Goal: Task Accomplishment & Management: Manage account settings

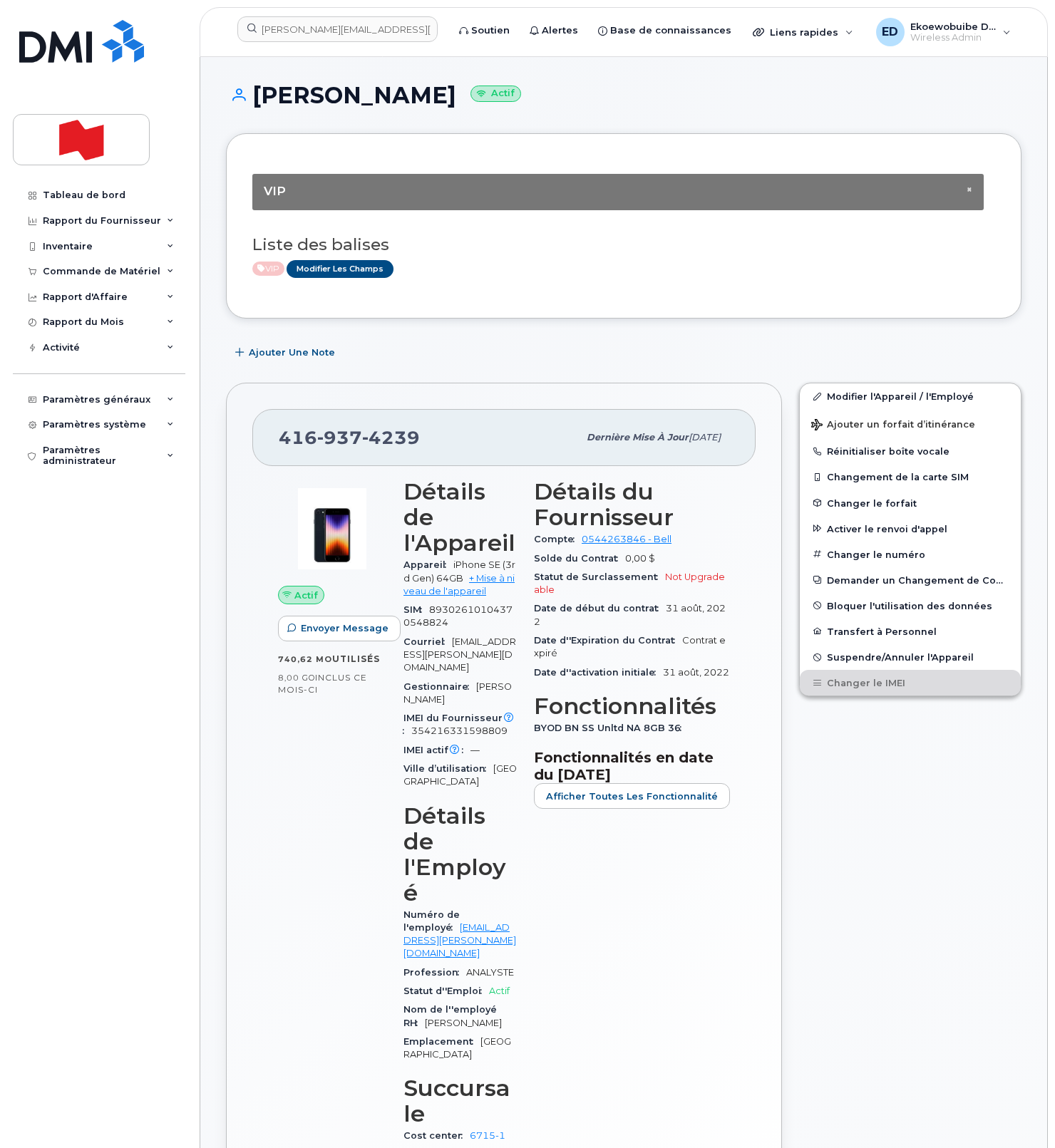
scroll to position [766, 0]
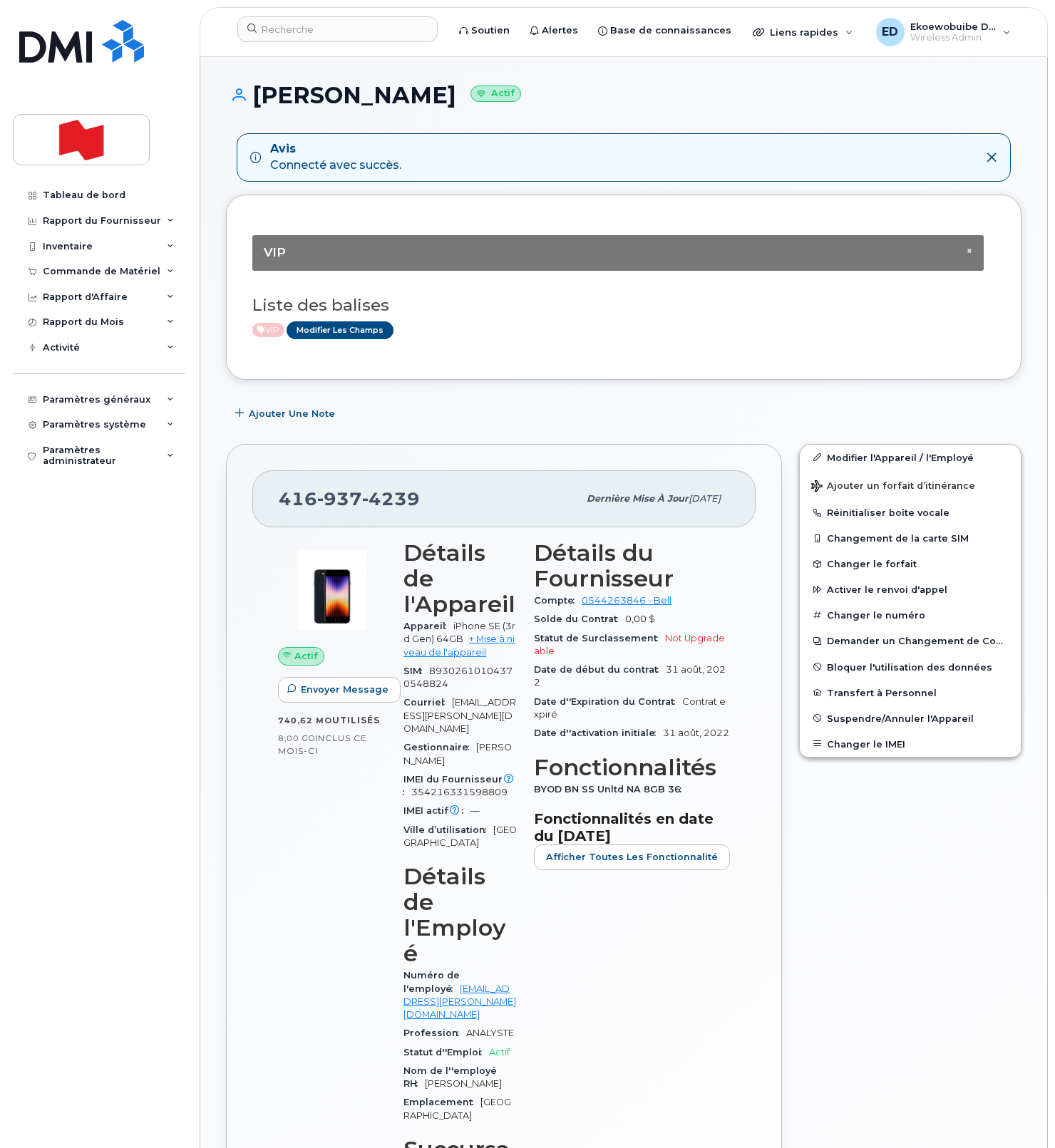
drag, startPoint x: 580, startPoint y: 316, endPoint x: 571, endPoint y: 321, distance: 10.3
click at [573, 319] on div "Liste des balises VIP Modifier les Champs" at bounding box center [623, 311] width 743 height 55
click at [305, 30] on input at bounding box center [337, 29] width 200 height 26
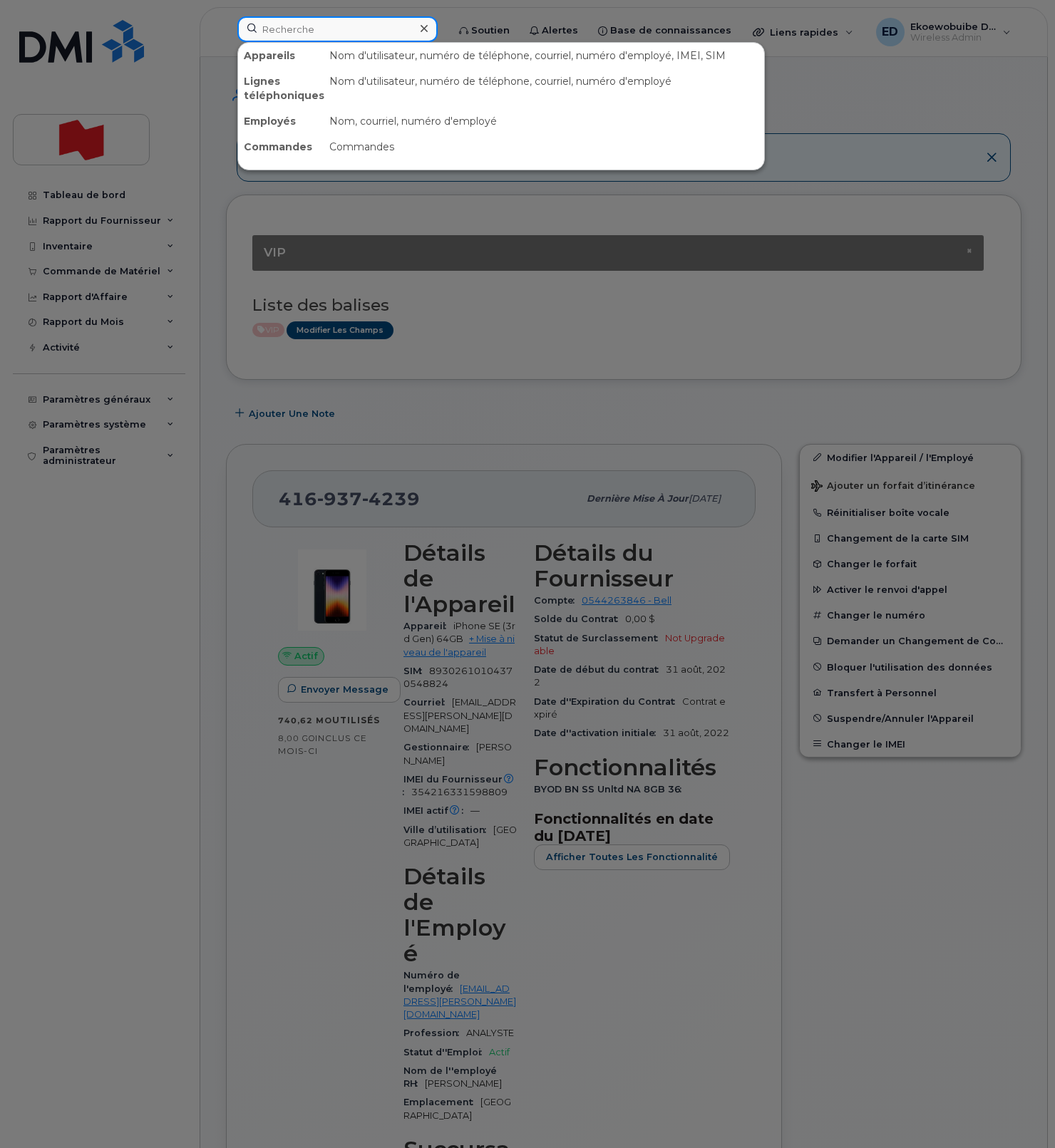
paste input "647-330-2892"
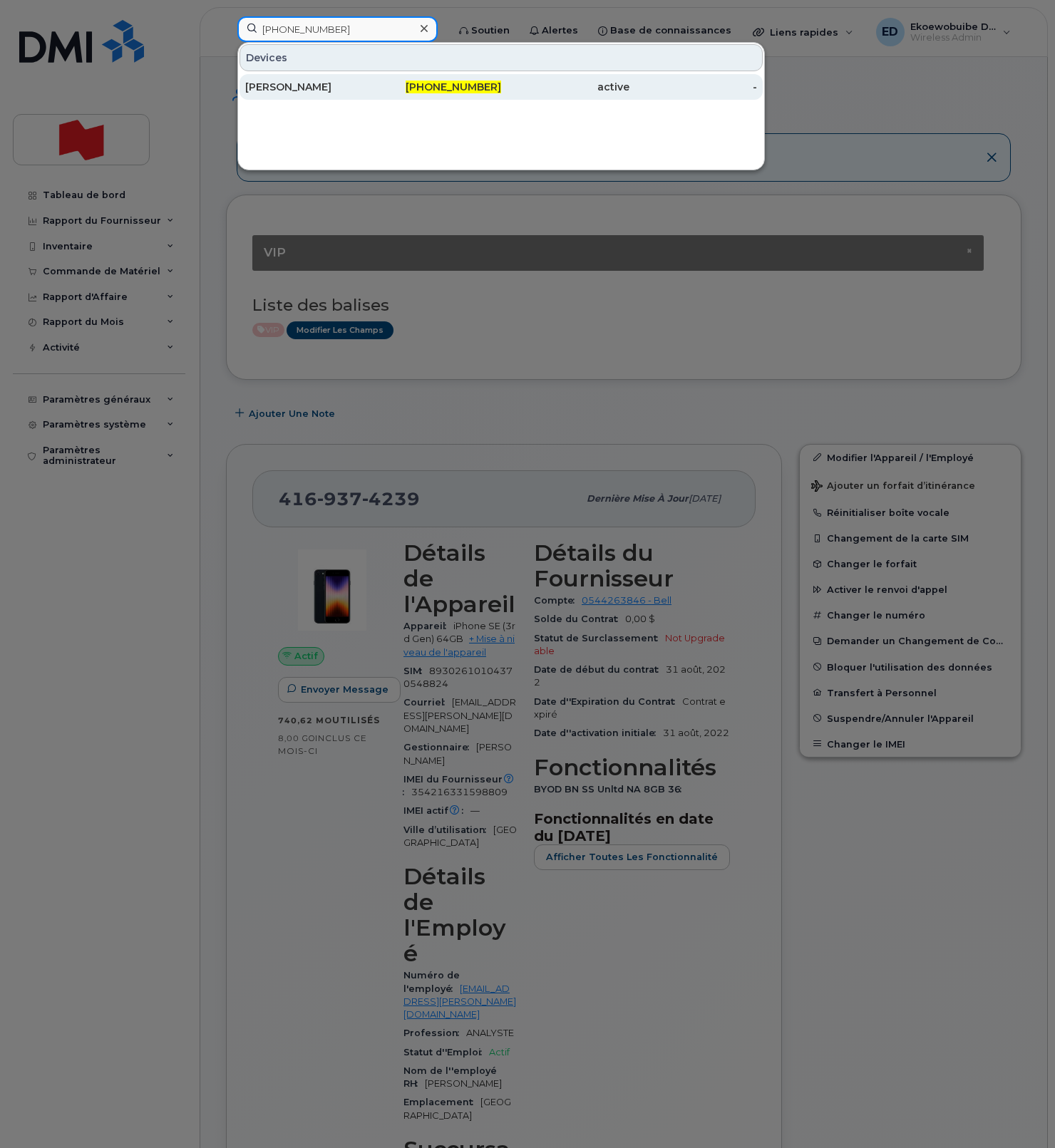
type input "647-330-2892"
click at [313, 87] on div "Aziz Moussallier" at bounding box center [309, 87] width 128 height 15
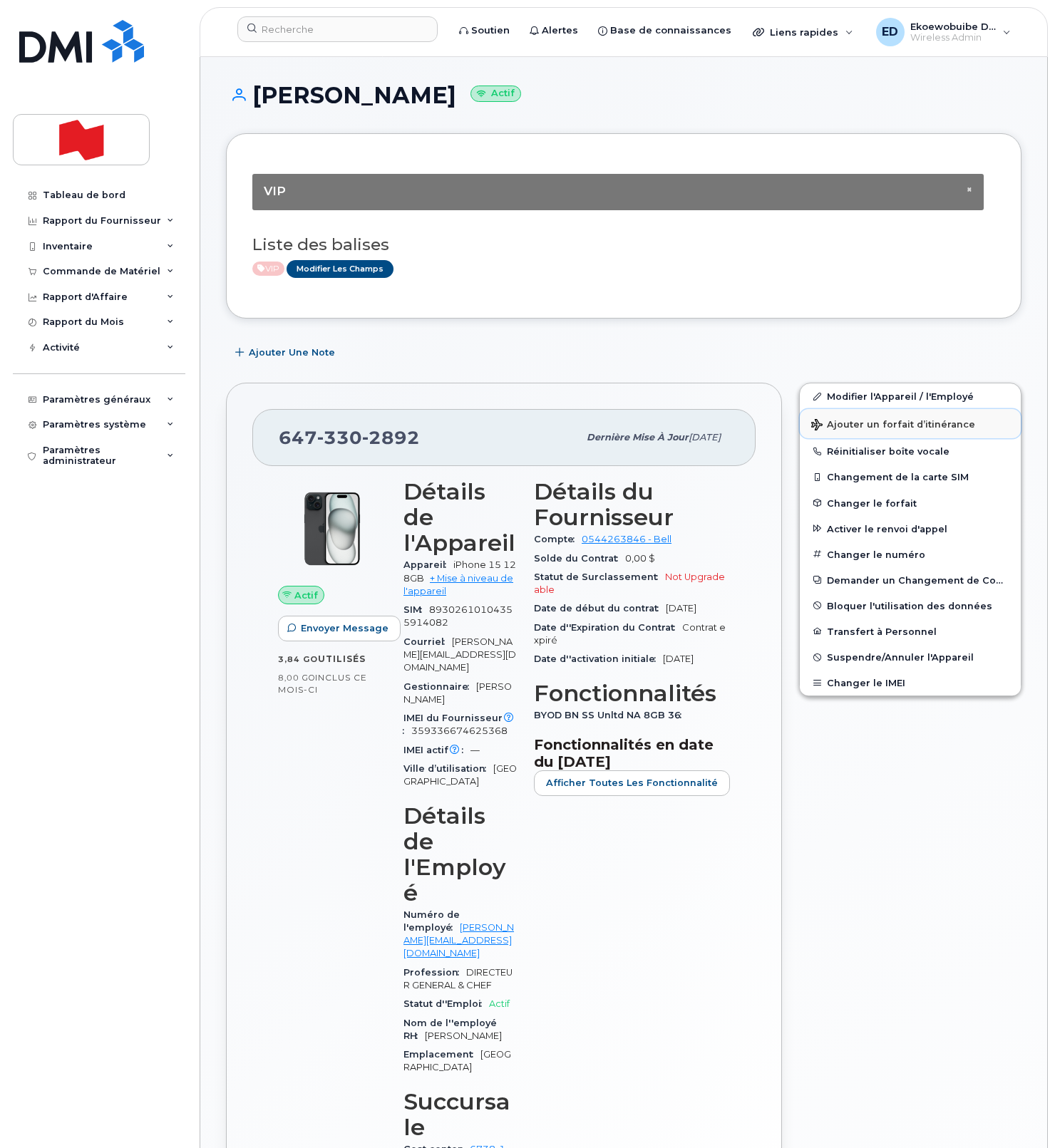
click at [844, 426] on span "Ajouter un forfait d’itinérance" at bounding box center [892, 426] width 164 height 14
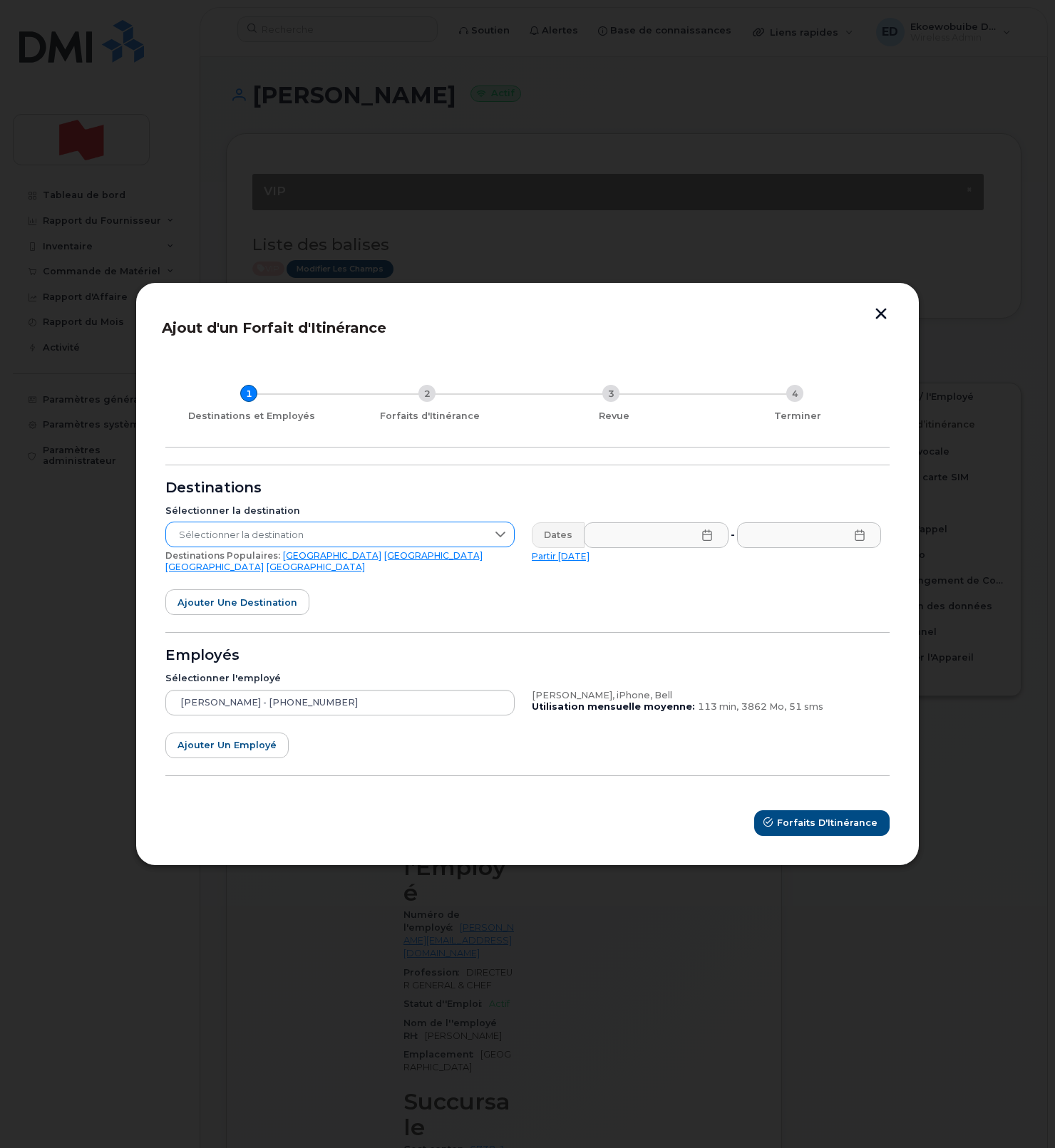
click at [379, 542] on span "Sélectionner la destination" at bounding box center [326, 535] width 321 height 26
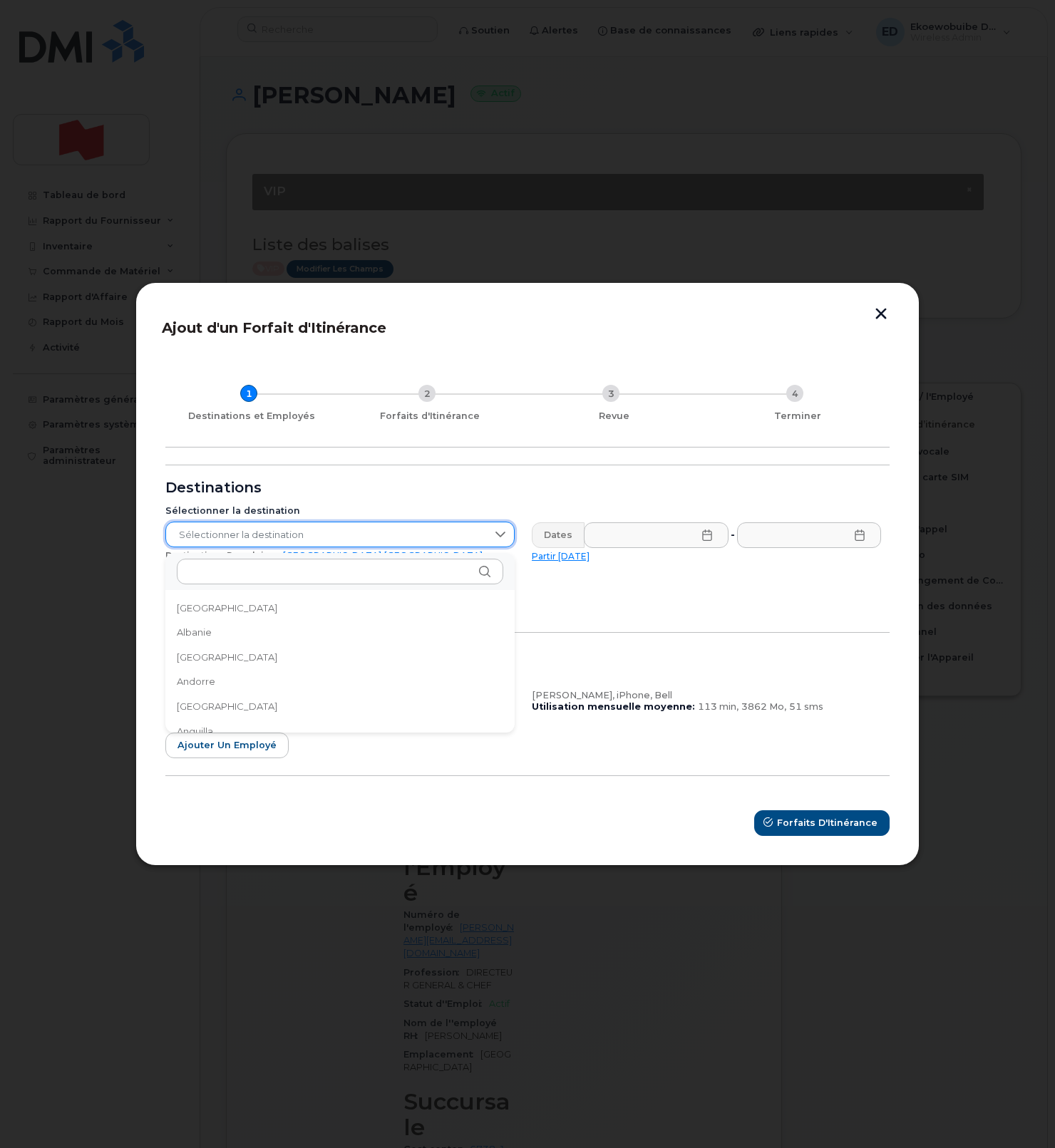
scroll to position [5, 0]
click at [392, 494] on div "Destinations" at bounding box center [527, 488] width 724 height 11
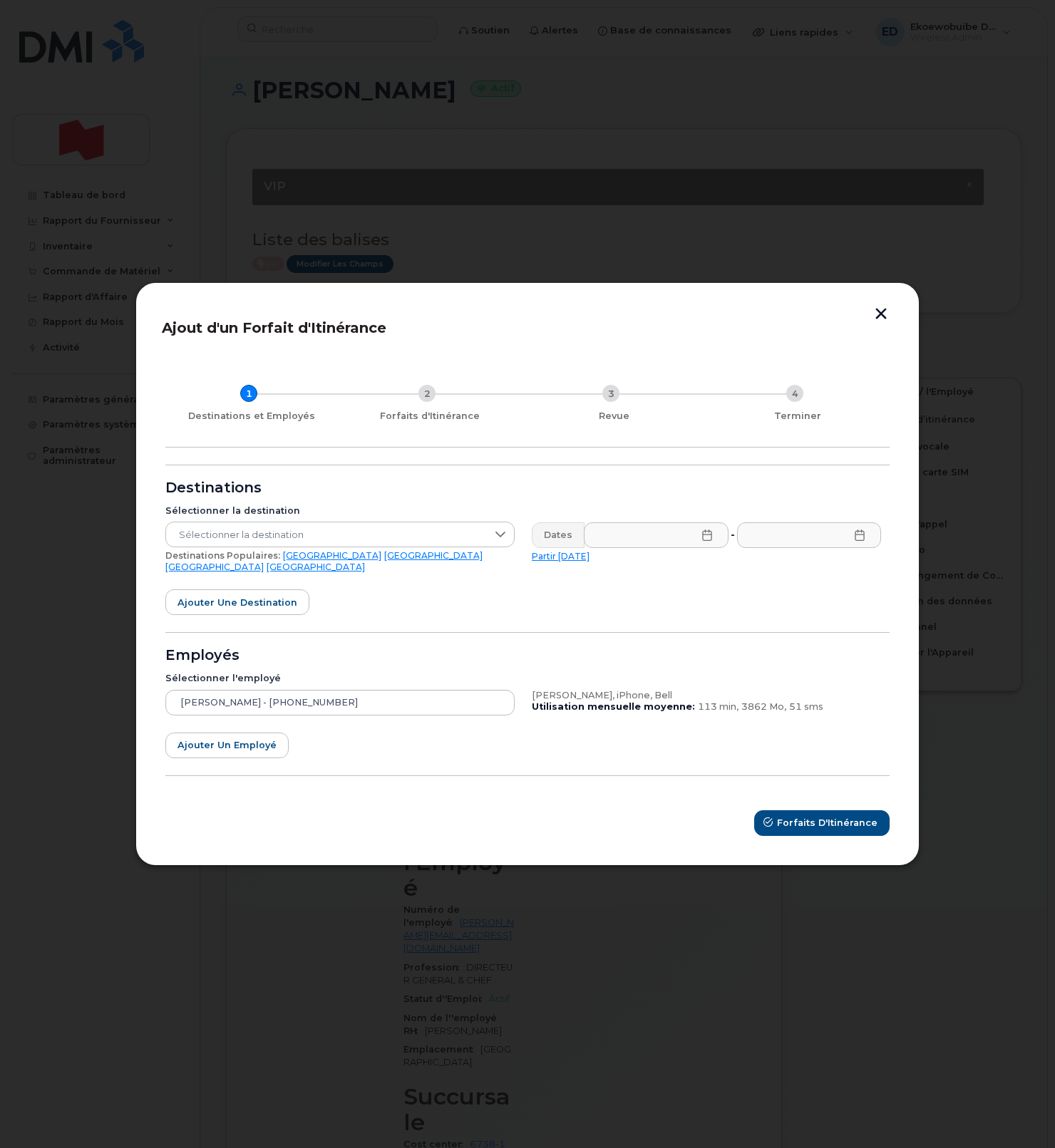
click at [264, 562] on link "Royaume-Uni" at bounding box center [215, 567] width 99 height 11
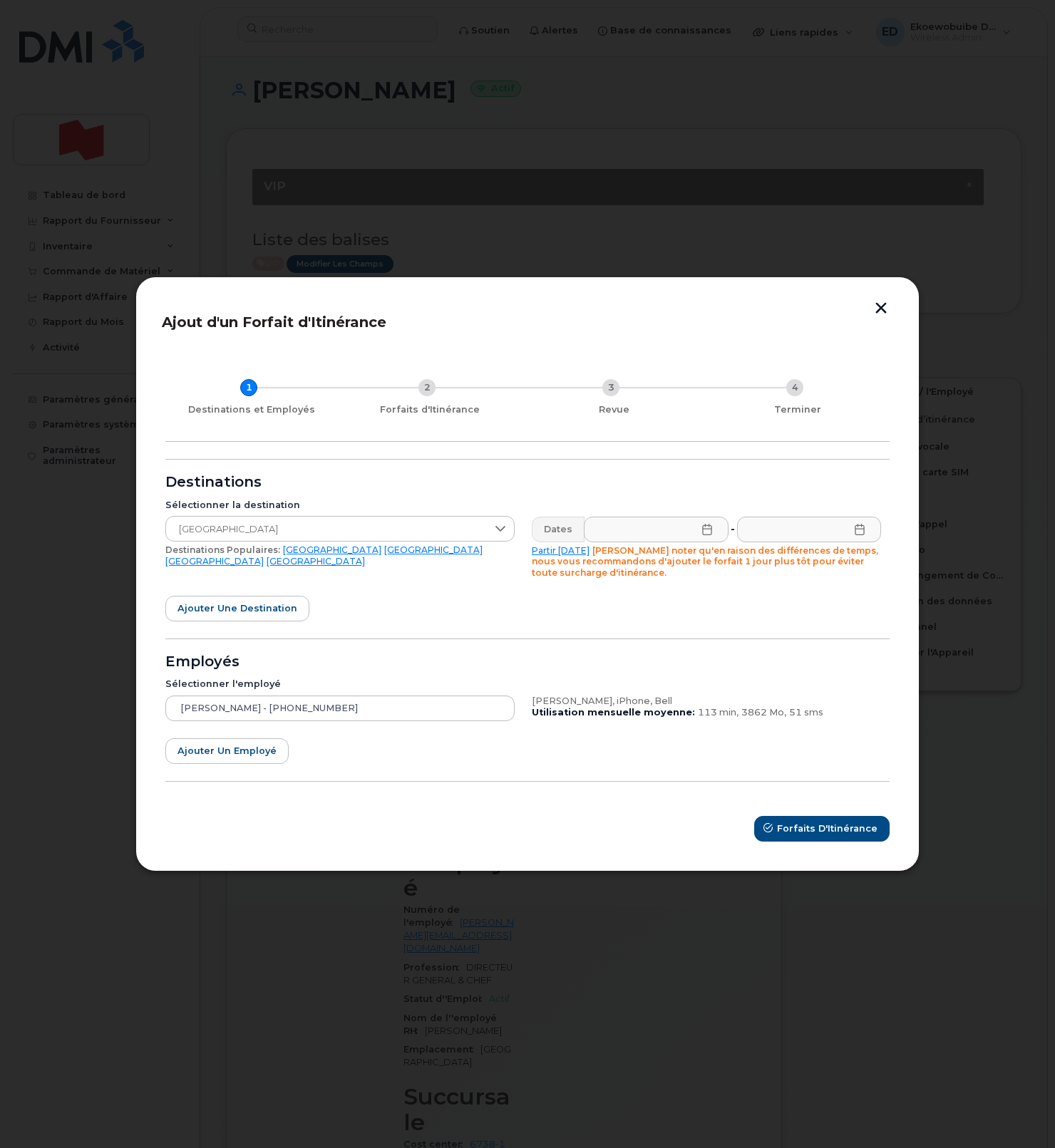
click at [264, 555] on link "Royaume-Uni" at bounding box center [215, 561] width 99 height 11
click at [459, 527] on span "Royaume-Uni" at bounding box center [326, 530] width 321 height 26
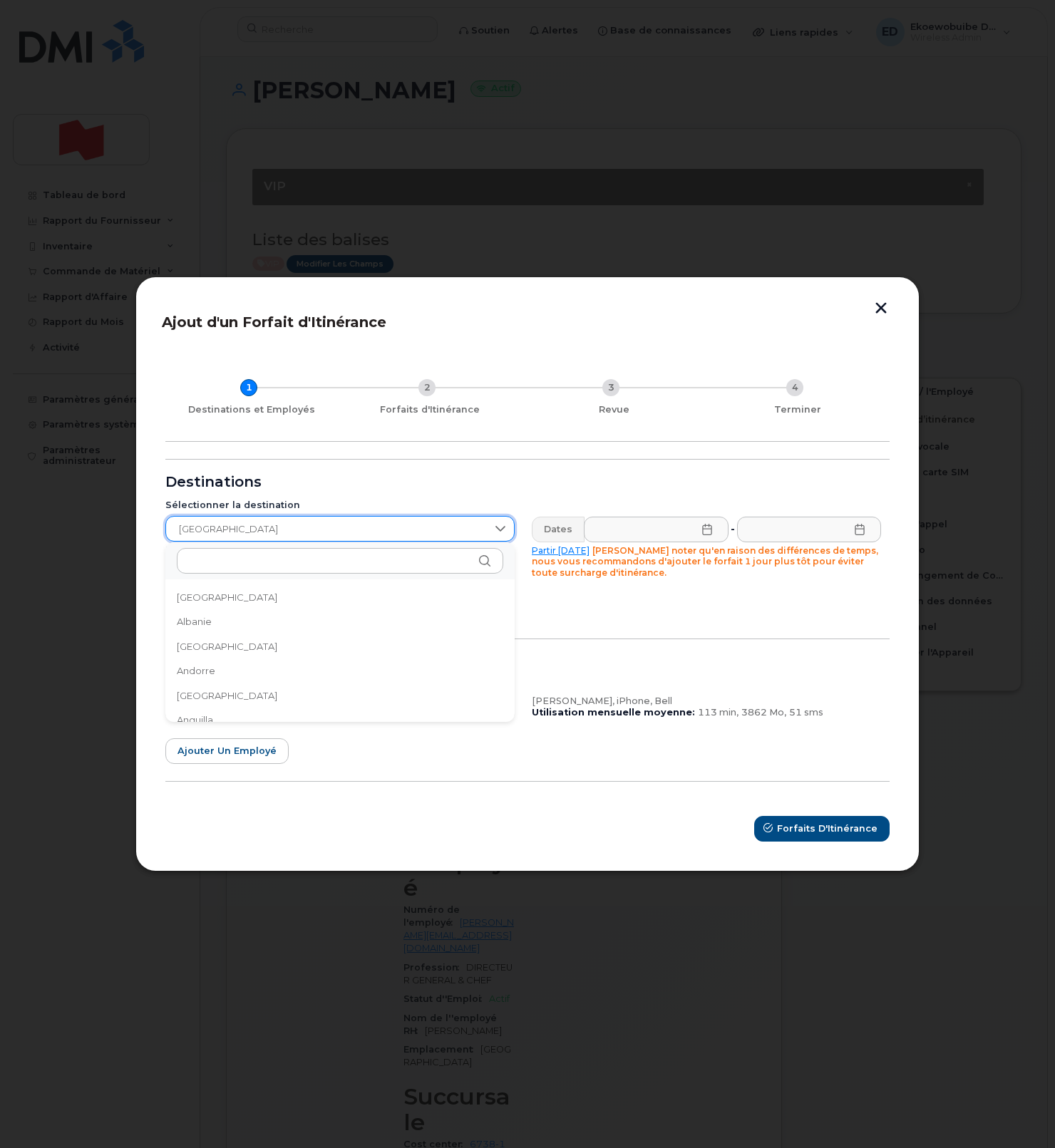
scroll to position [4688, 0]
click at [467, 528] on span "Royaume-Uni" at bounding box center [326, 530] width 321 height 26
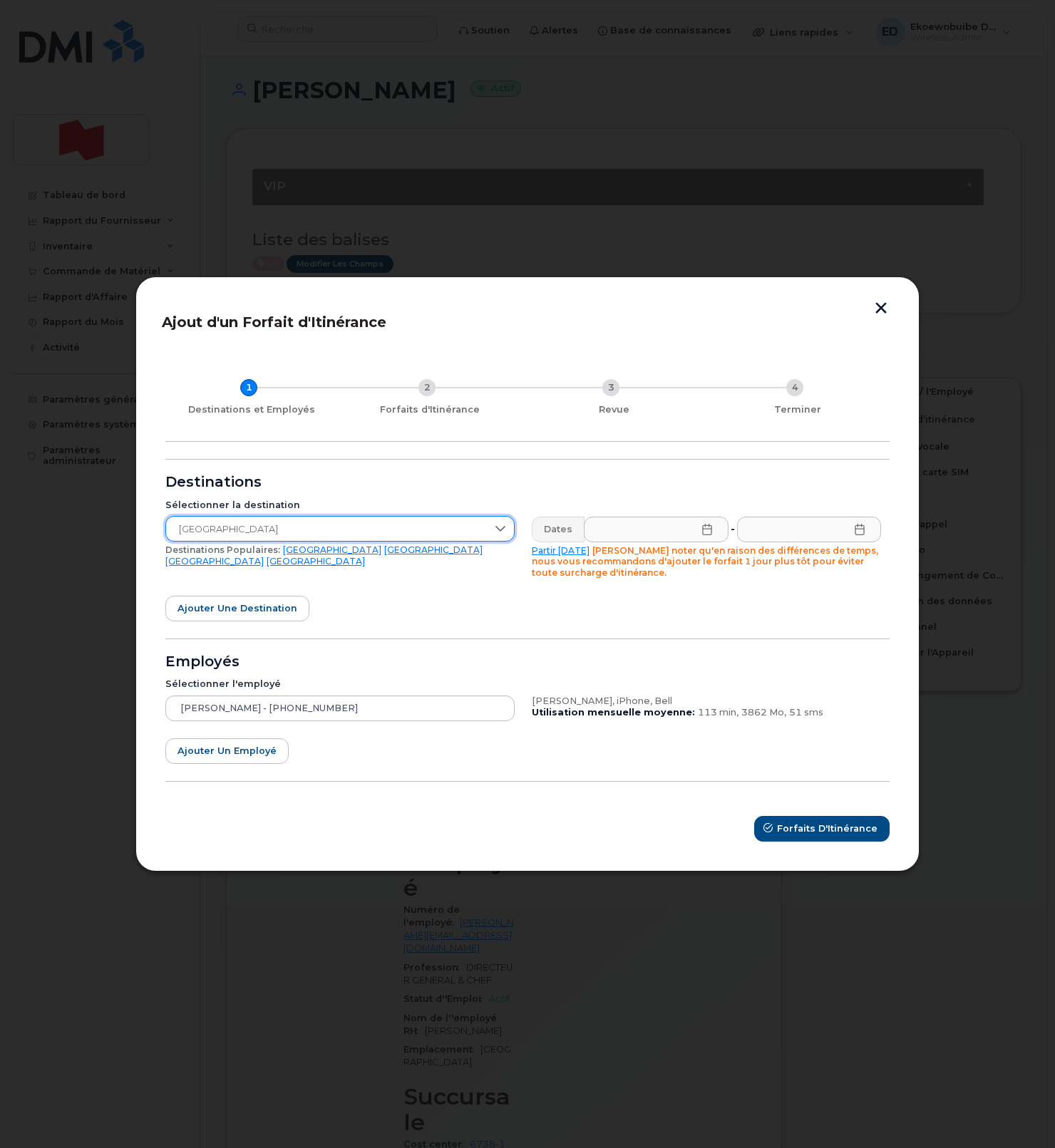
click at [467, 528] on span "Royaume-Uni" at bounding box center [326, 530] width 321 height 26
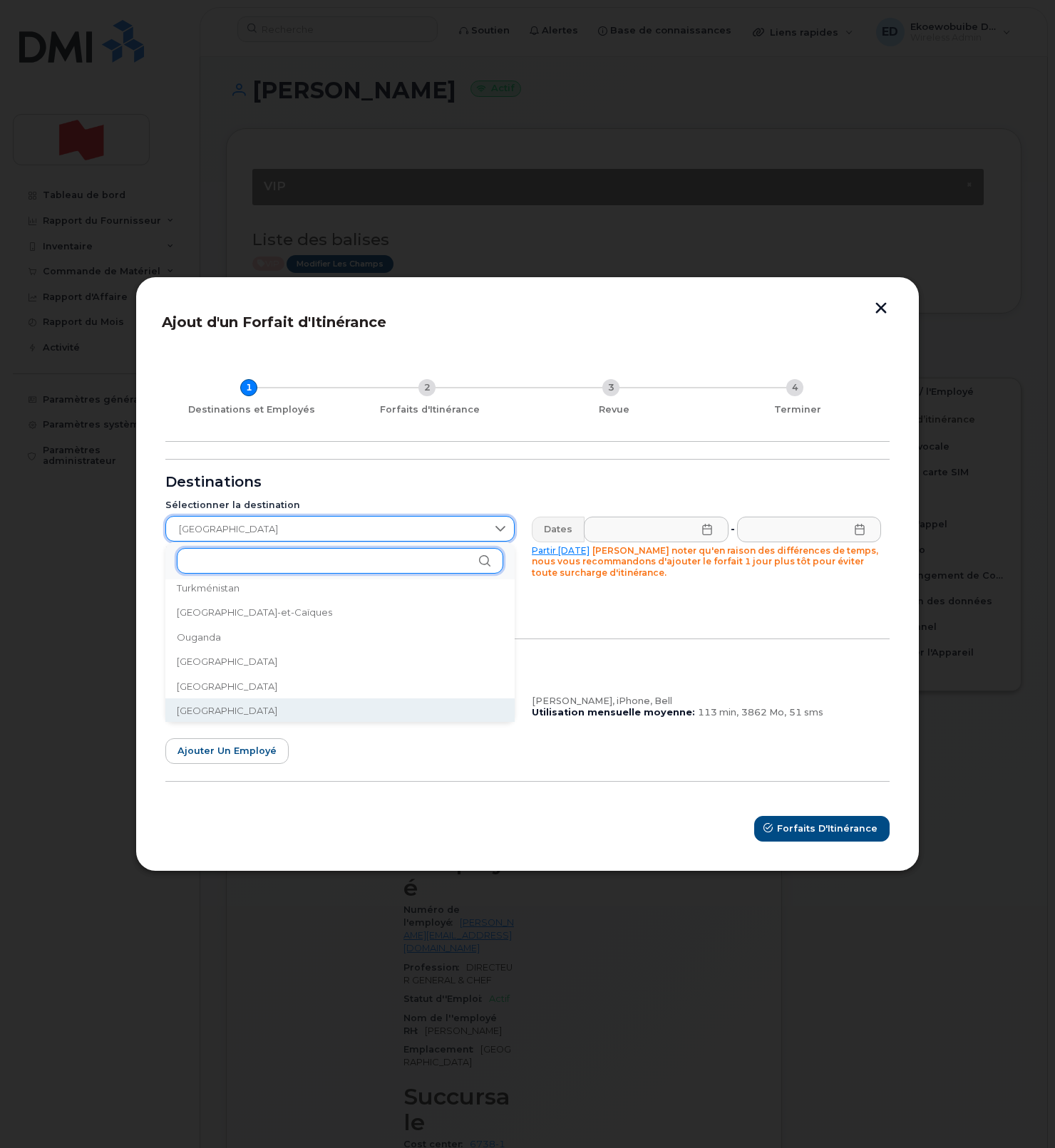
click at [291, 569] on input "text" at bounding box center [339, 561] width 326 height 26
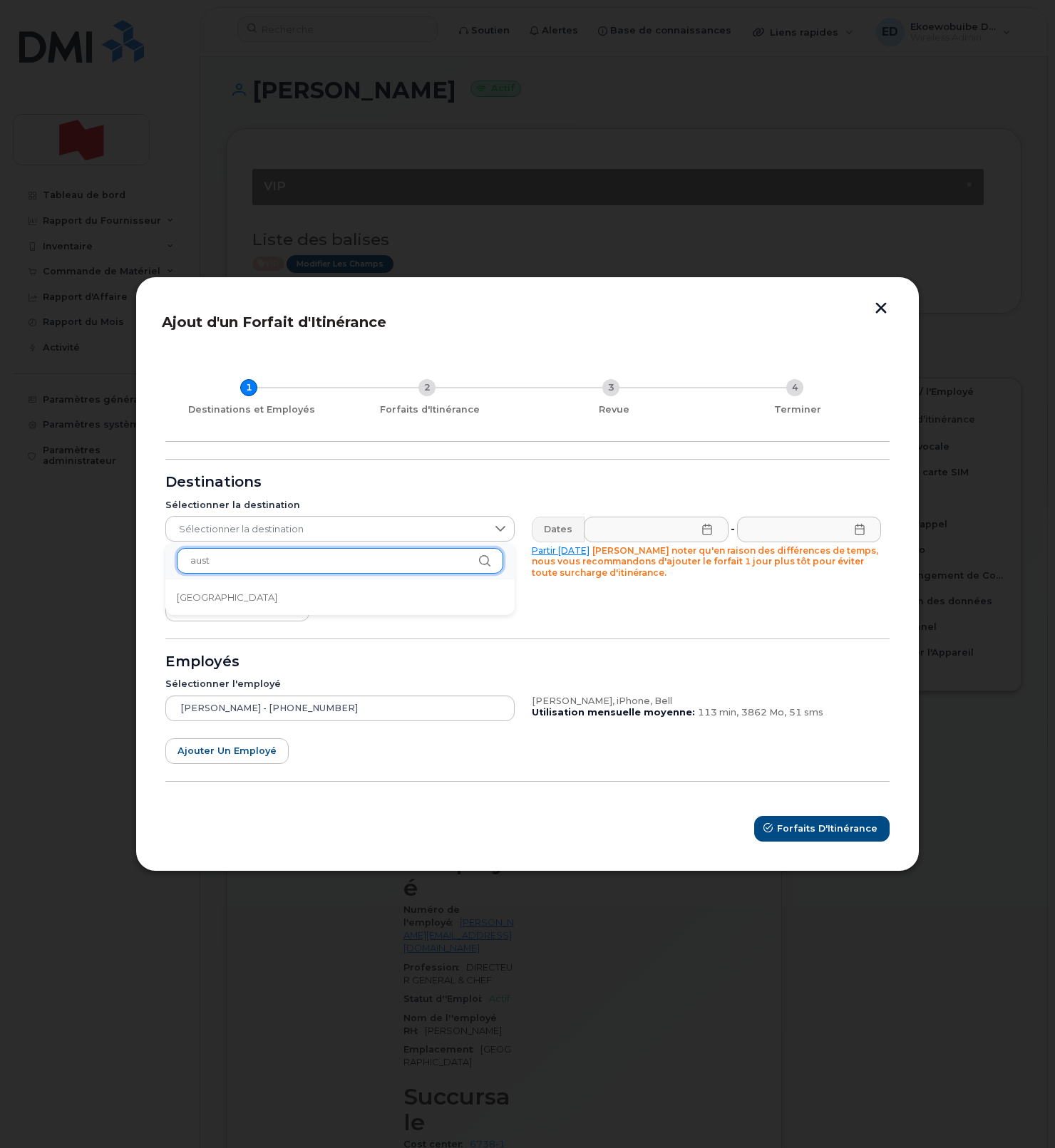
scroll to position [5, 0]
type input "aust"
click at [214, 593] on span "Australie" at bounding box center [227, 596] width 100 height 14
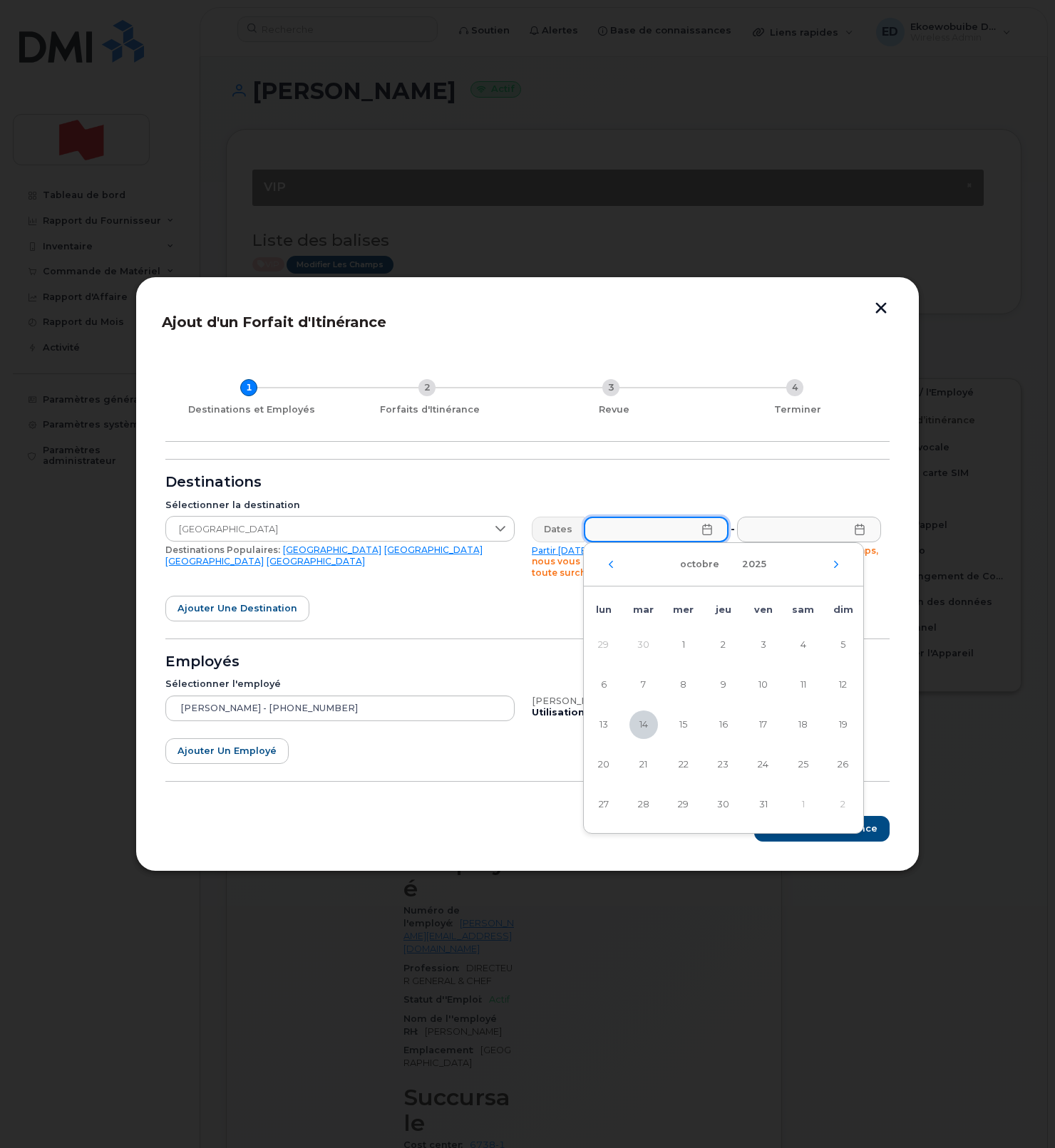
click at [705, 535] on input "text" at bounding box center [656, 530] width 144 height 26
click at [722, 725] on span "16" at bounding box center [723, 724] width 28 height 28
type input "16/10/2025"
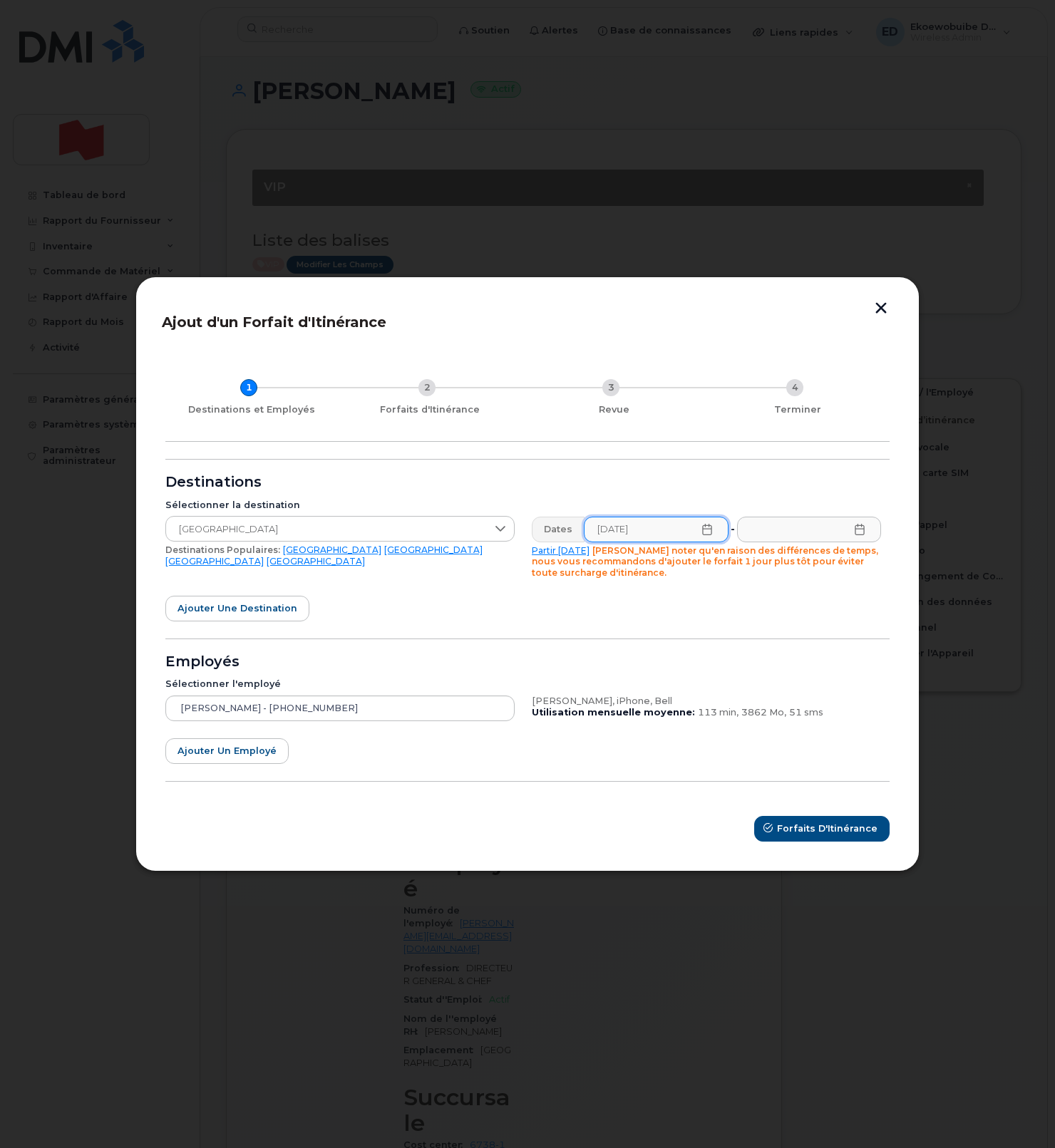
click at [858, 526] on icon at bounding box center [860, 529] width 11 height 11
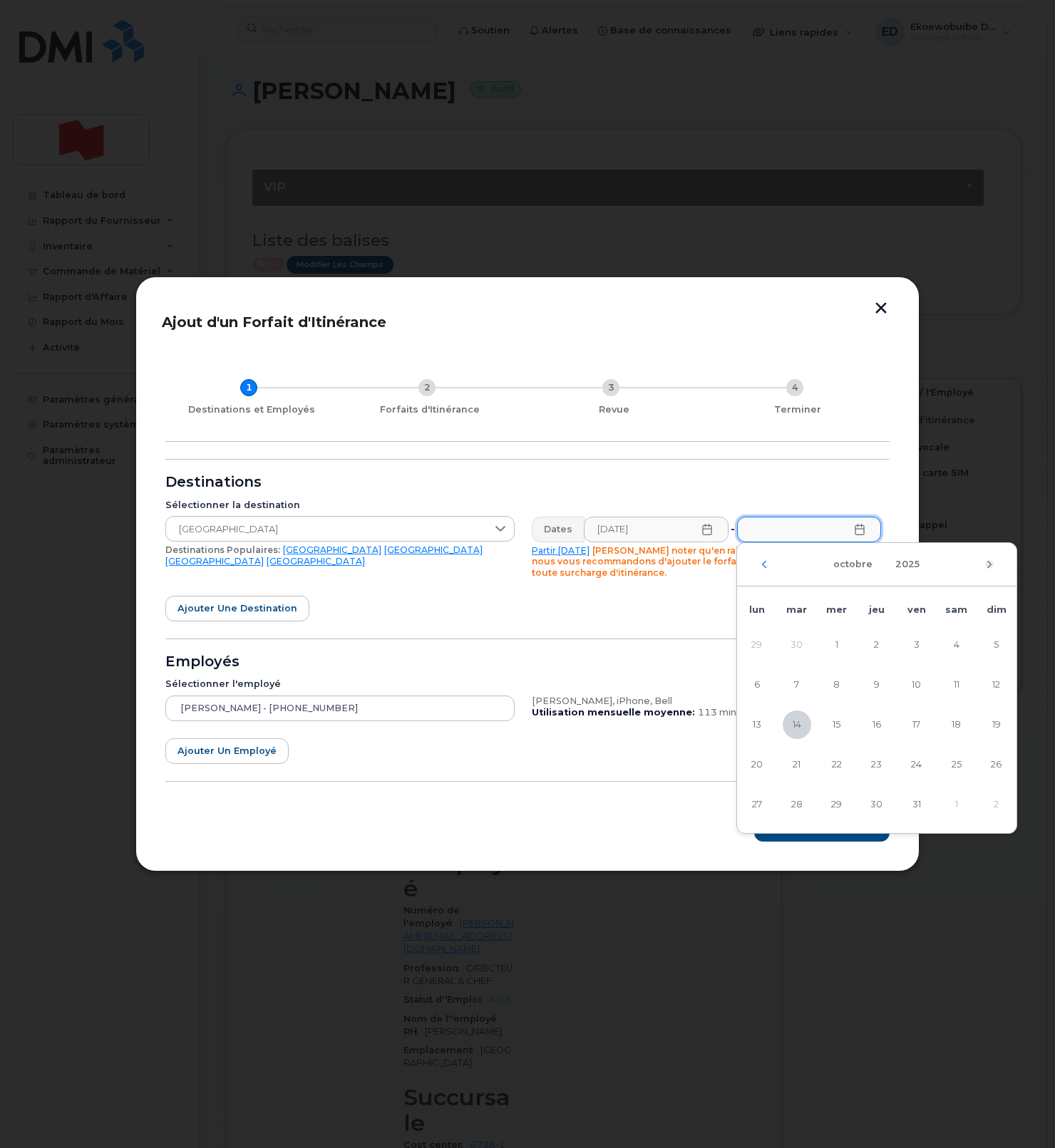
click at [986, 566] on icon "Mois suivant" at bounding box center [988, 564] width 8 height 11
click at [958, 643] on span "1" at bounding box center [955, 644] width 28 height 28
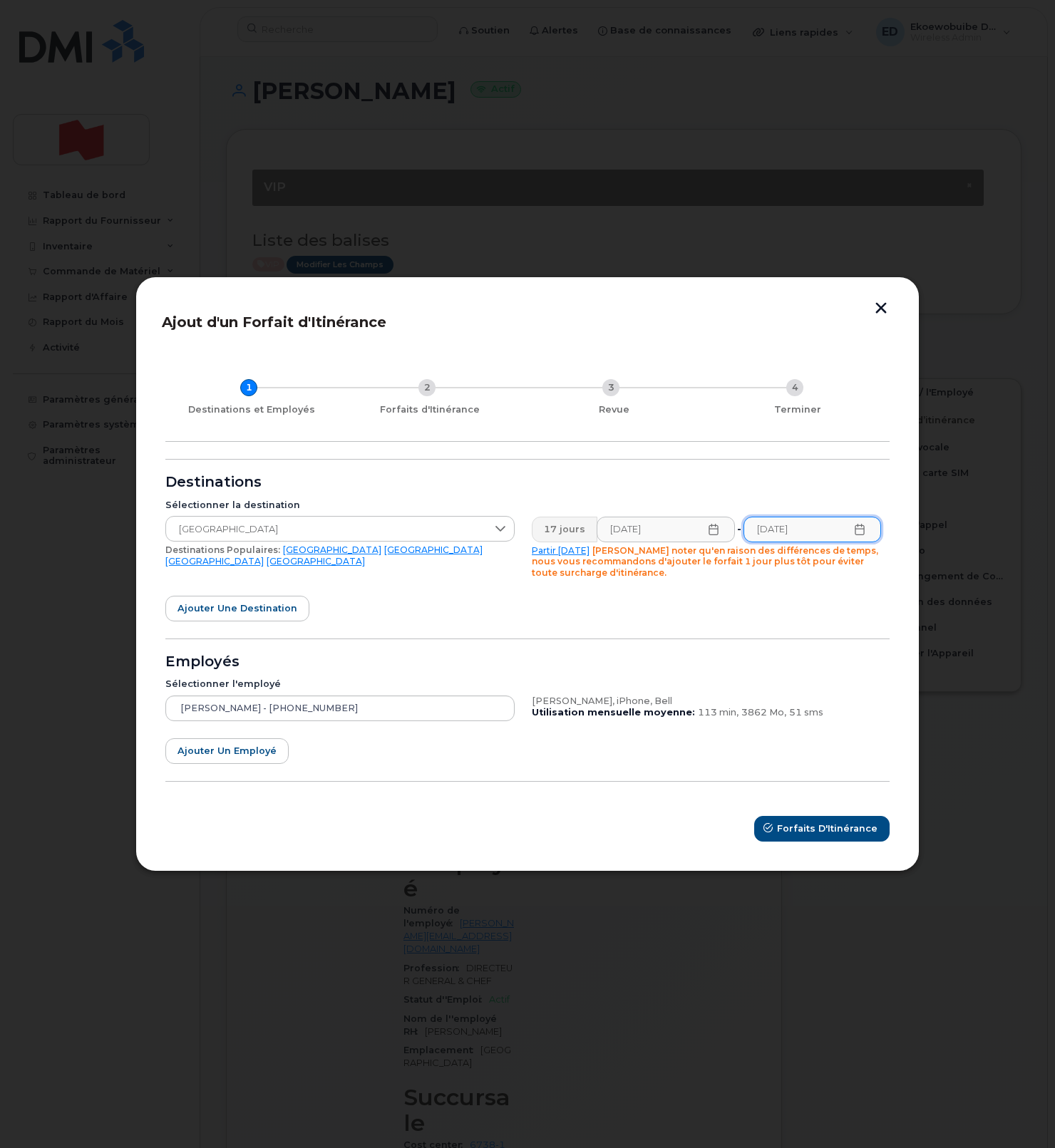
click at [858, 530] on icon at bounding box center [860, 529] width 11 height 11
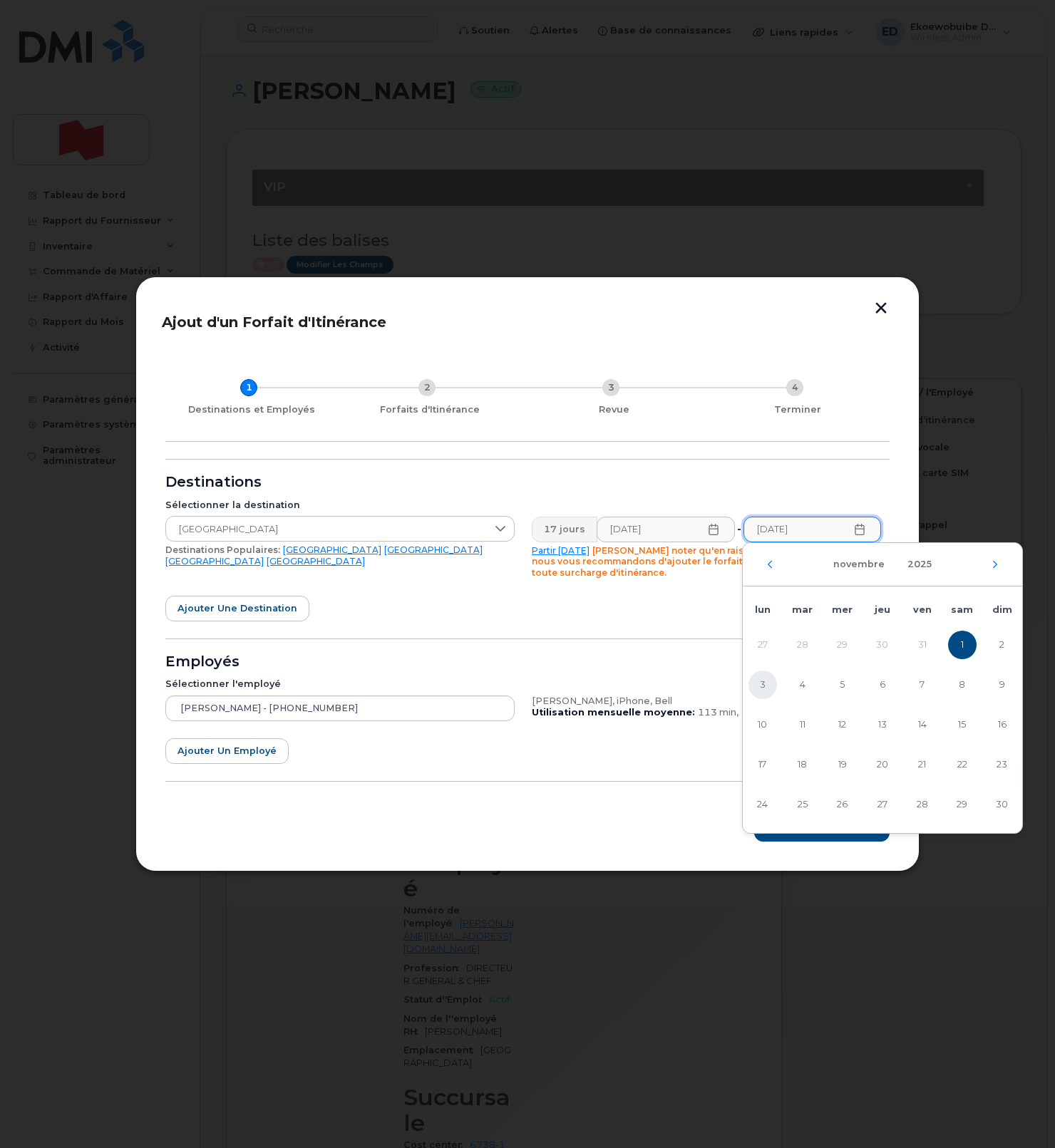
click at [767, 681] on span "3" at bounding box center [762, 684] width 28 height 28
type input "03/11/2025"
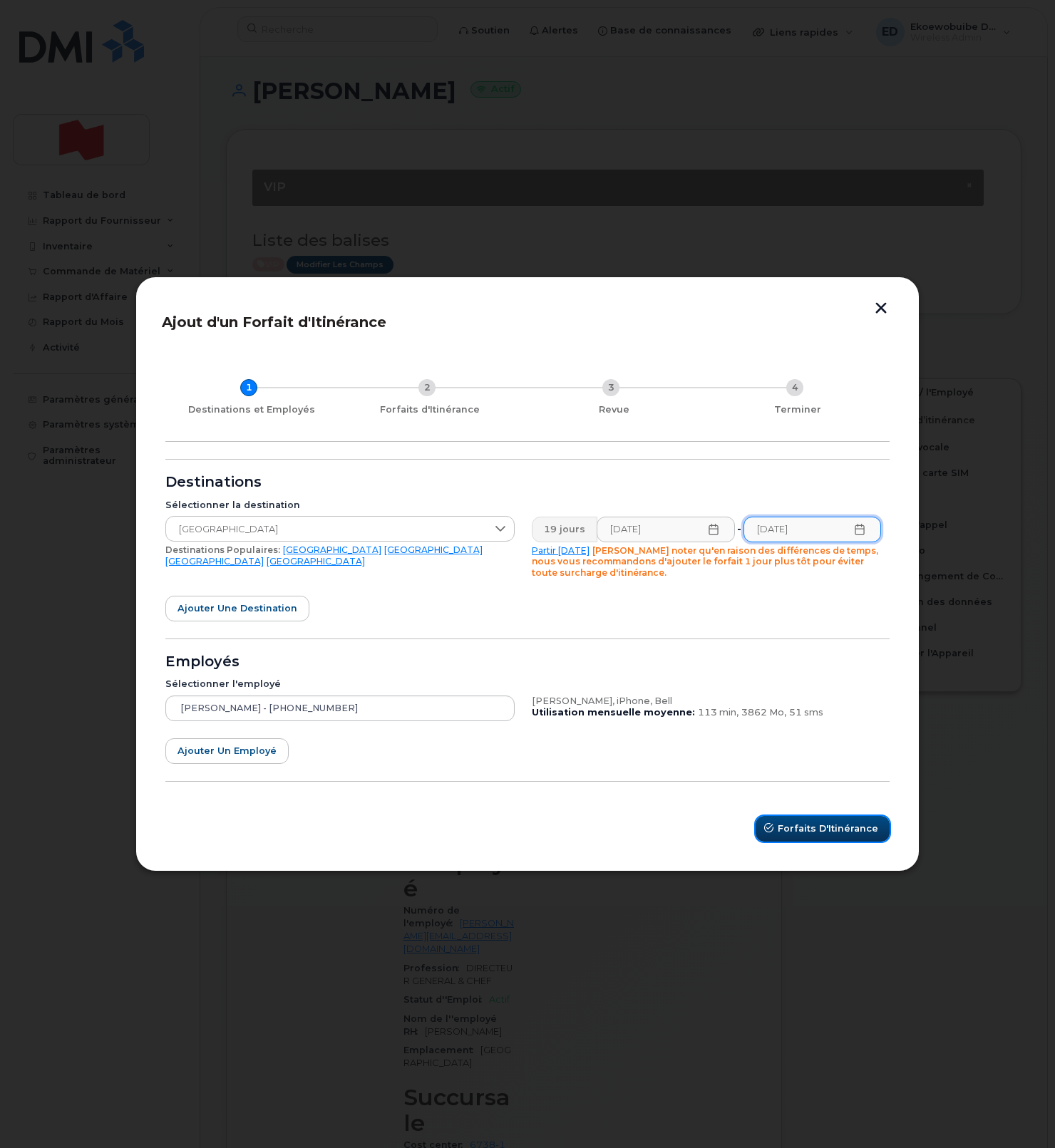
click at [821, 827] on span "Forfaits d'Itinérance" at bounding box center [828, 827] width 100 height 14
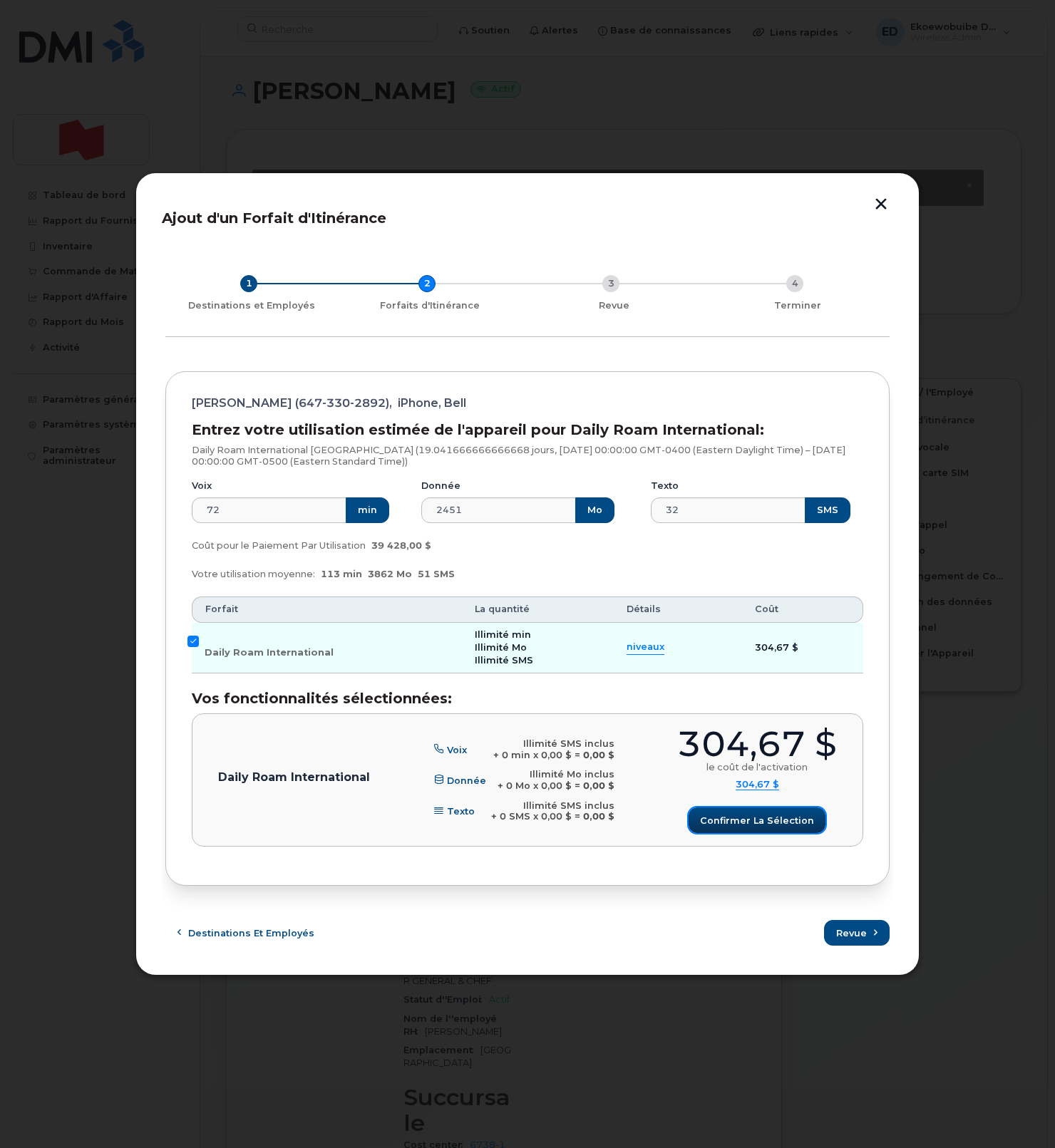
click at [730, 822] on span "Confirmer la sélection" at bounding box center [756, 820] width 114 height 14
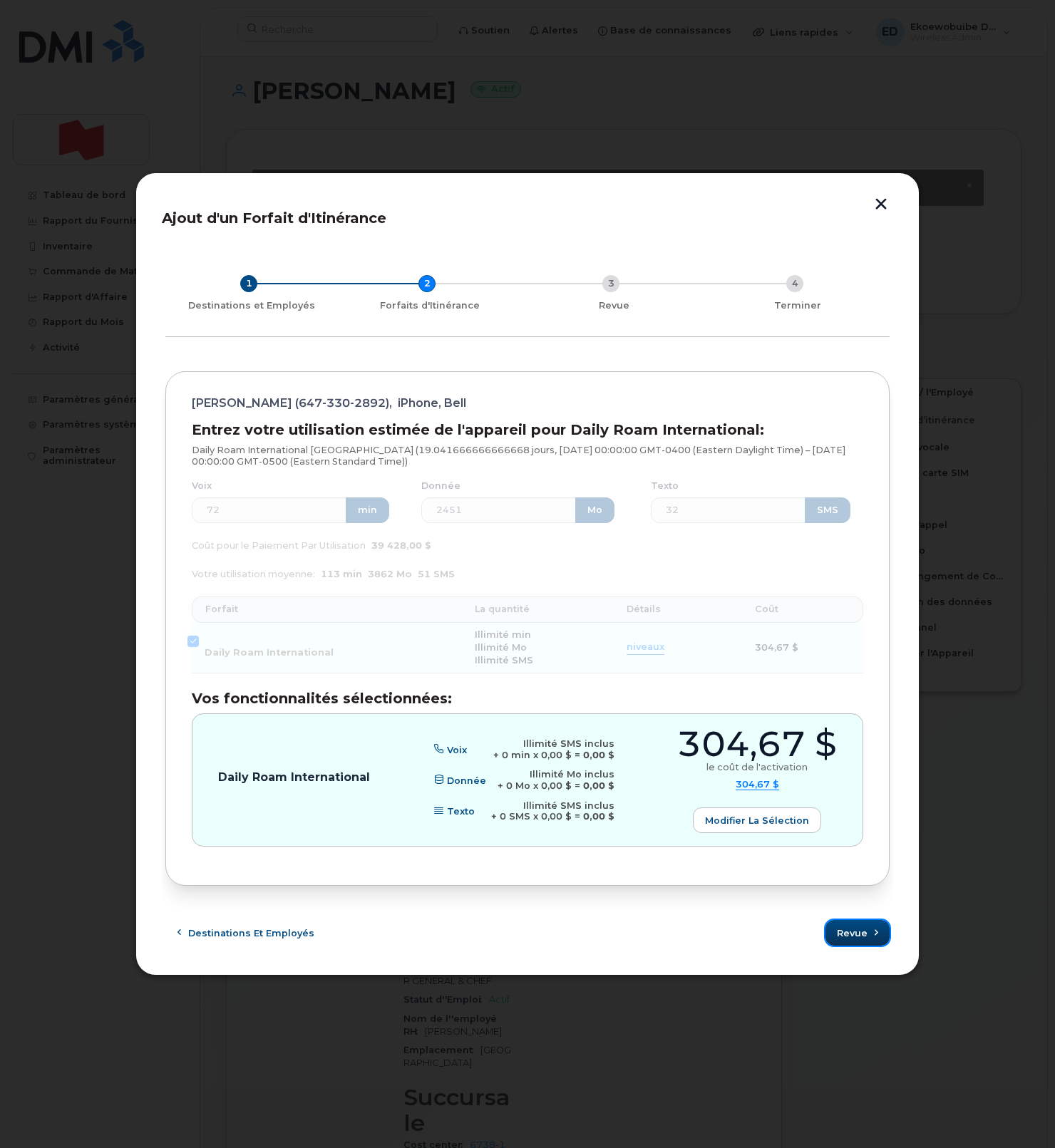
drag, startPoint x: 850, startPoint y: 940, endPoint x: 857, endPoint y: 945, distance: 8.6
click at [850, 940] on span "Revue" at bounding box center [852, 932] width 31 height 14
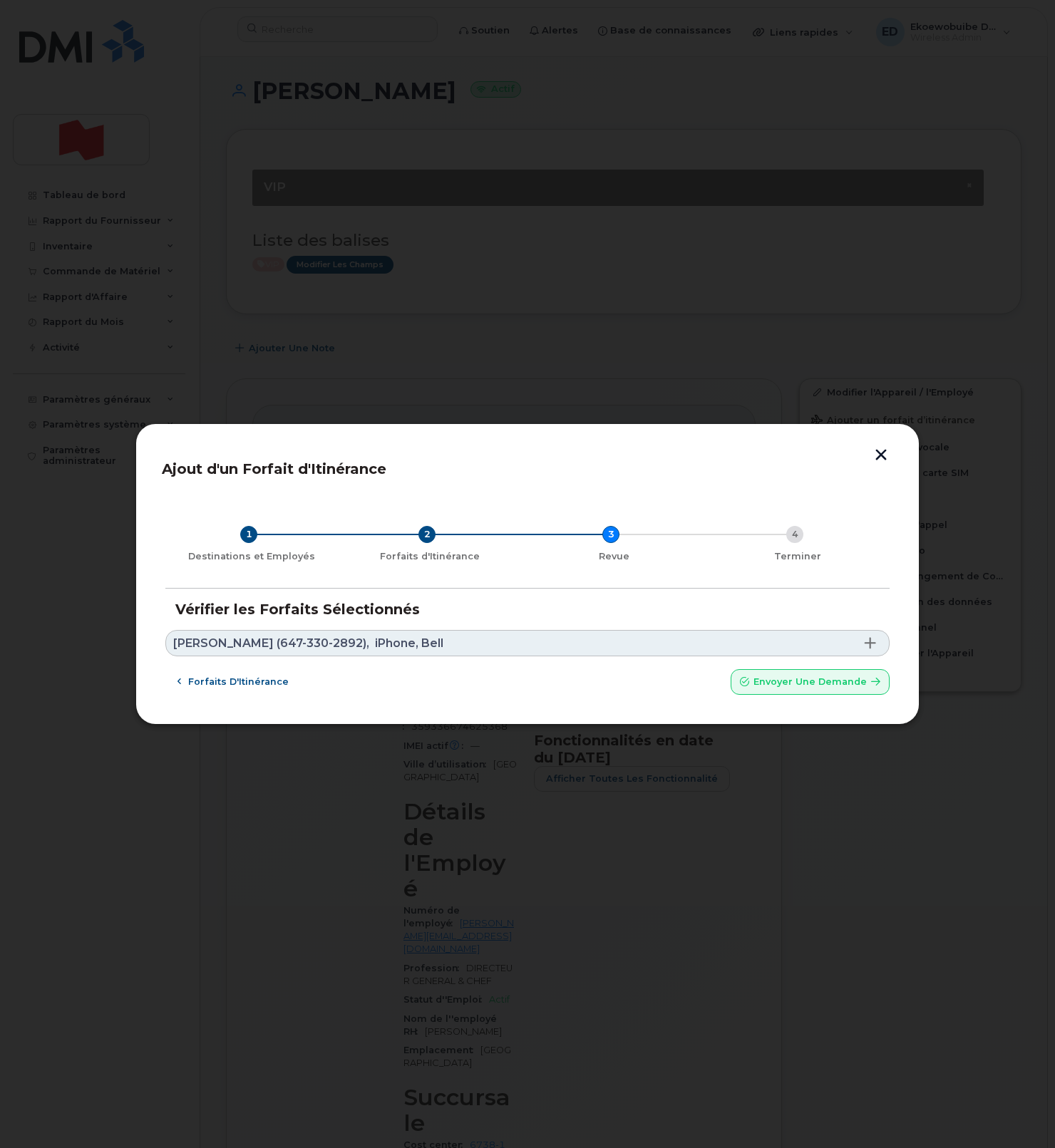
click at [451, 641] on link "Aziz Moussallier (647-330-2892), iPhone, Bell" at bounding box center [527, 643] width 724 height 26
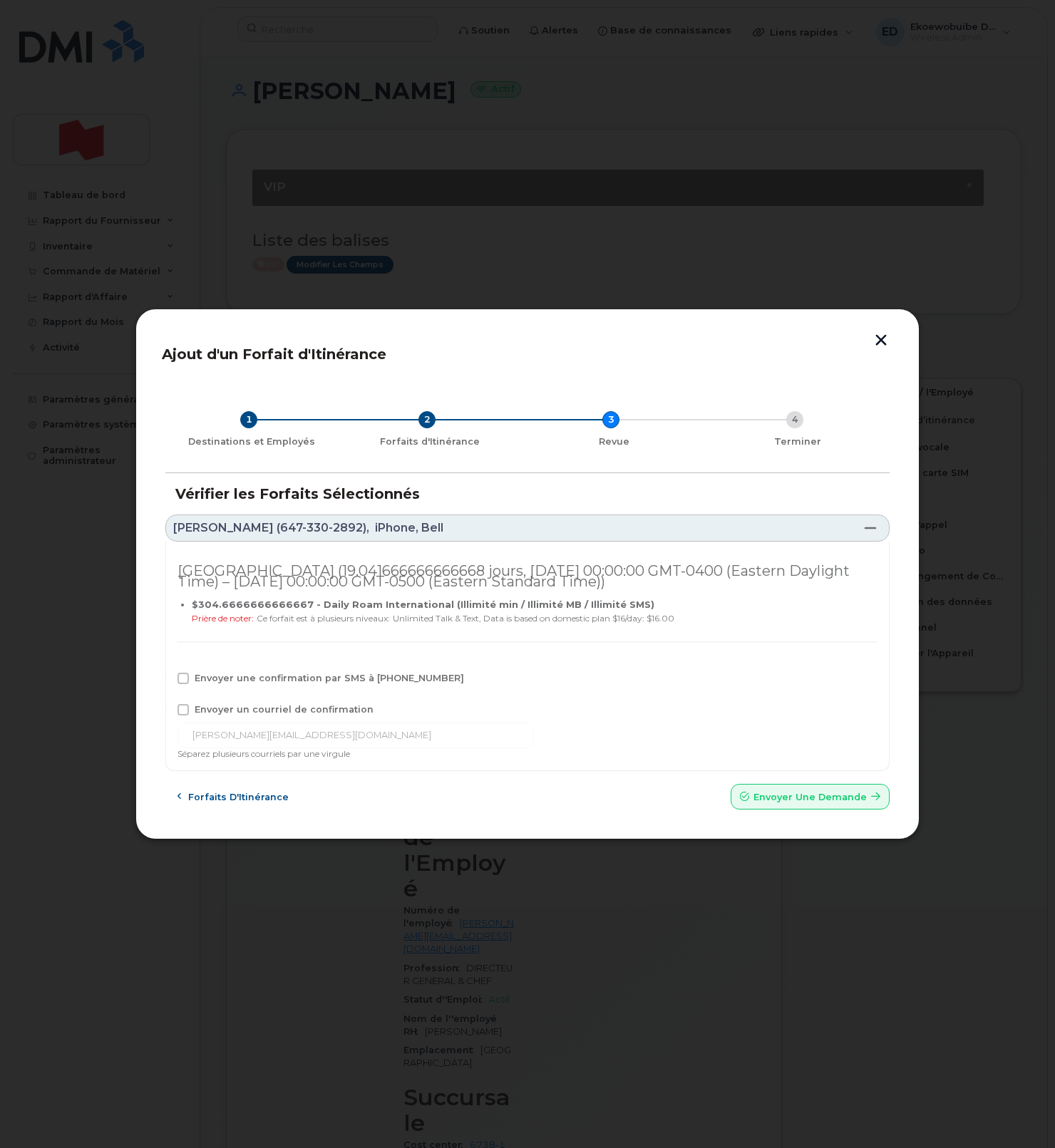
click at [214, 683] on span "Envoyer une confirmation par SMS à 647-330-2892" at bounding box center [329, 678] width 269 height 11
click at [167, 679] on input "Envoyer une confirmation par SMS à 647-330-2892" at bounding box center [164, 676] width 7 height 7
checkbox input "true"
click at [215, 705] on span "Envoyer un courriel de confirmation" at bounding box center [284, 710] width 179 height 11
click at [167, 705] on input "Envoyer un courriel de confirmation" at bounding box center [164, 708] width 7 height 7
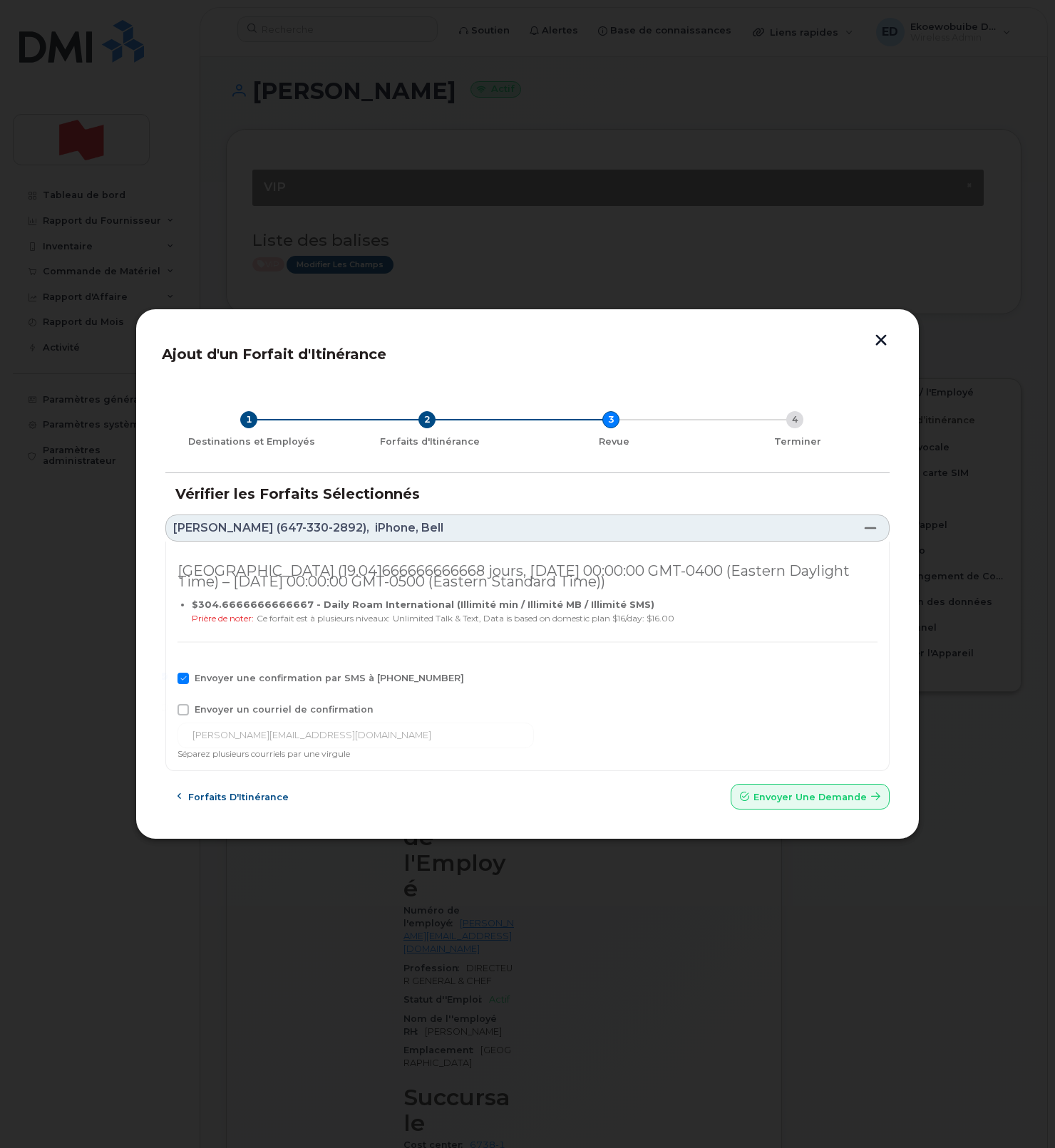
checkbox input "true"
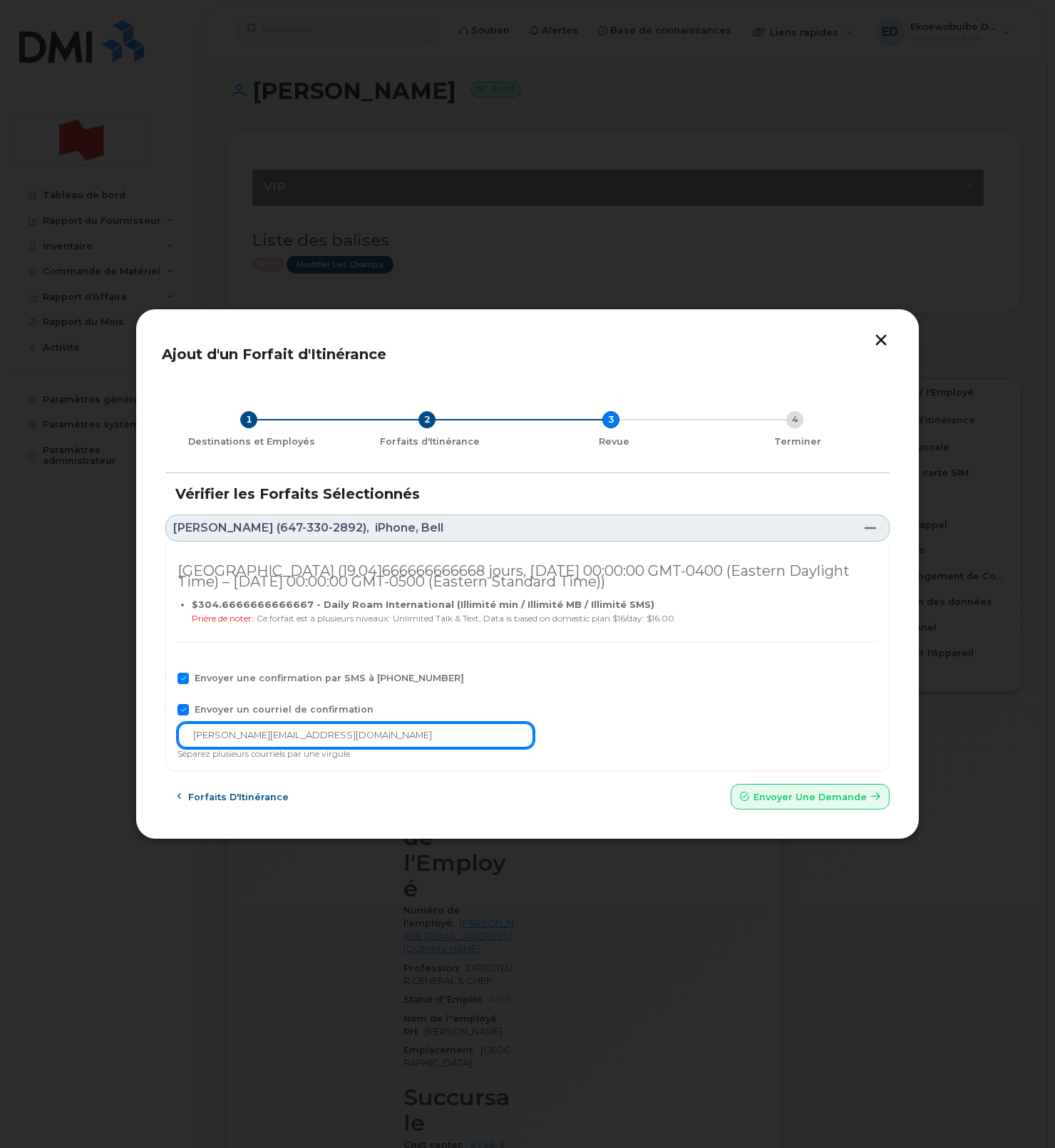
drag, startPoint x: 324, startPoint y: 739, endPoint x: 97, endPoint y: 737, distance: 227.0
click at [97, 737] on div "Ajout d'un Forfait d'Itinérance 1 Destinations et Employés 2 Forfaits d'Itinéra…" at bounding box center [527, 574] width 1055 height 1148
paste input "solutions_mobiles@bn"
type input "solutions_mobiles@bnc.ca"
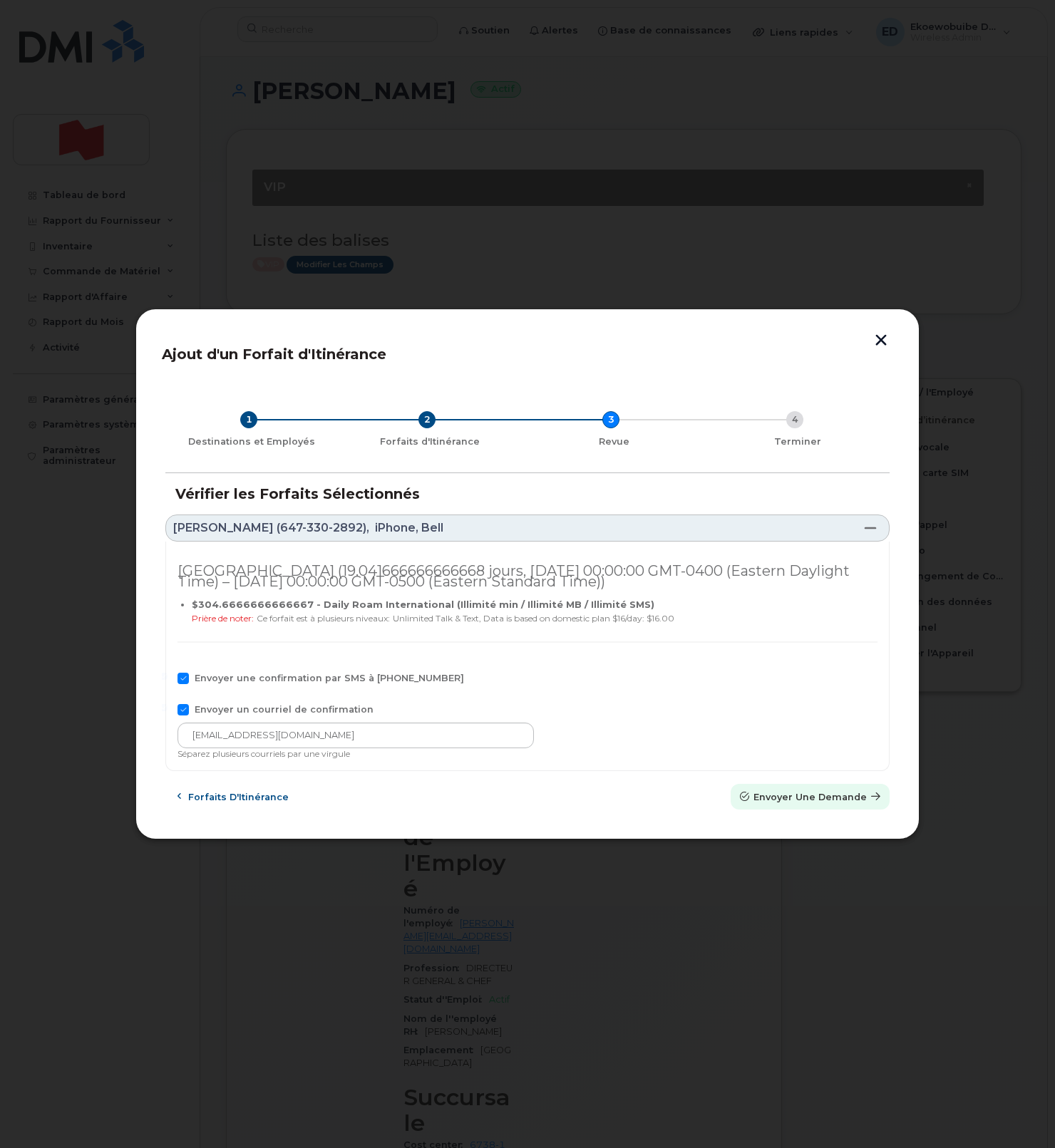
click at [807, 796] on span "Envoyer une Demande" at bounding box center [810, 796] width 113 height 14
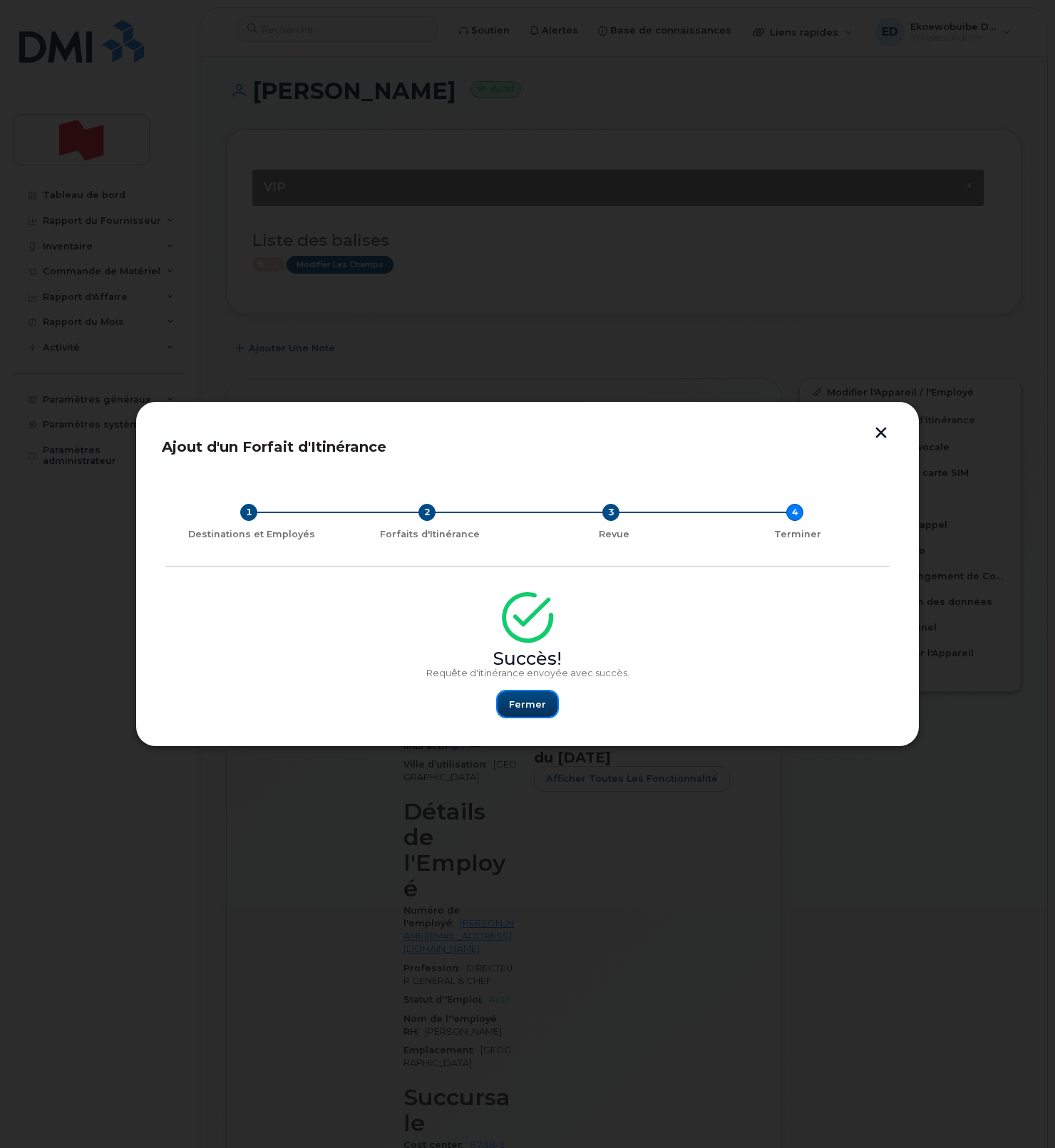
click at [527, 705] on span "Fermer" at bounding box center [527, 704] width 37 height 14
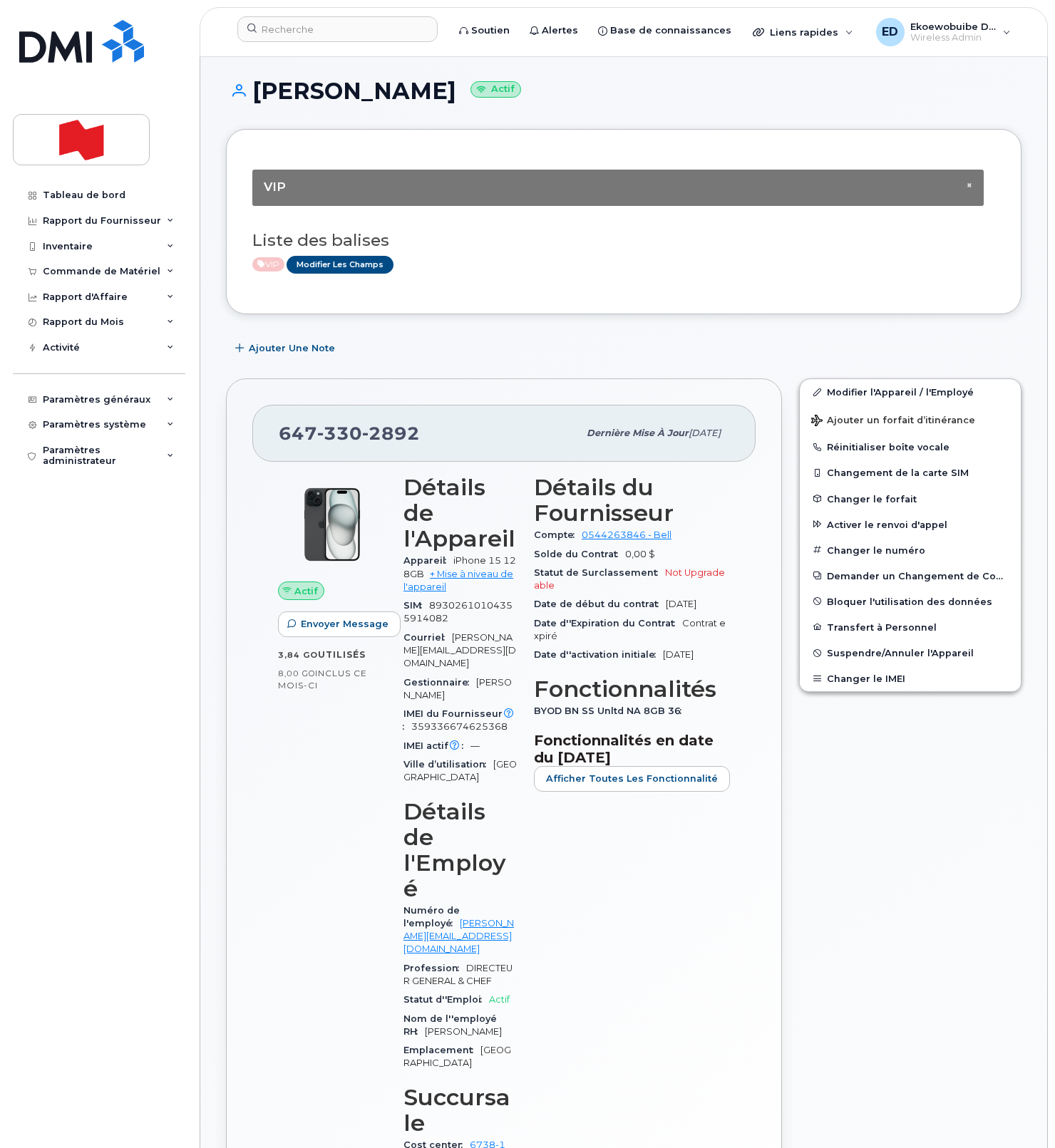
click at [459, 302] on div "× VIP Liste des balises VIP Modifier les Champs" at bounding box center [623, 221] width 796 height 185
click at [333, 34] on input at bounding box center [337, 29] width 200 height 26
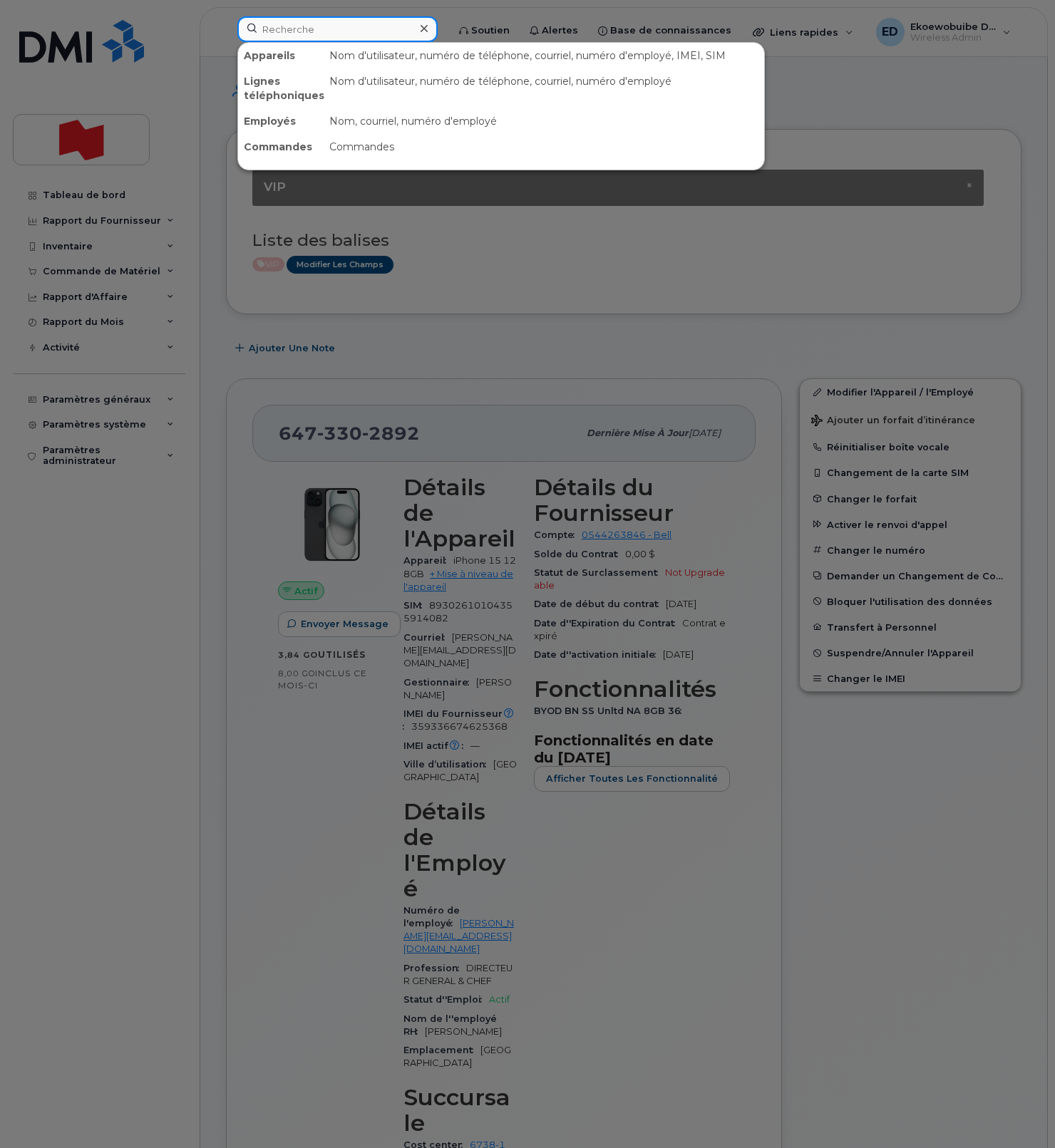
paste input "418-580-7292"
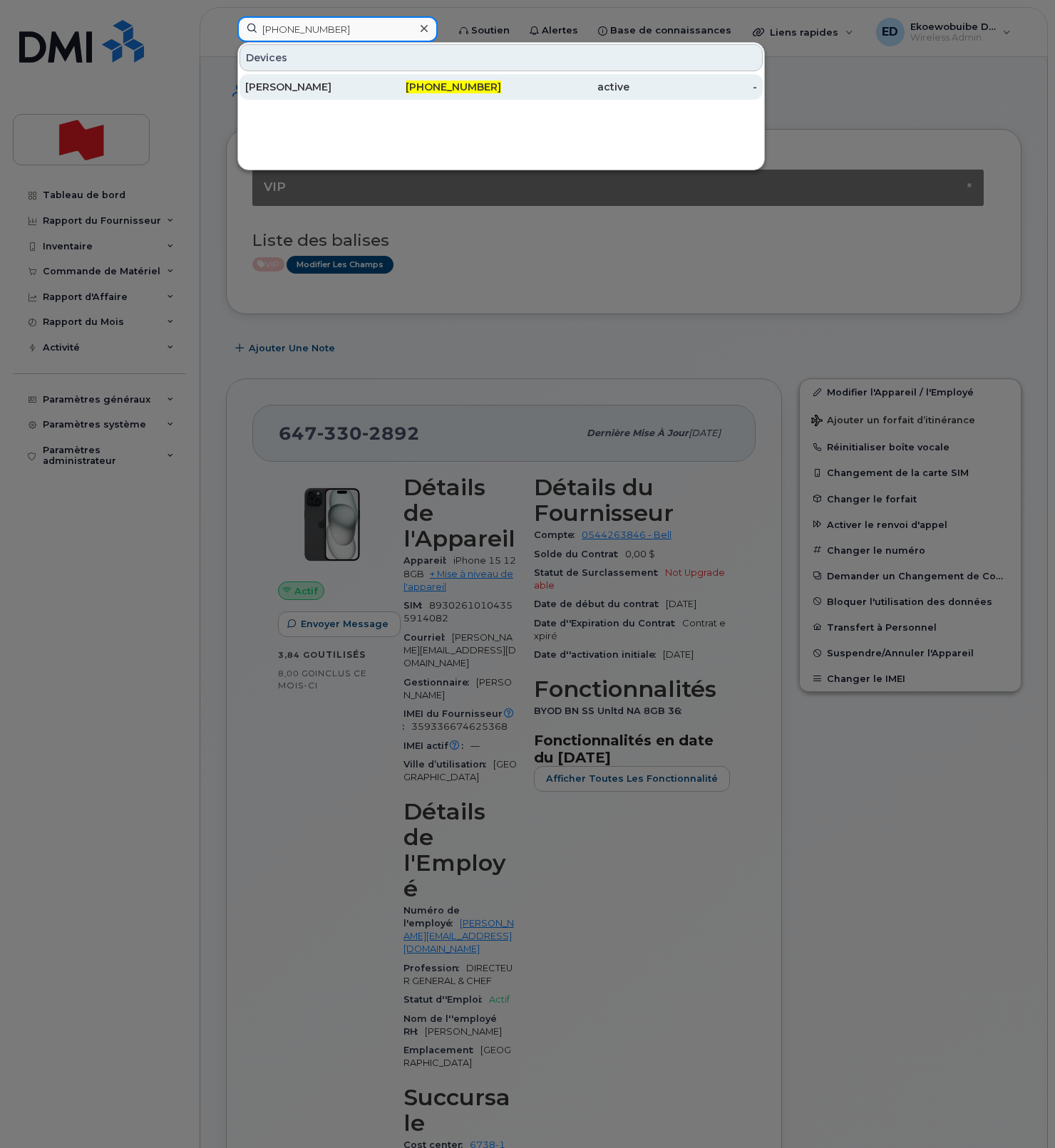
type input "418-580-7292"
click at [330, 84] on div "Simon Latouche" at bounding box center [309, 87] width 128 height 15
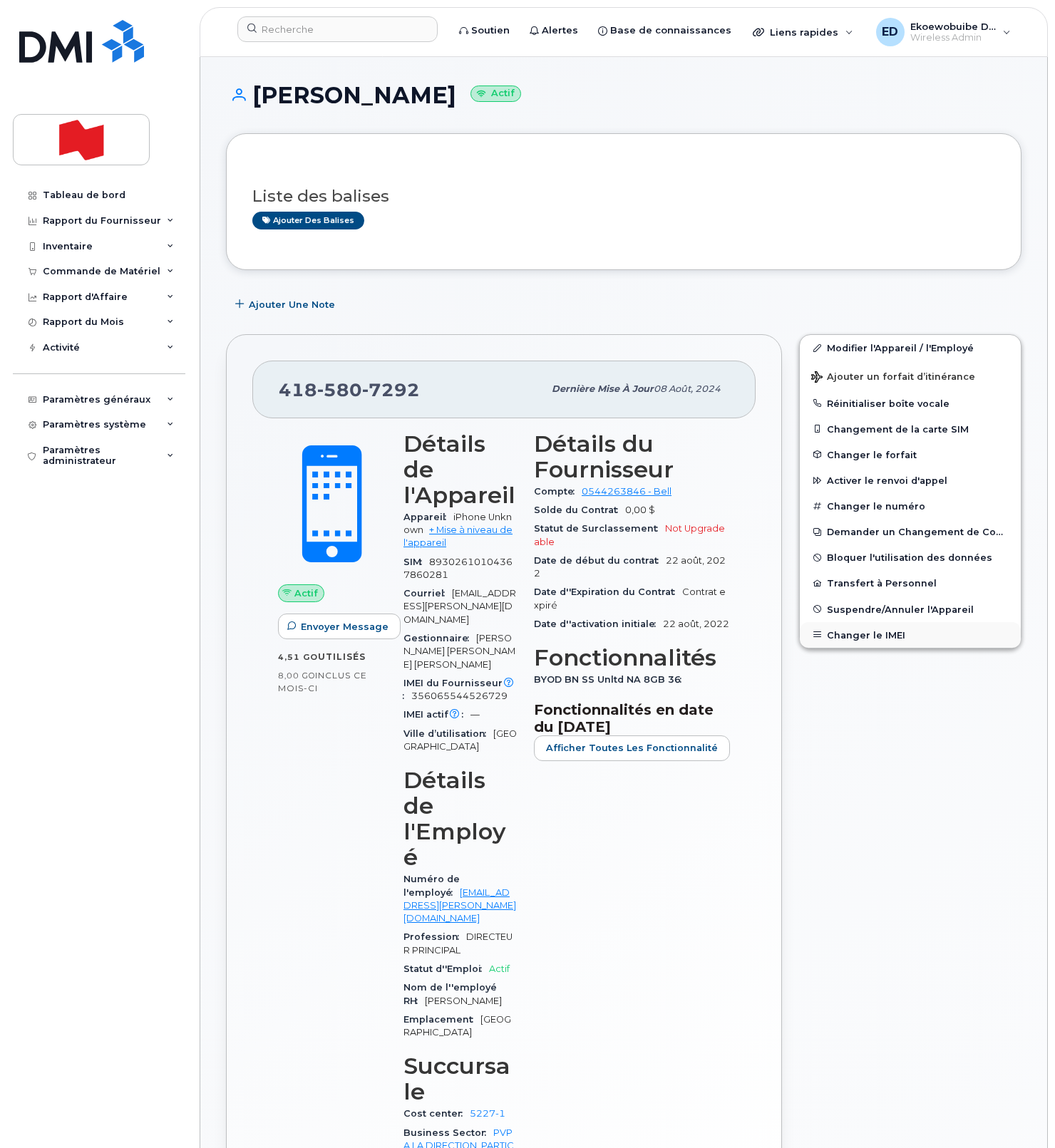
click at [847, 637] on button "Changer le IMEI" at bounding box center [910, 635] width 221 height 26
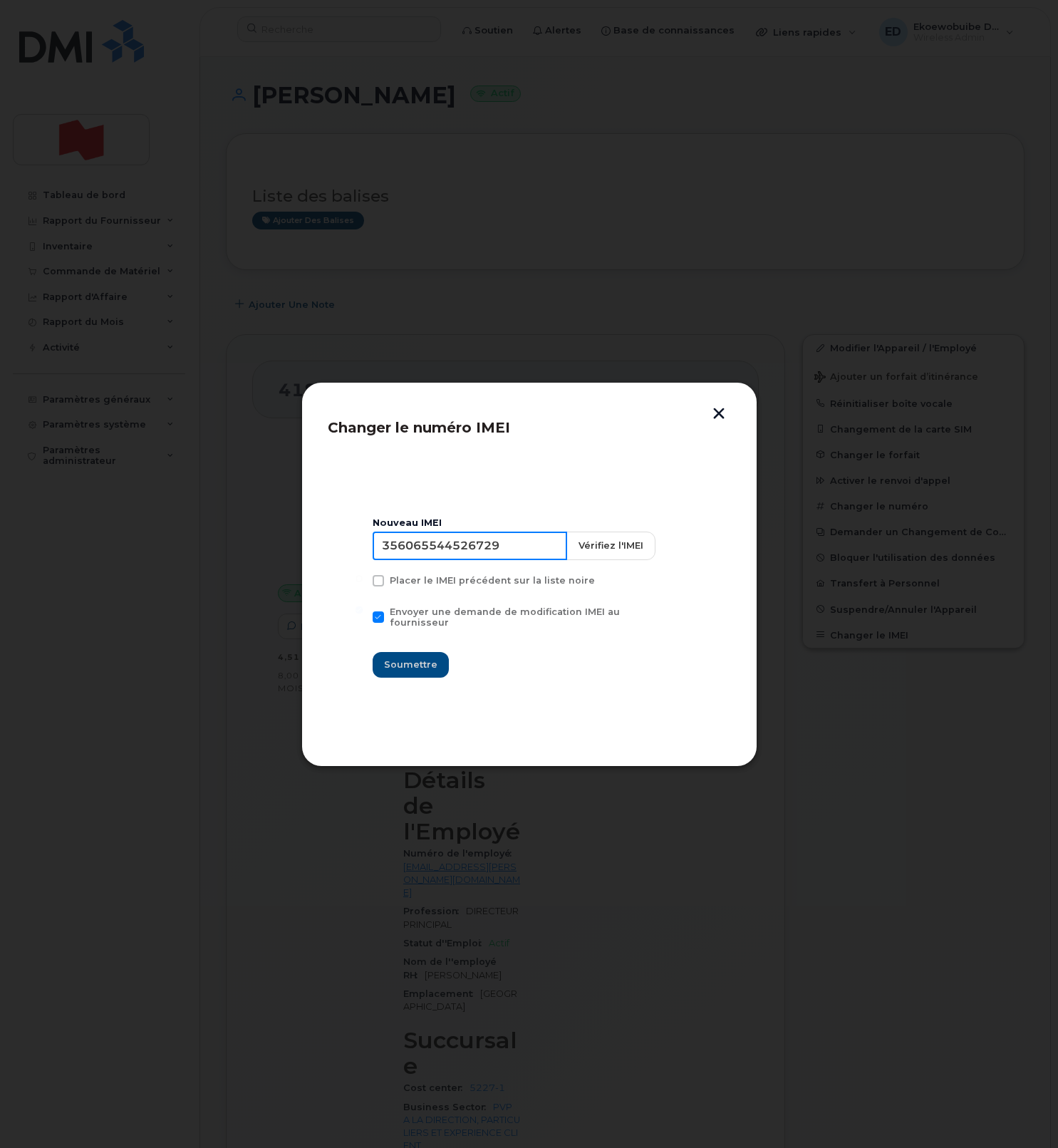
click at [464, 558] on input "356065544526729" at bounding box center [470, 545] width 195 height 28
click at [719, 411] on button "button" at bounding box center [718, 415] width 21 height 15
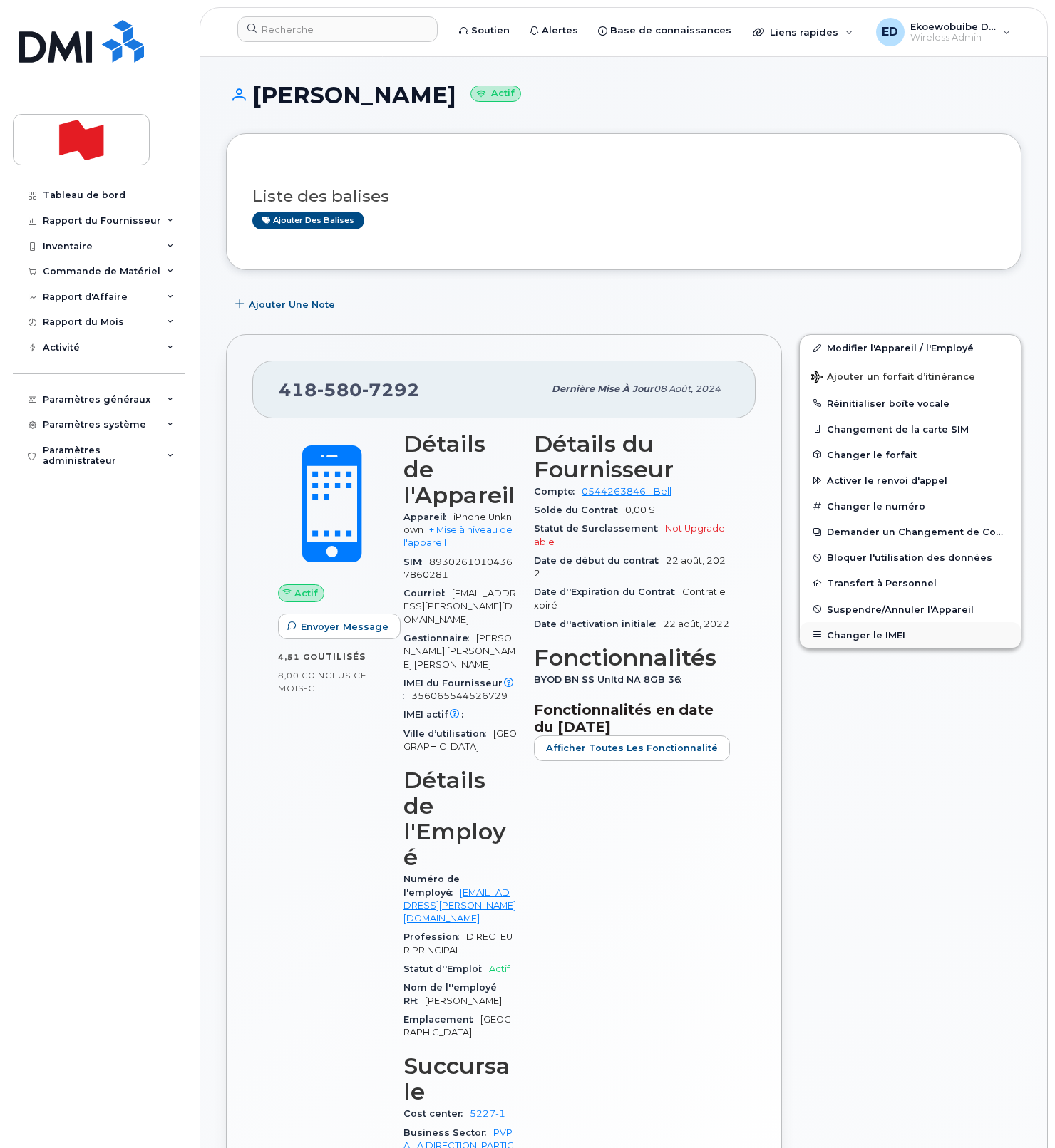
click at [850, 631] on button "Changer le IMEI" at bounding box center [910, 635] width 221 height 26
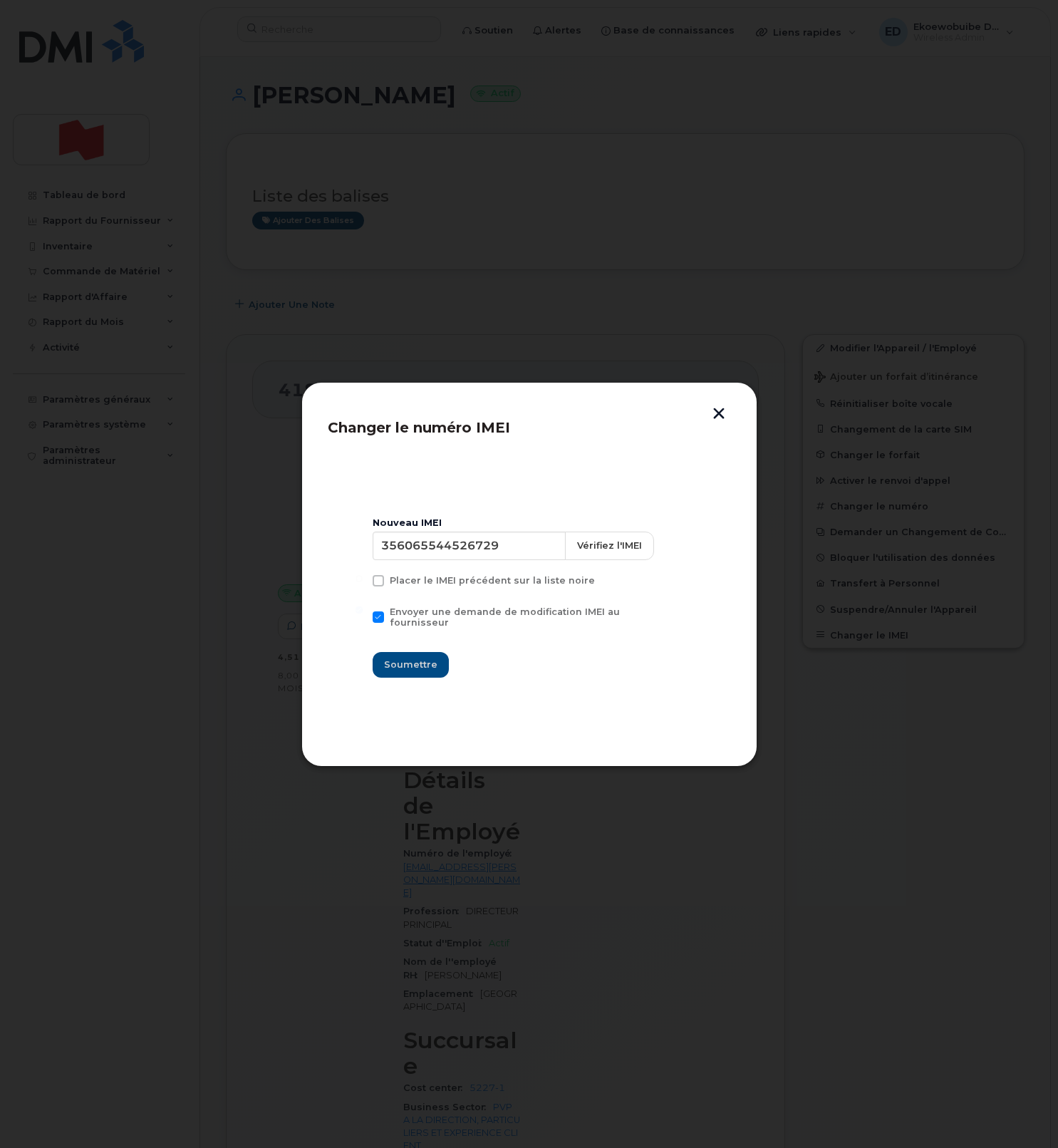
click at [714, 417] on button "button" at bounding box center [718, 415] width 21 height 15
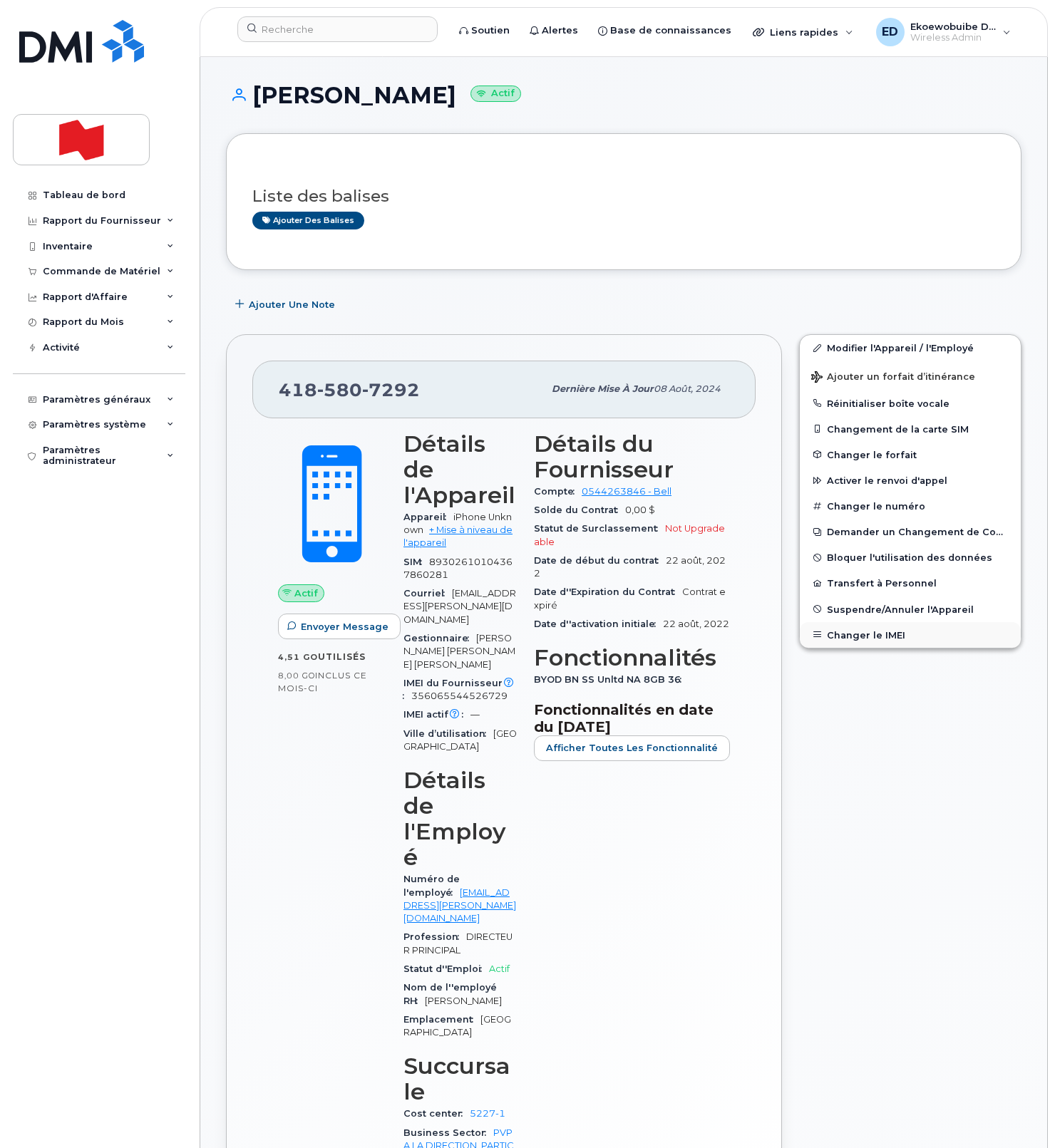
click at [855, 637] on button "Changer le IMEI" at bounding box center [910, 635] width 221 height 26
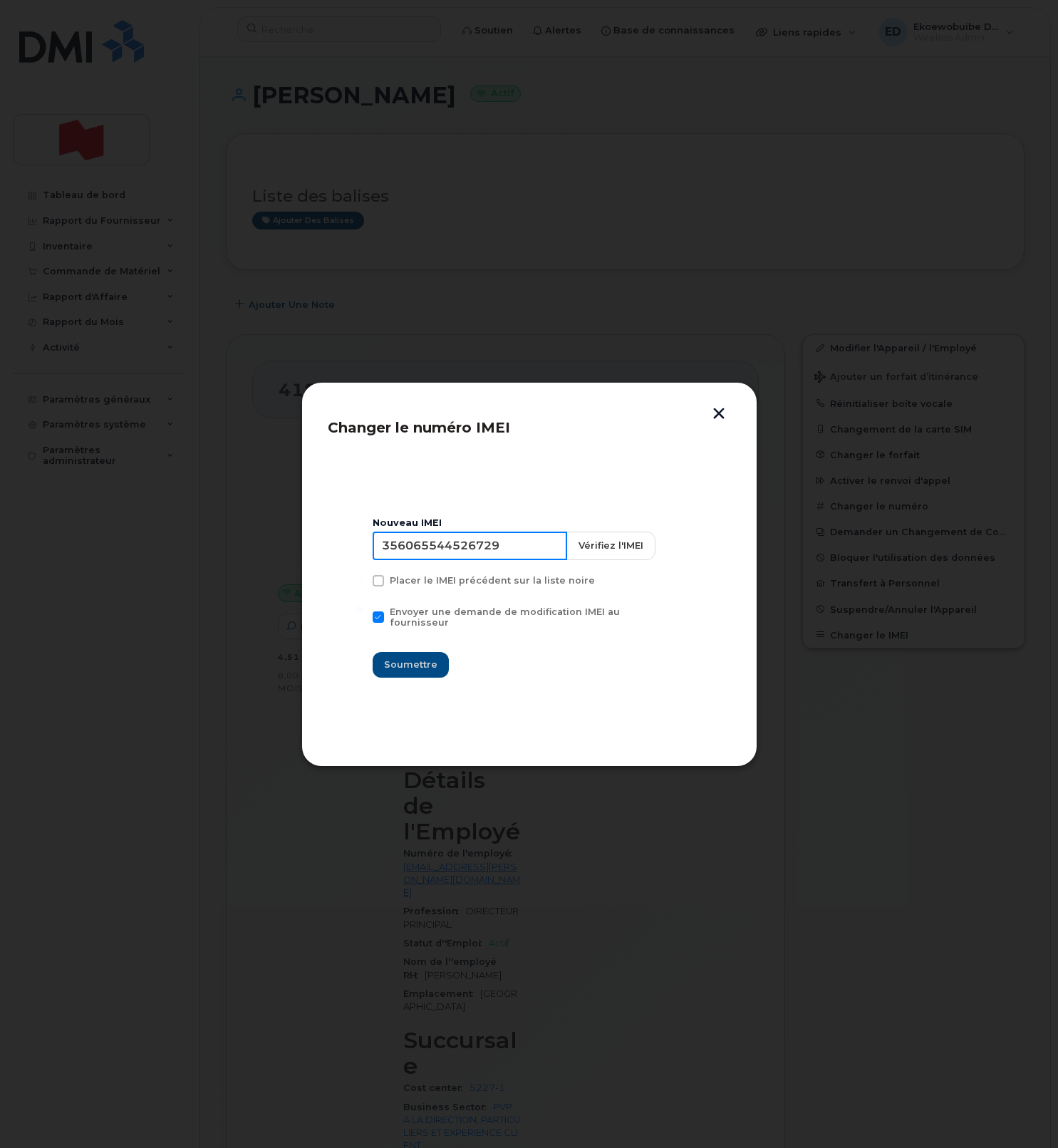
click at [462, 553] on input "356065544526729" at bounding box center [470, 545] width 195 height 28
type input "354216331144877"
click at [428, 658] on span "Soumettre" at bounding box center [410, 664] width 54 height 14
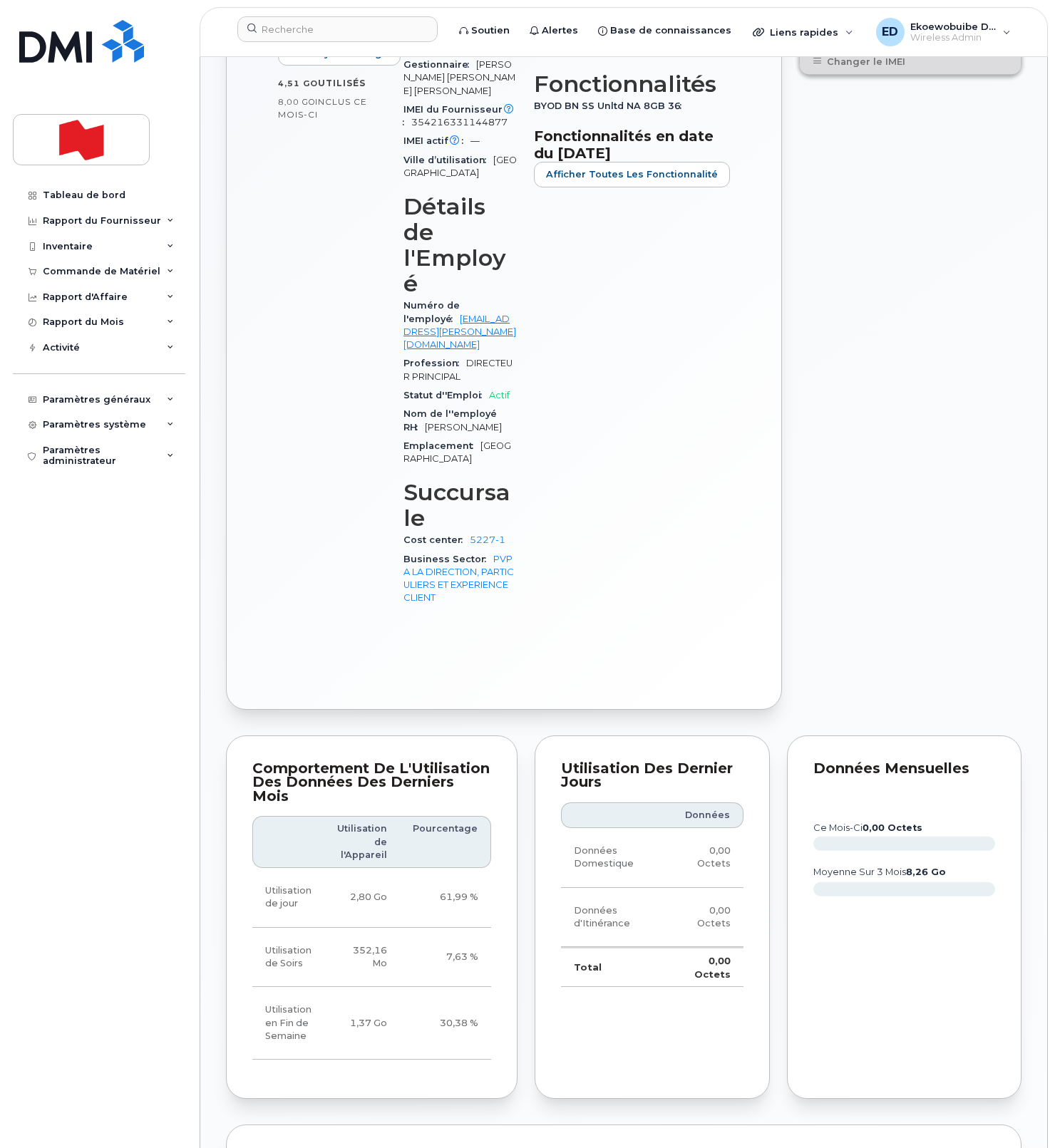
scroll to position [593, 0]
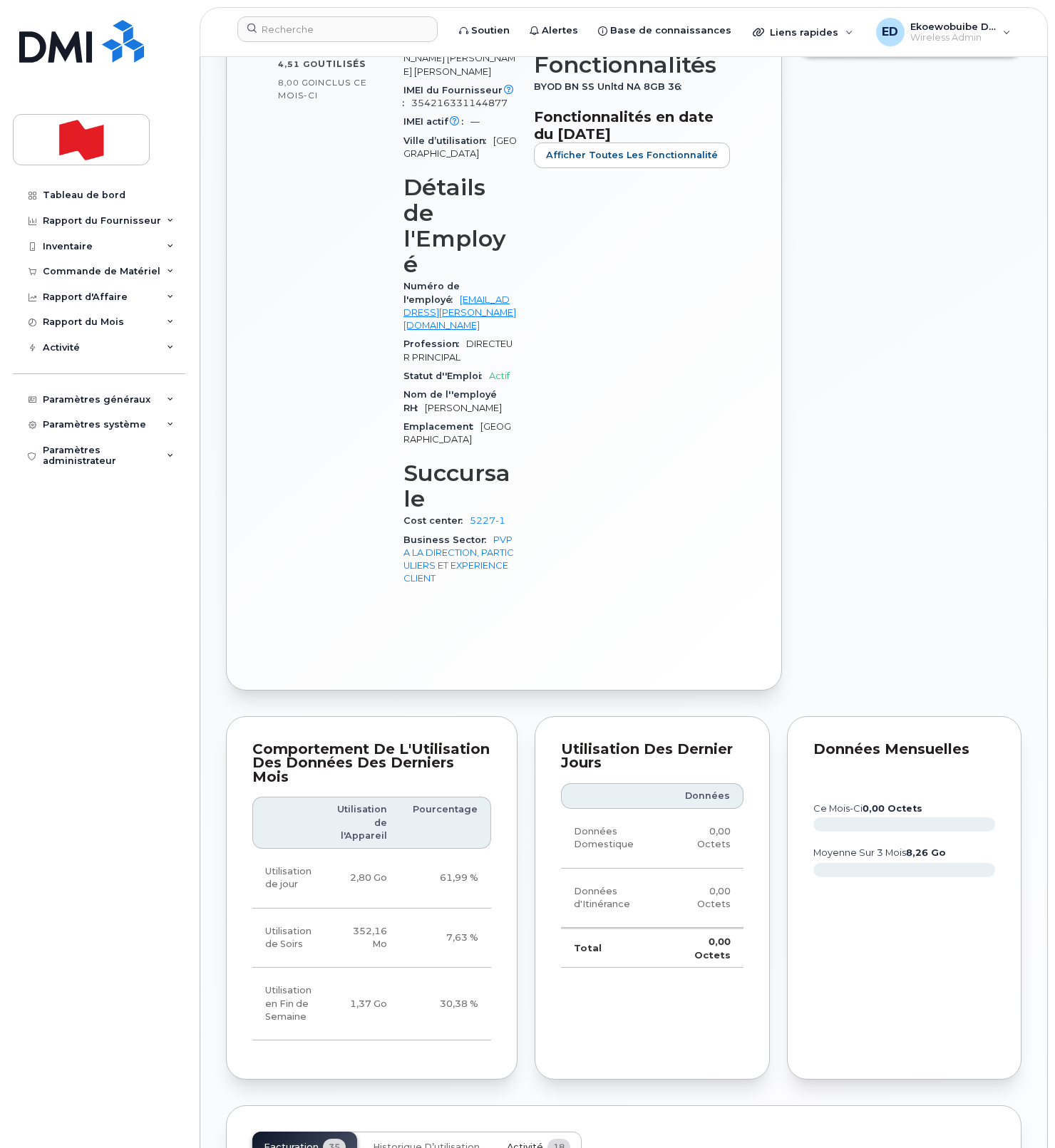
click at [525, 1142] on span "Activité" at bounding box center [525, 1147] width 37 height 11
click at [525, 1132] on div "Facturation 35 Historique d’utilisation Activité 18" at bounding box center [417, 1147] width 329 height 31
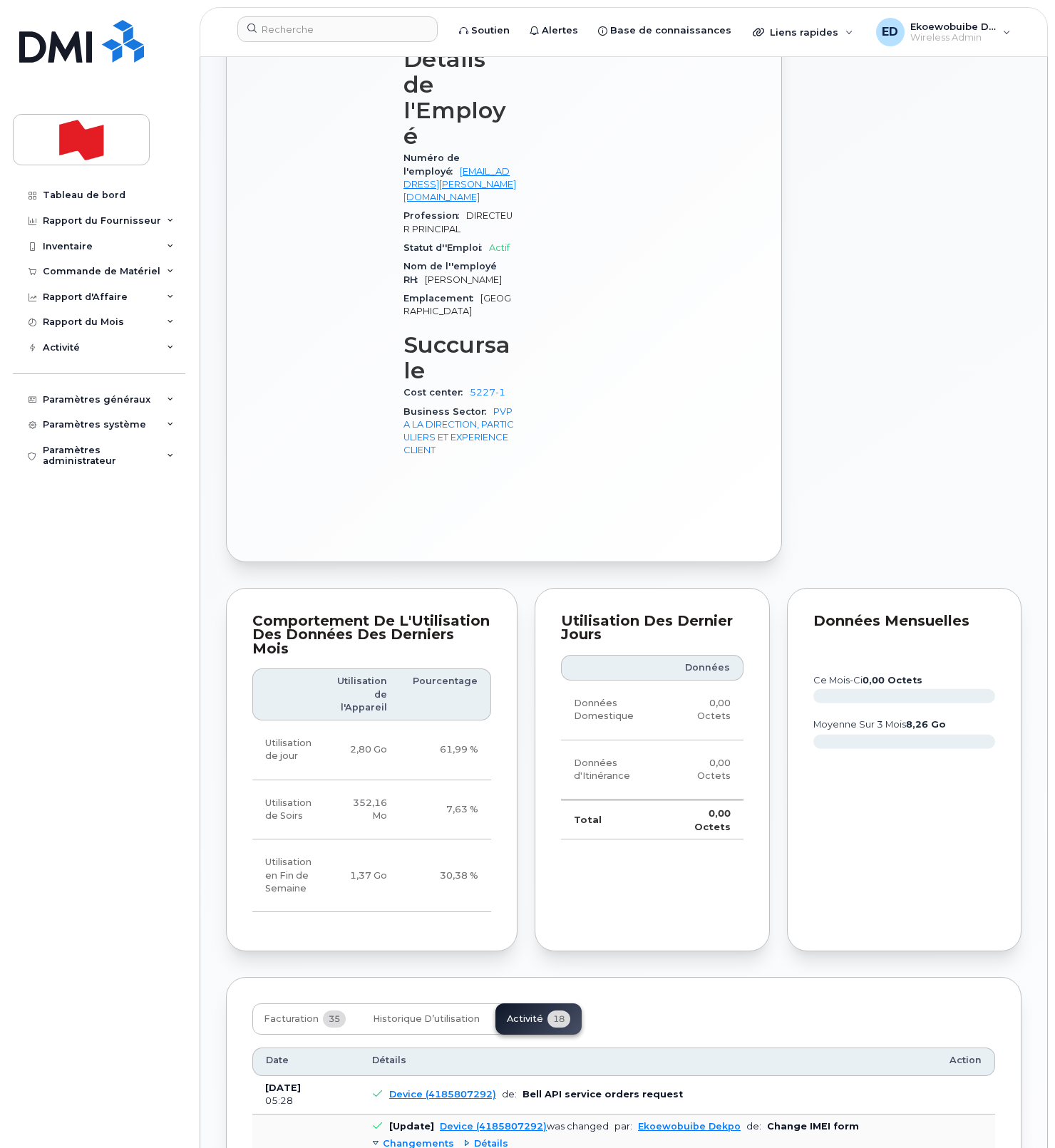
scroll to position [731, 0]
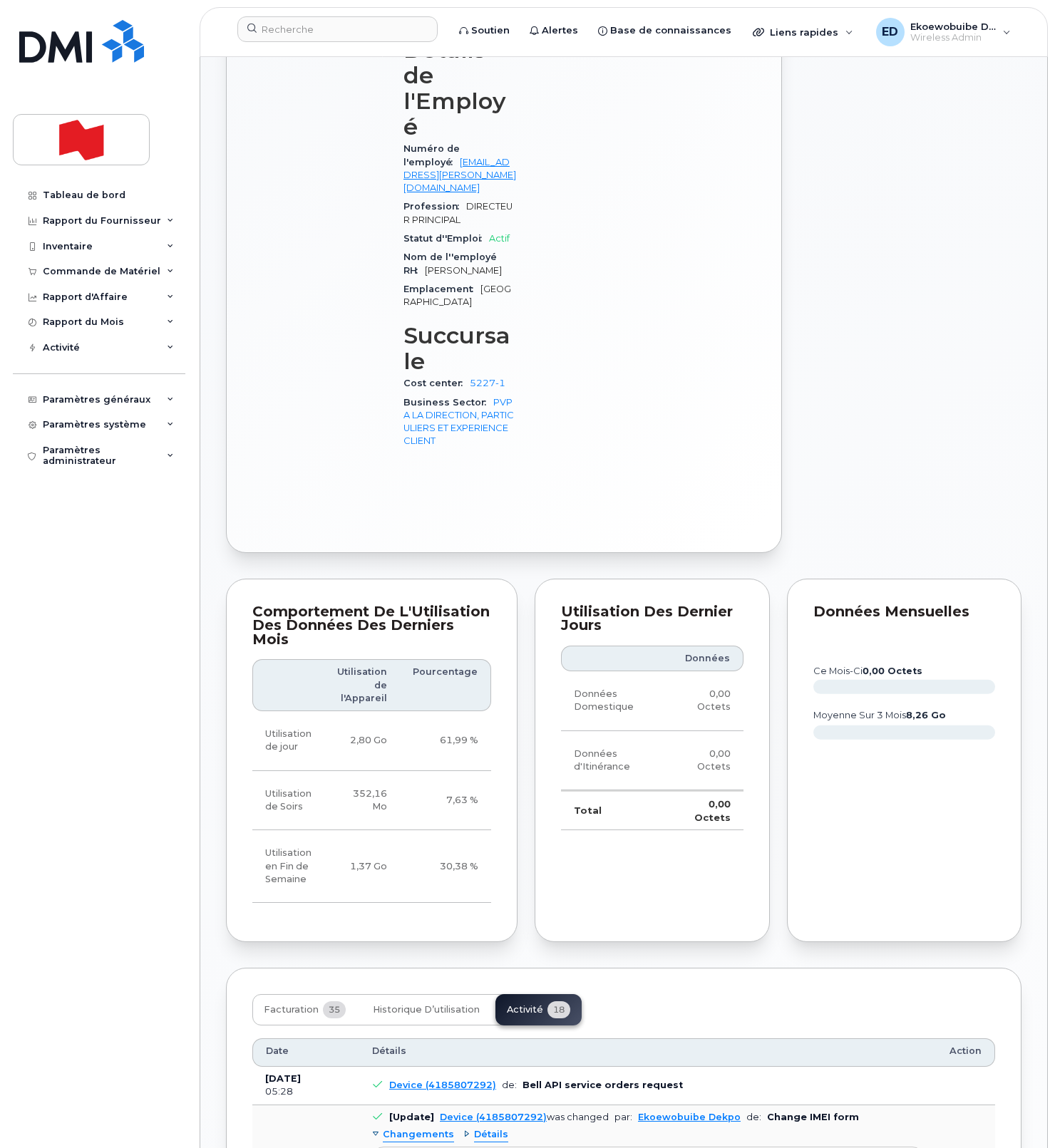
drag, startPoint x: 672, startPoint y: 1048, endPoint x: 383, endPoint y: 1031, distance: 289.5
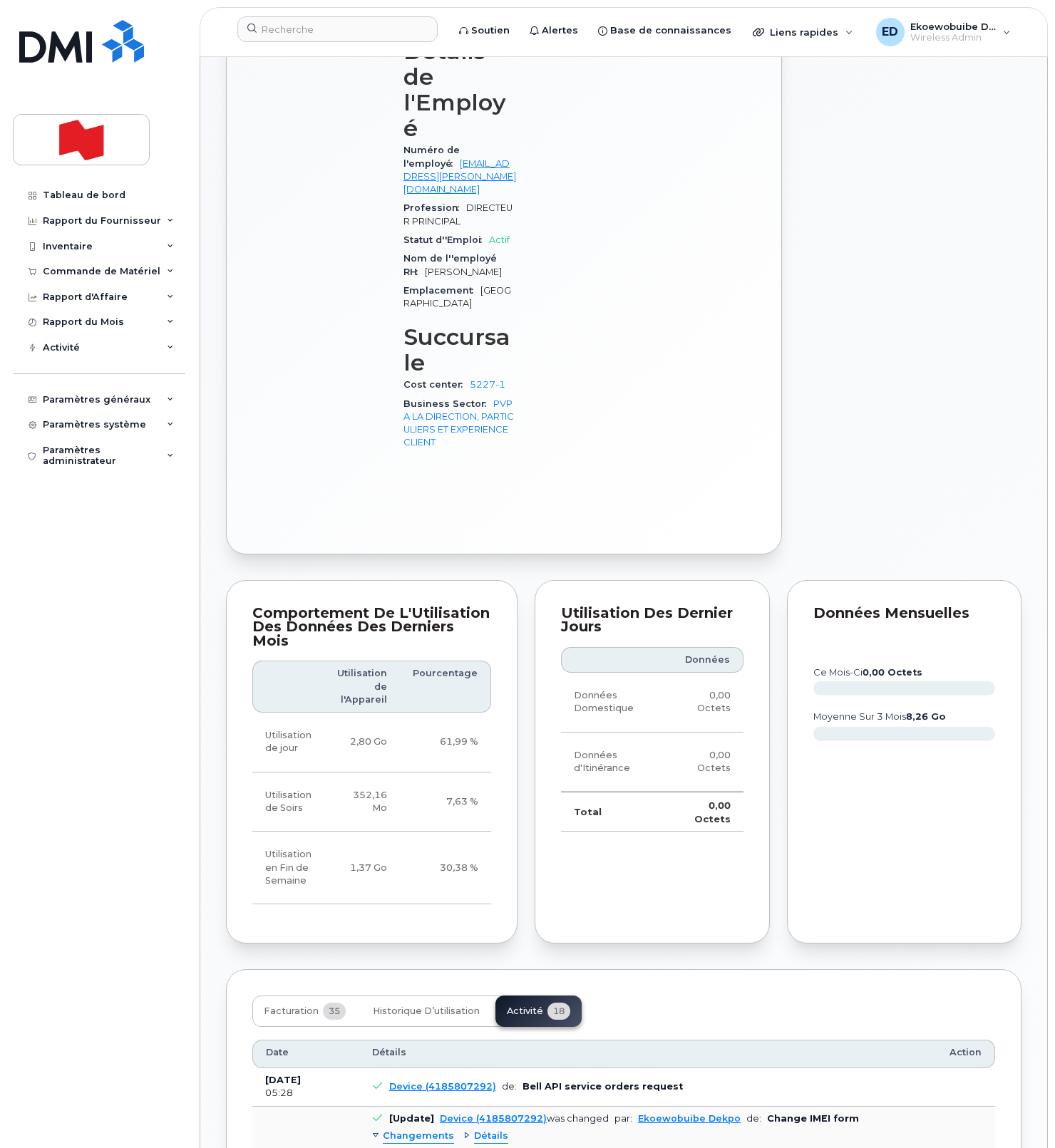
copy pre "Imei Number was changed from 356065544526729 to 354216331144877 Imei Change Ext…"
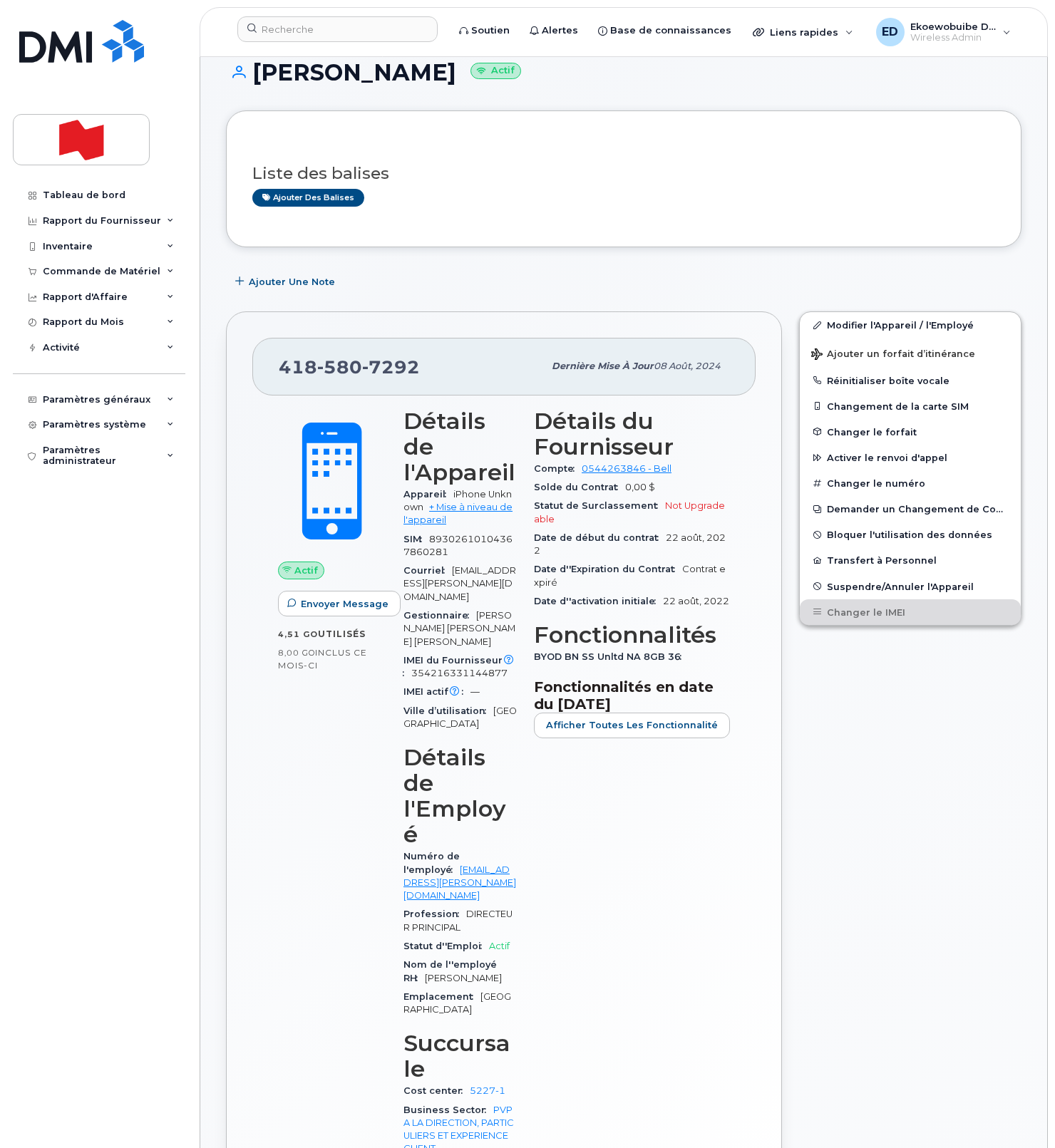
scroll to position [0, 0]
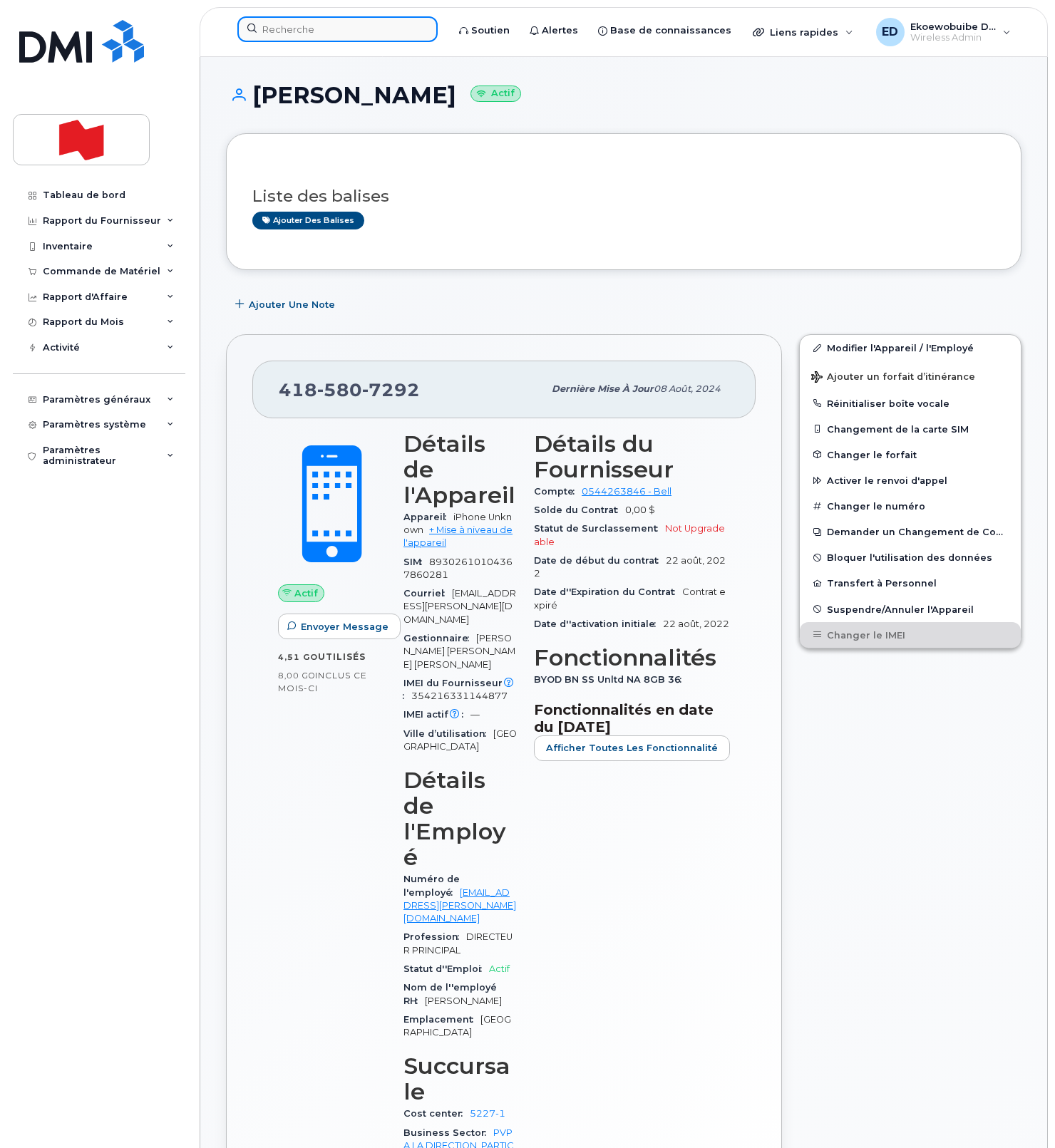
click at [305, 35] on input at bounding box center [337, 29] width 200 height 26
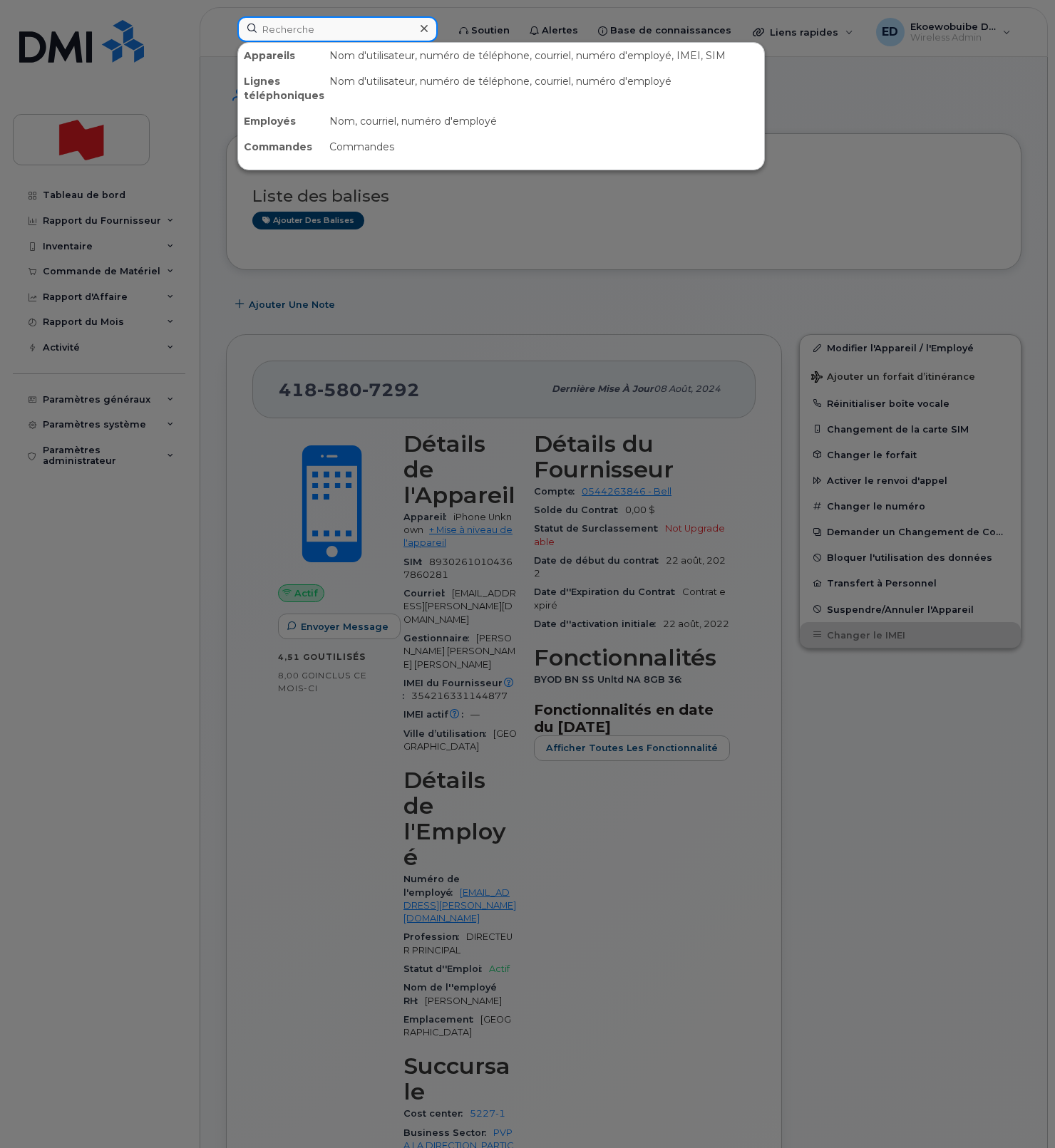
paste input "David Lacombe"
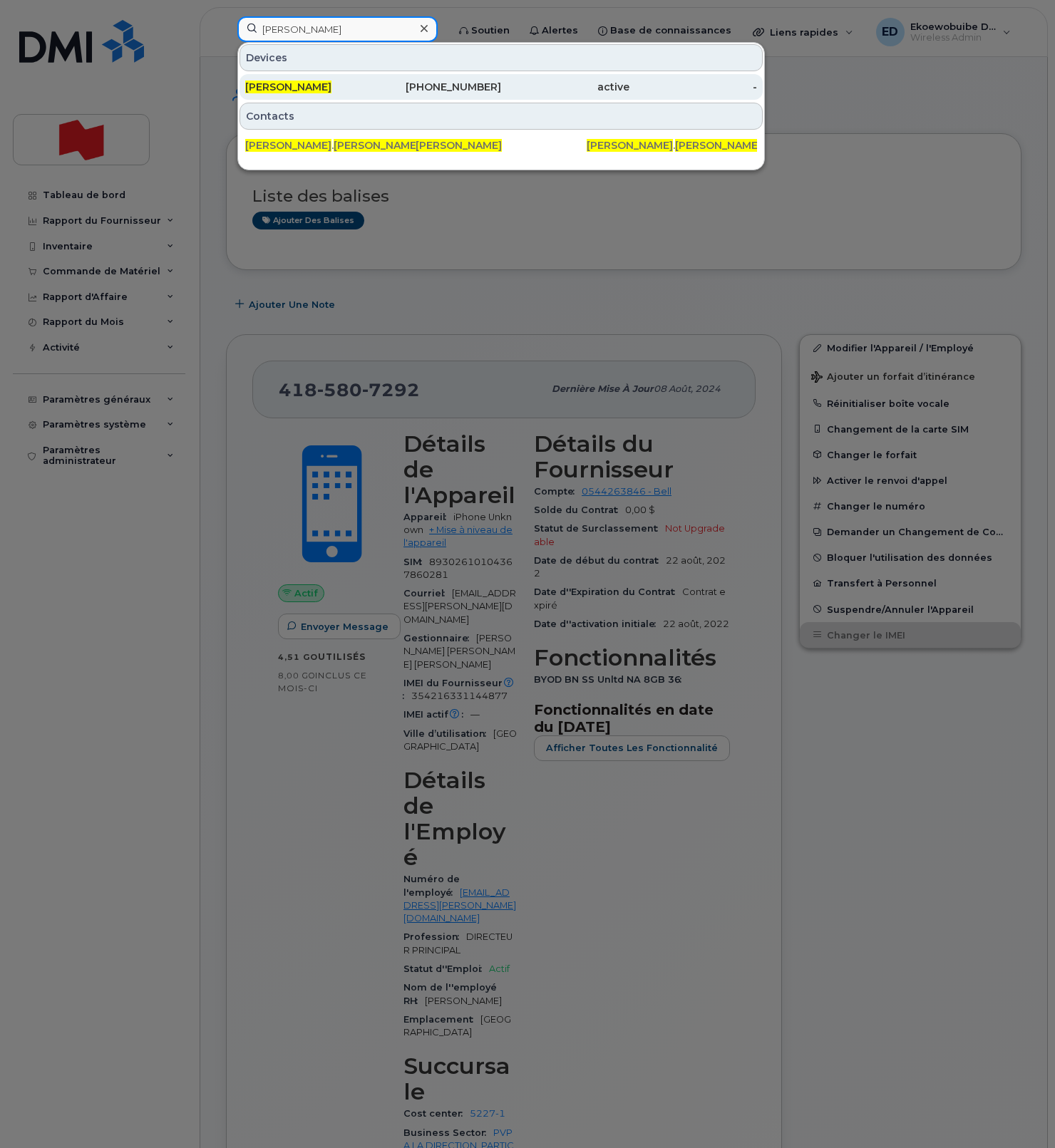
type input "David Lacombe"
drag, startPoint x: 319, startPoint y: 90, endPoint x: 335, endPoint y: 99, distance: 18.4
click at [319, 90] on span "David Lacombe" at bounding box center [288, 87] width 86 height 13
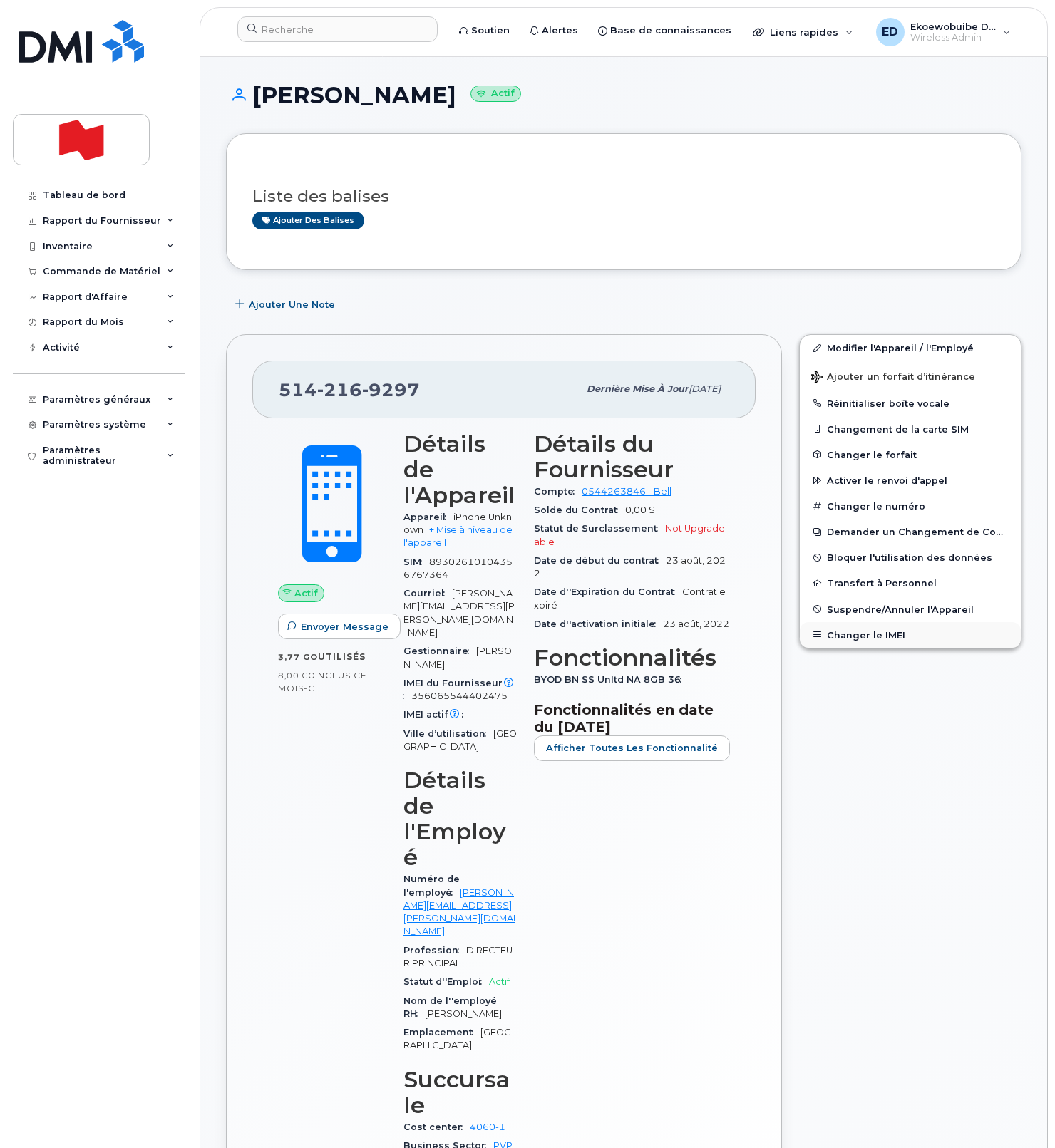
click at [866, 627] on button "Changer le IMEI" at bounding box center [910, 635] width 221 height 26
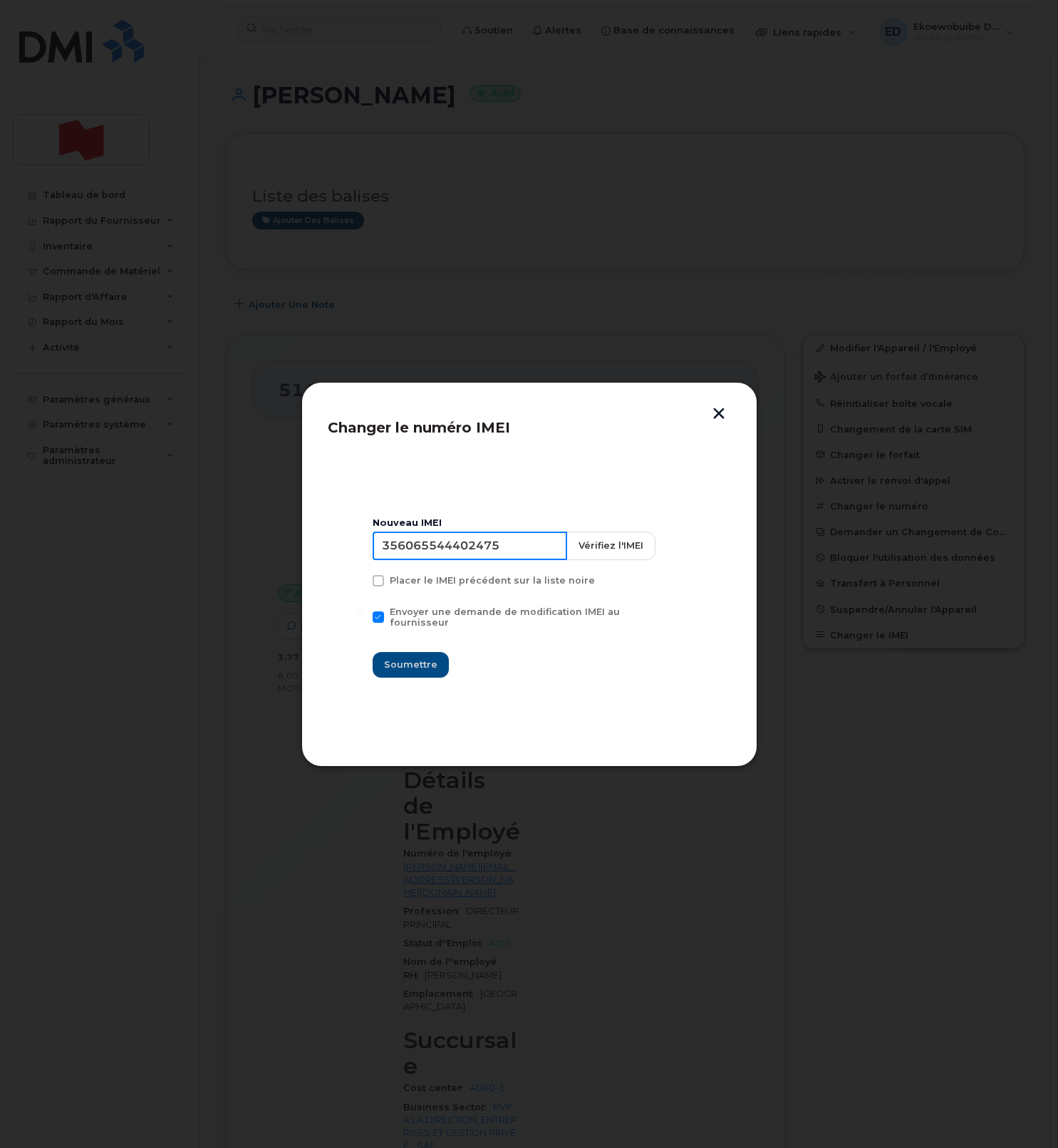
click at [479, 555] on input "356065544402475" at bounding box center [470, 545] width 195 height 28
type input "354216331497598"
click at [432, 658] on span "Soumettre" at bounding box center [410, 664] width 54 height 14
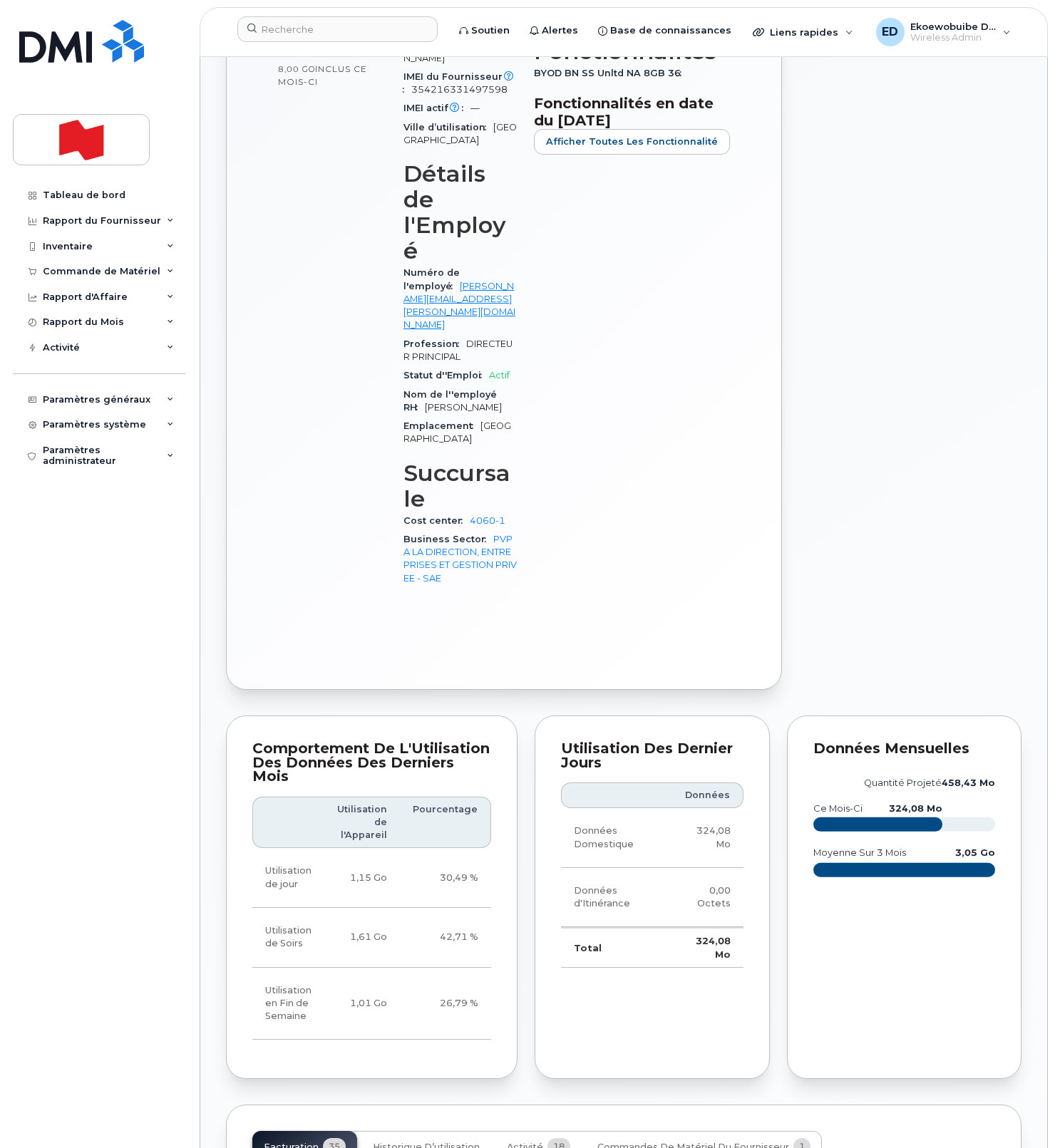
scroll to position [611, 0]
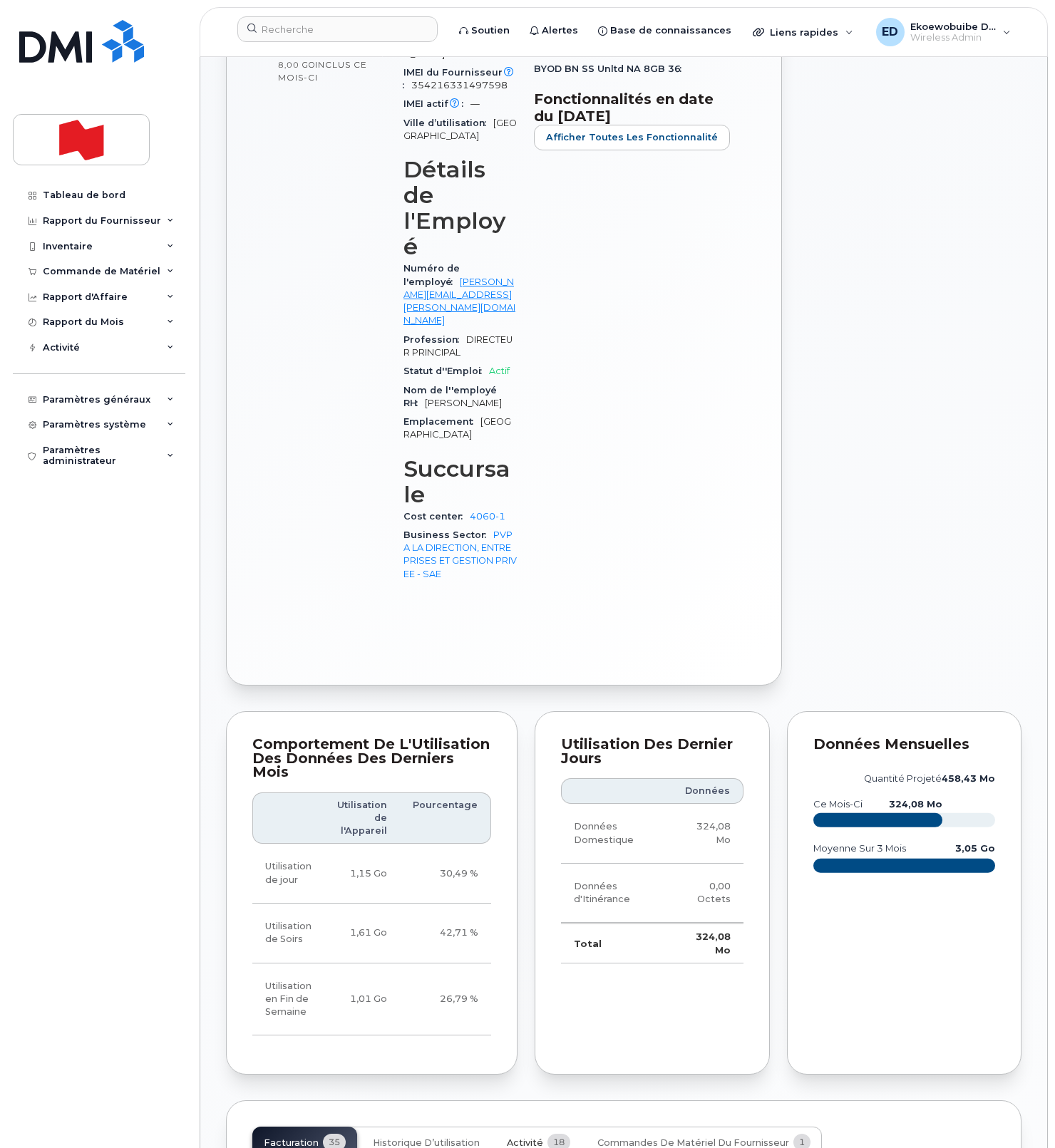
drag, startPoint x: 517, startPoint y: 993, endPoint x: 528, endPoint y: 1003, distance: 14.9
click at [517, 1137] on span "Activité" at bounding box center [525, 1143] width 37 height 11
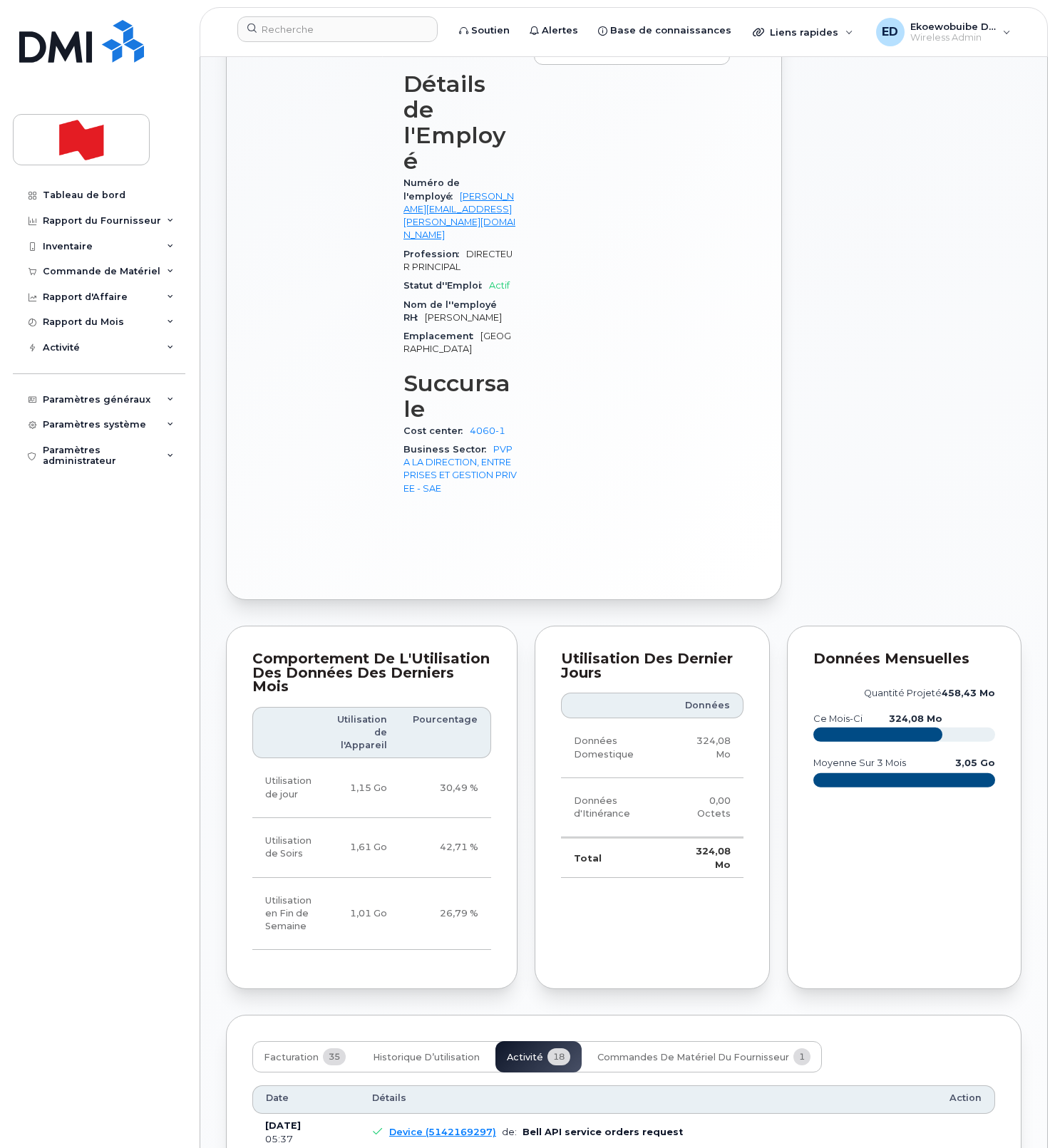
scroll to position [706, 0]
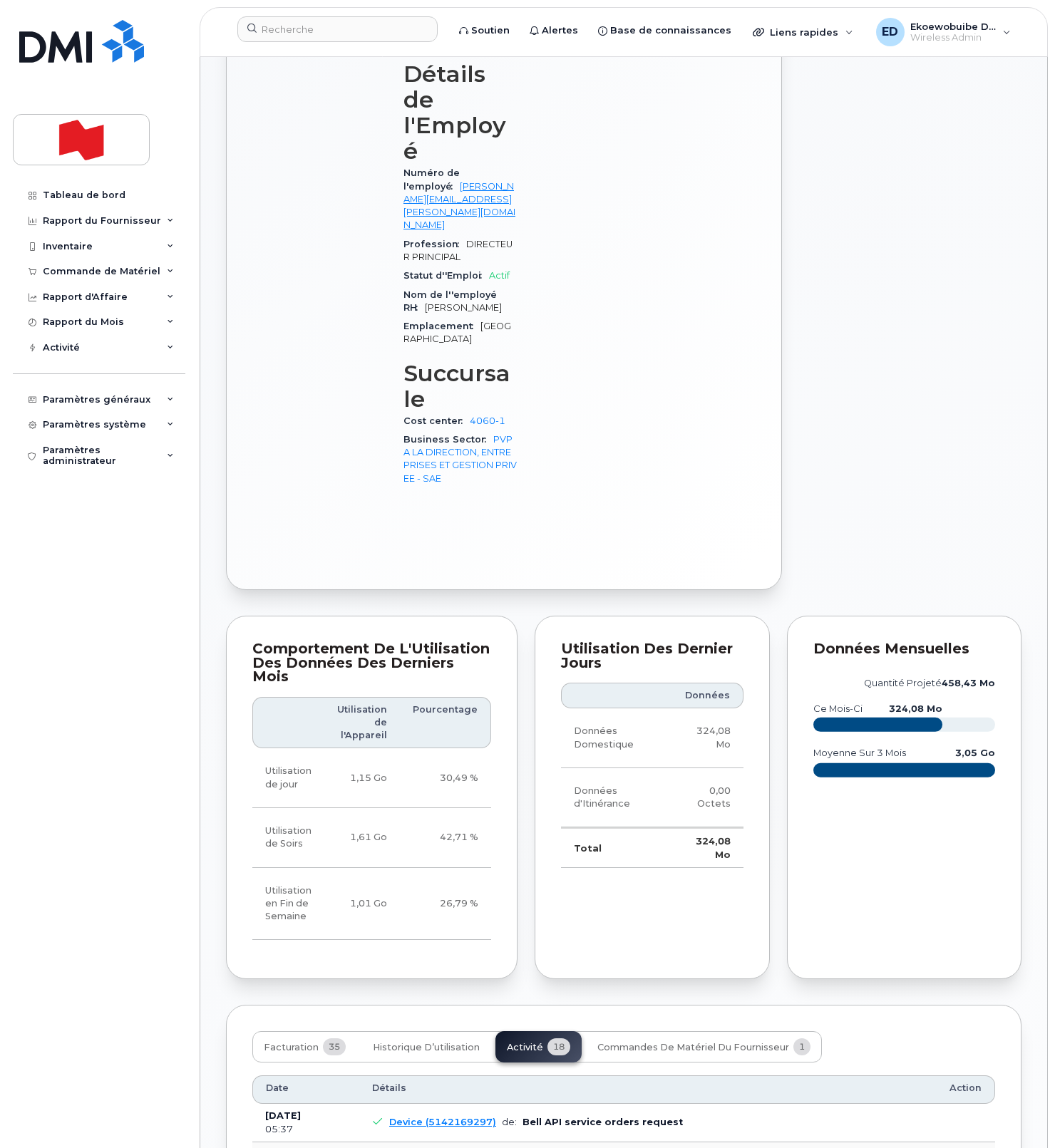
drag, startPoint x: 676, startPoint y: 1069, endPoint x: 376, endPoint y: 1055, distance: 300.3
copy pre "Imei Number was changed from 356065544402475 to 354216331497598 Imei Change Ext…"
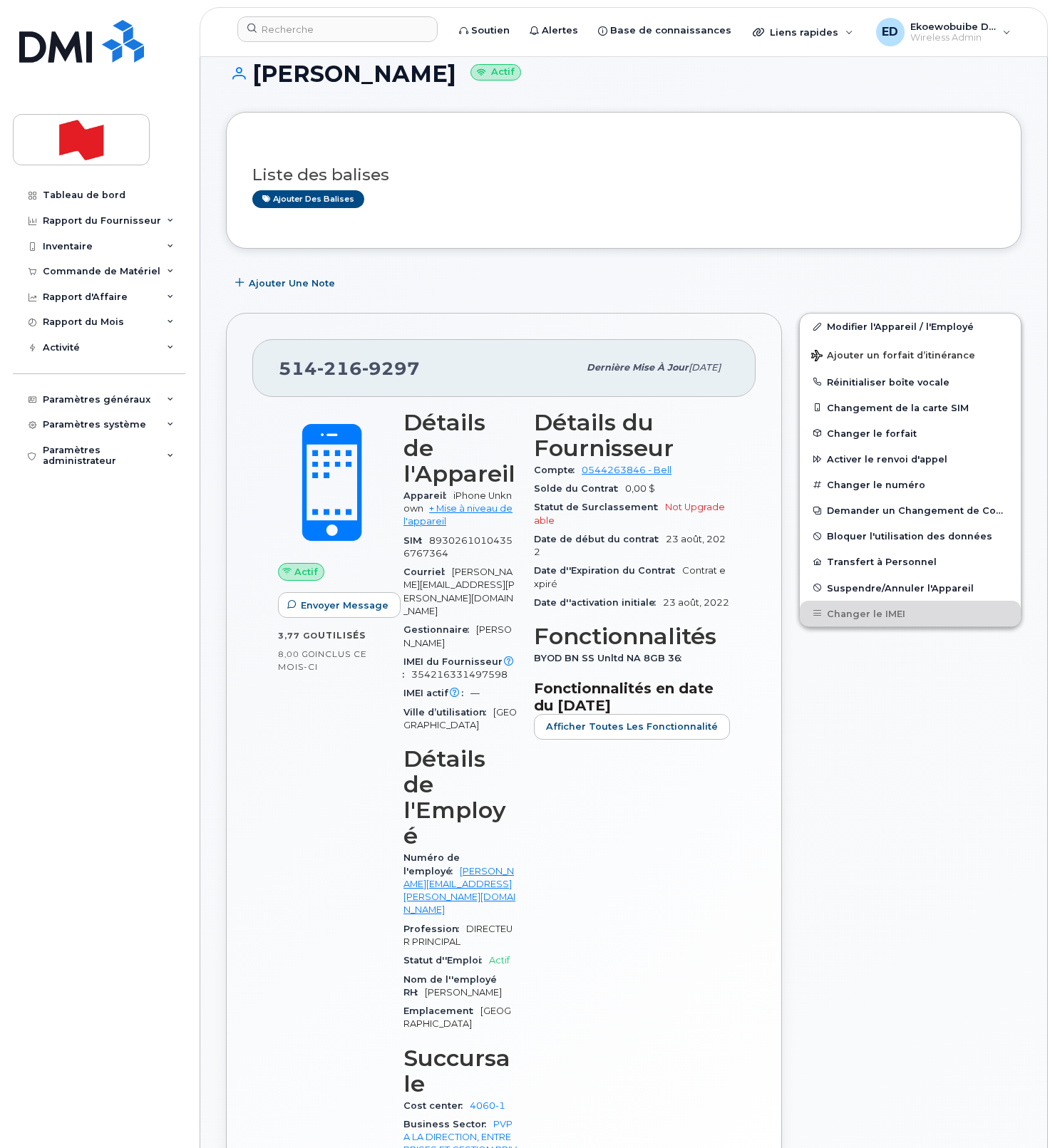
scroll to position [0, 0]
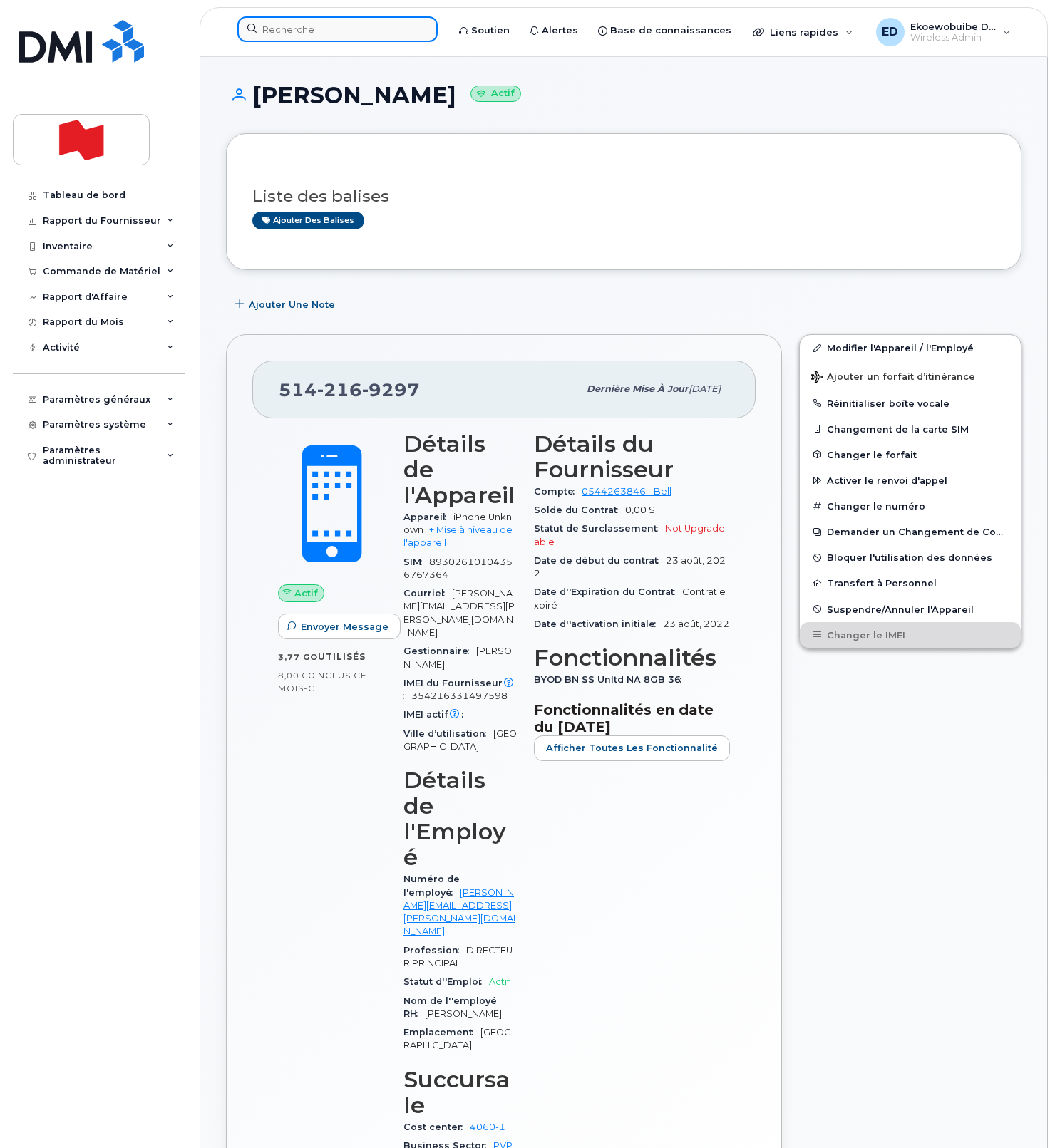
click at [317, 31] on input at bounding box center [337, 29] width 200 height 26
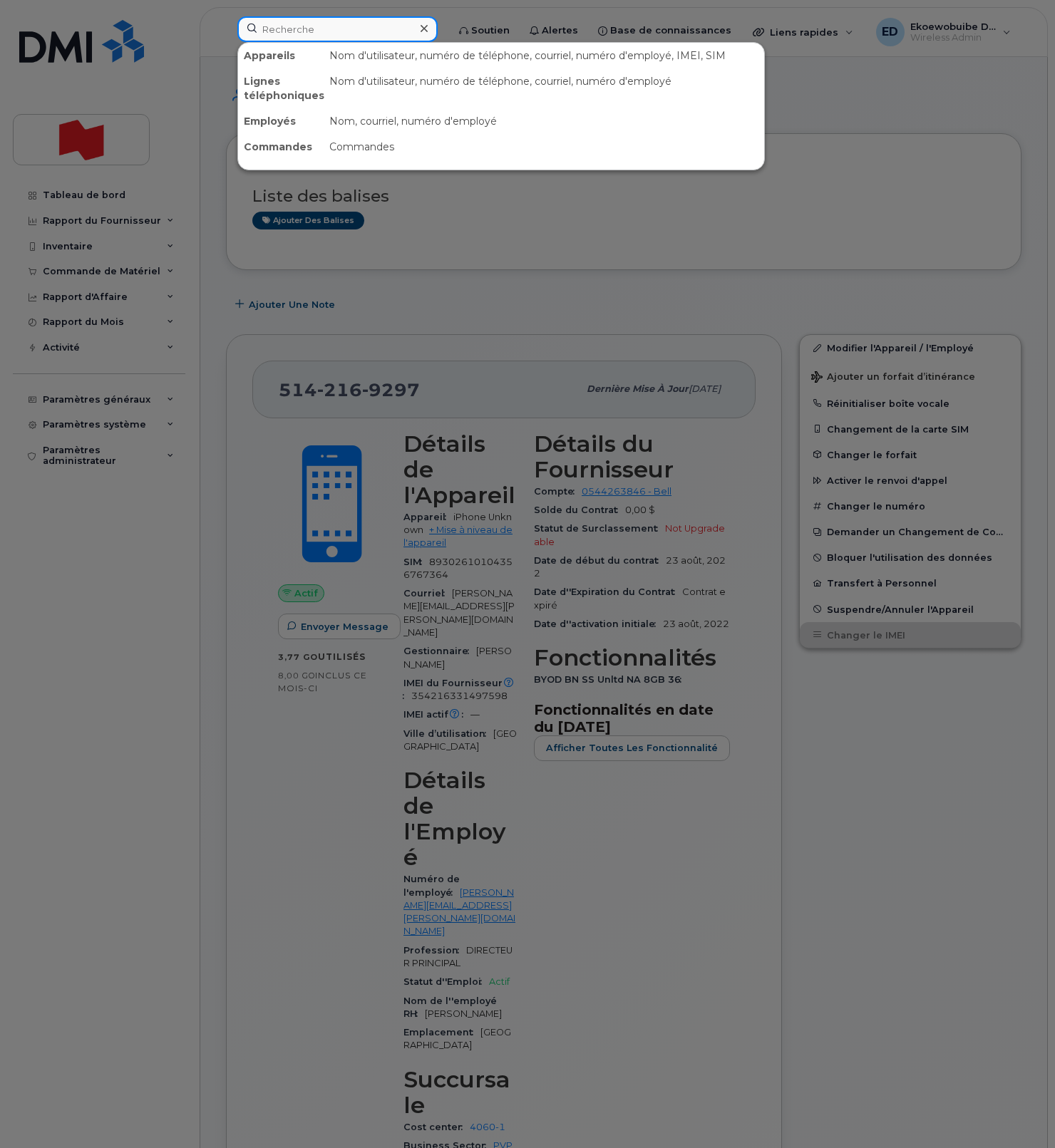
paste input "[PERSON_NAME]"
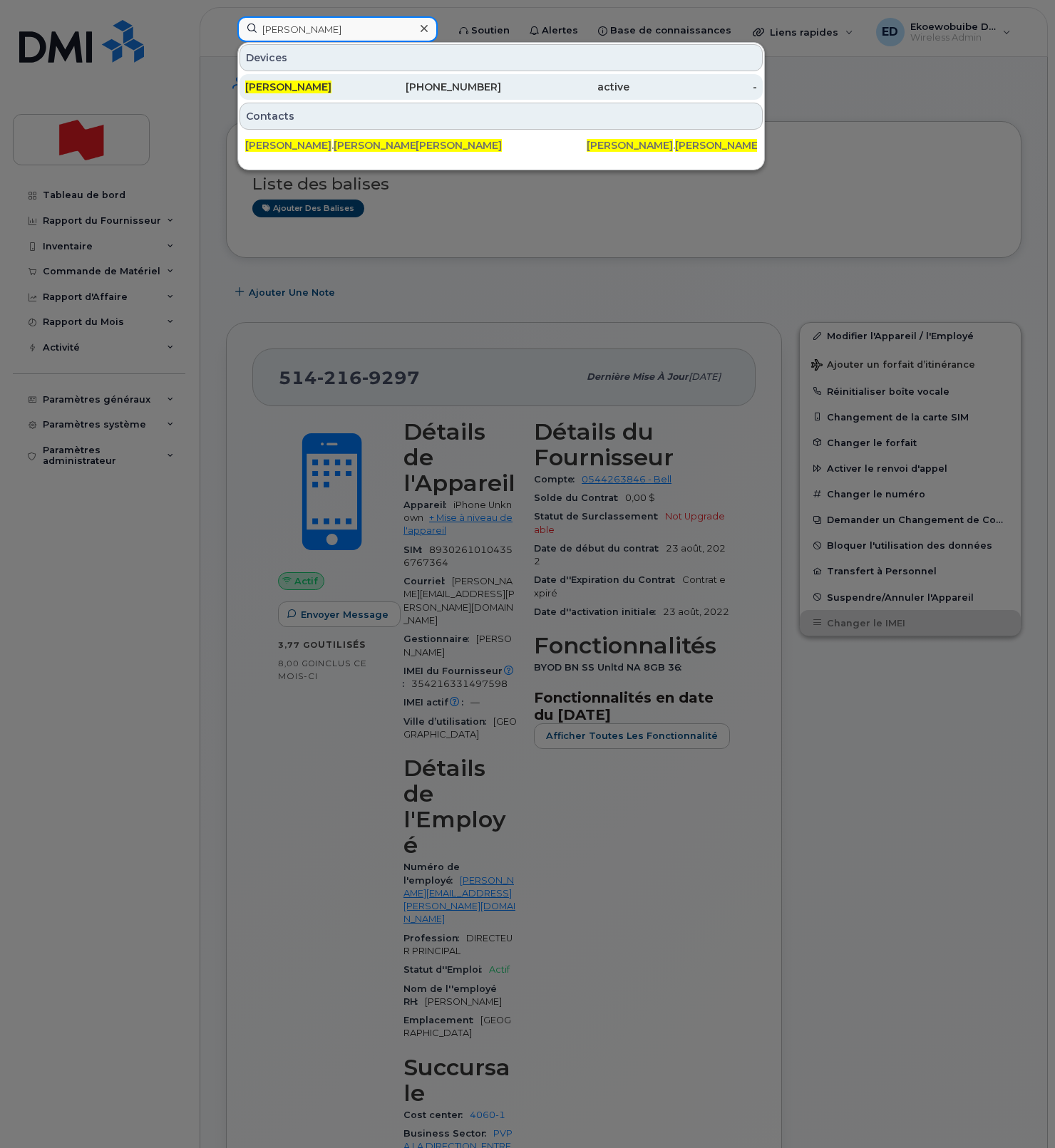
type input "[PERSON_NAME]"
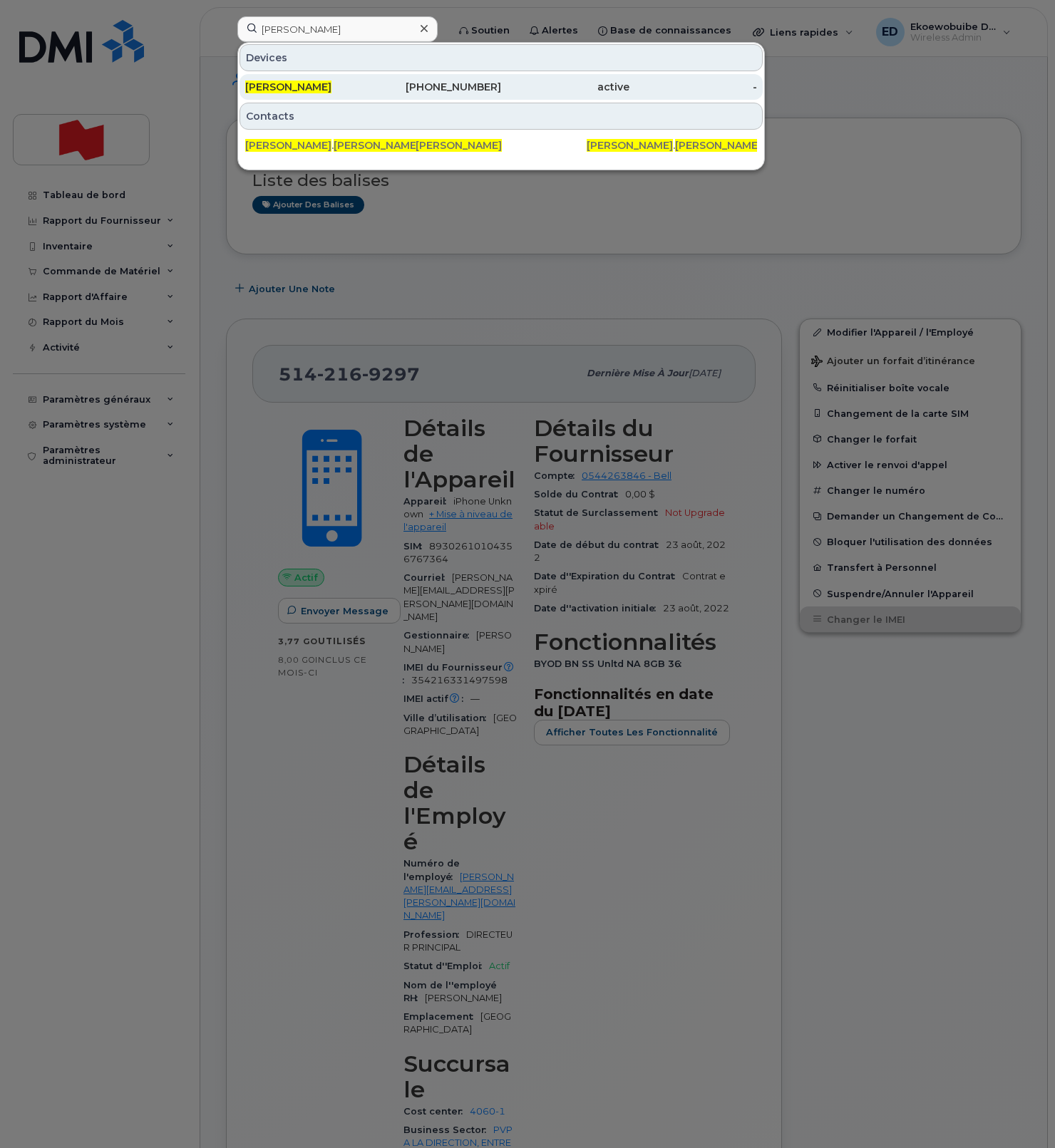
click at [306, 90] on span "[PERSON_NAME]" at bounding box center [288, 87] width 86 height 13
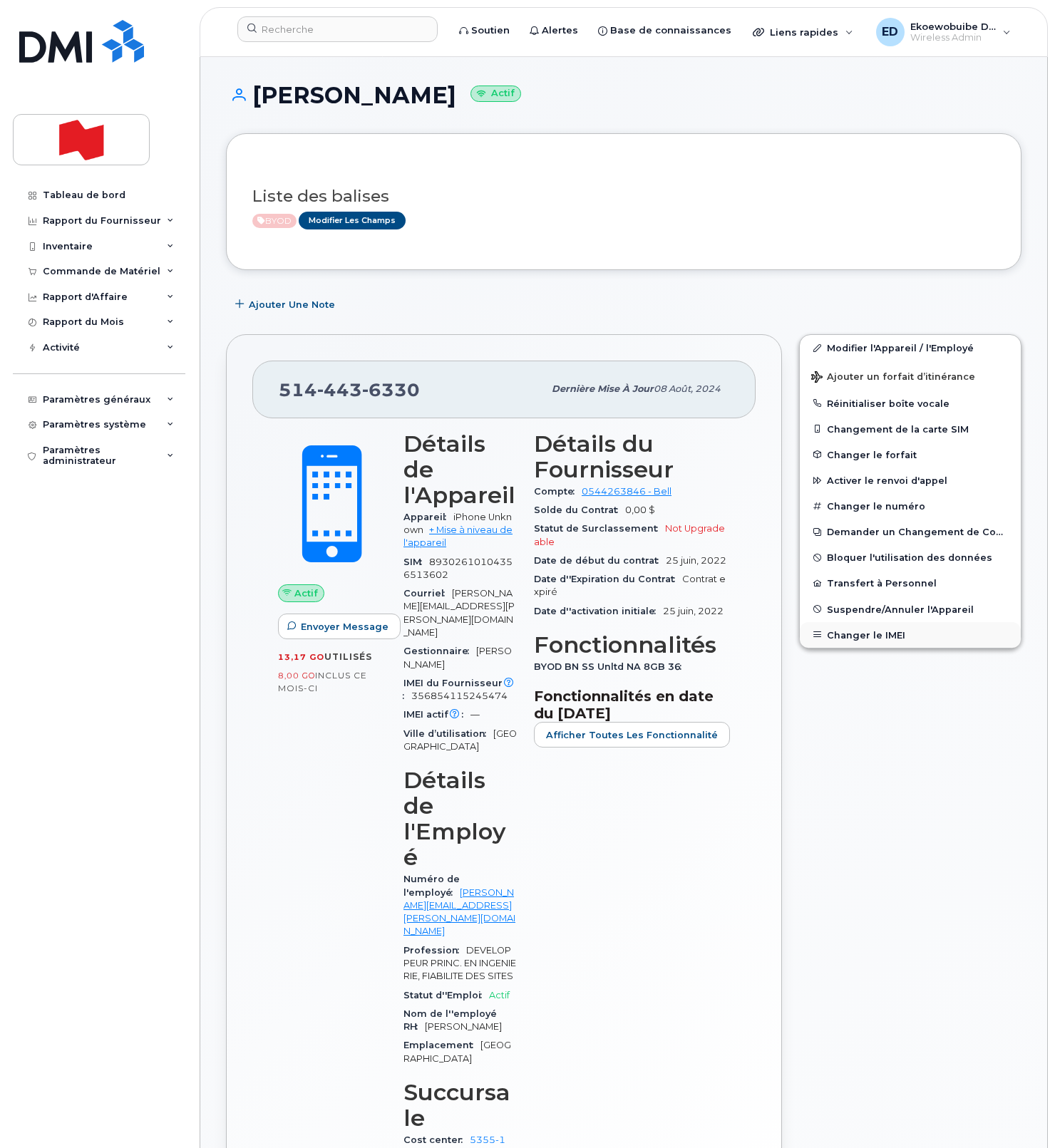
click at [846, 632] on button "Changer le IMEI" at bounding box center [910, 635] width 221 height 26
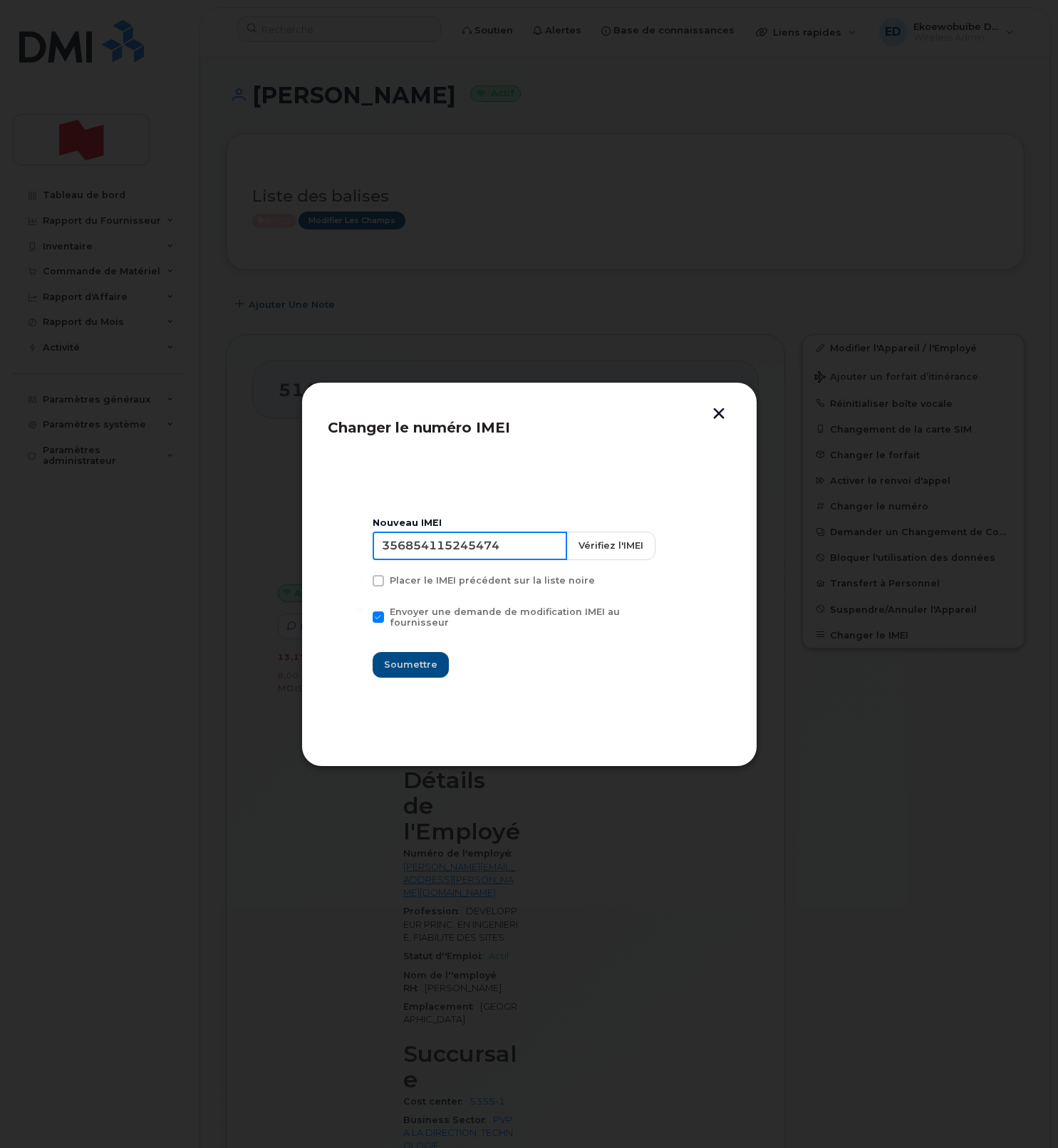
click at [494, 553] on input "356854115245474" at bounding box center [470, 545] width 195 height 28
click at [719, 420] on button "button" at bounding box center [718, 415] width 21 height 15
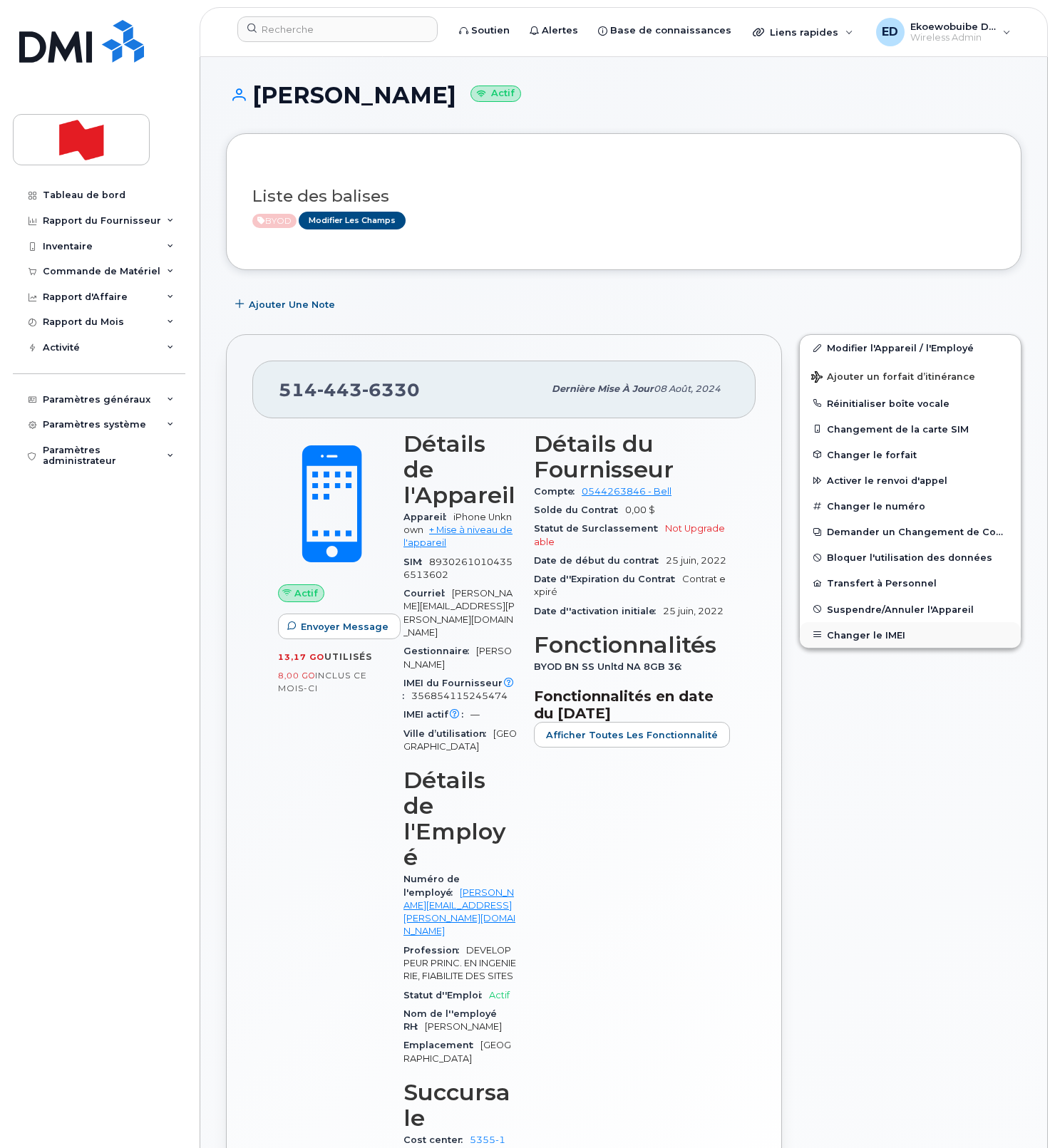
click at [871, 640] on button "Changer le IMEI" at bounding box center [910, 635] width 221 height 26
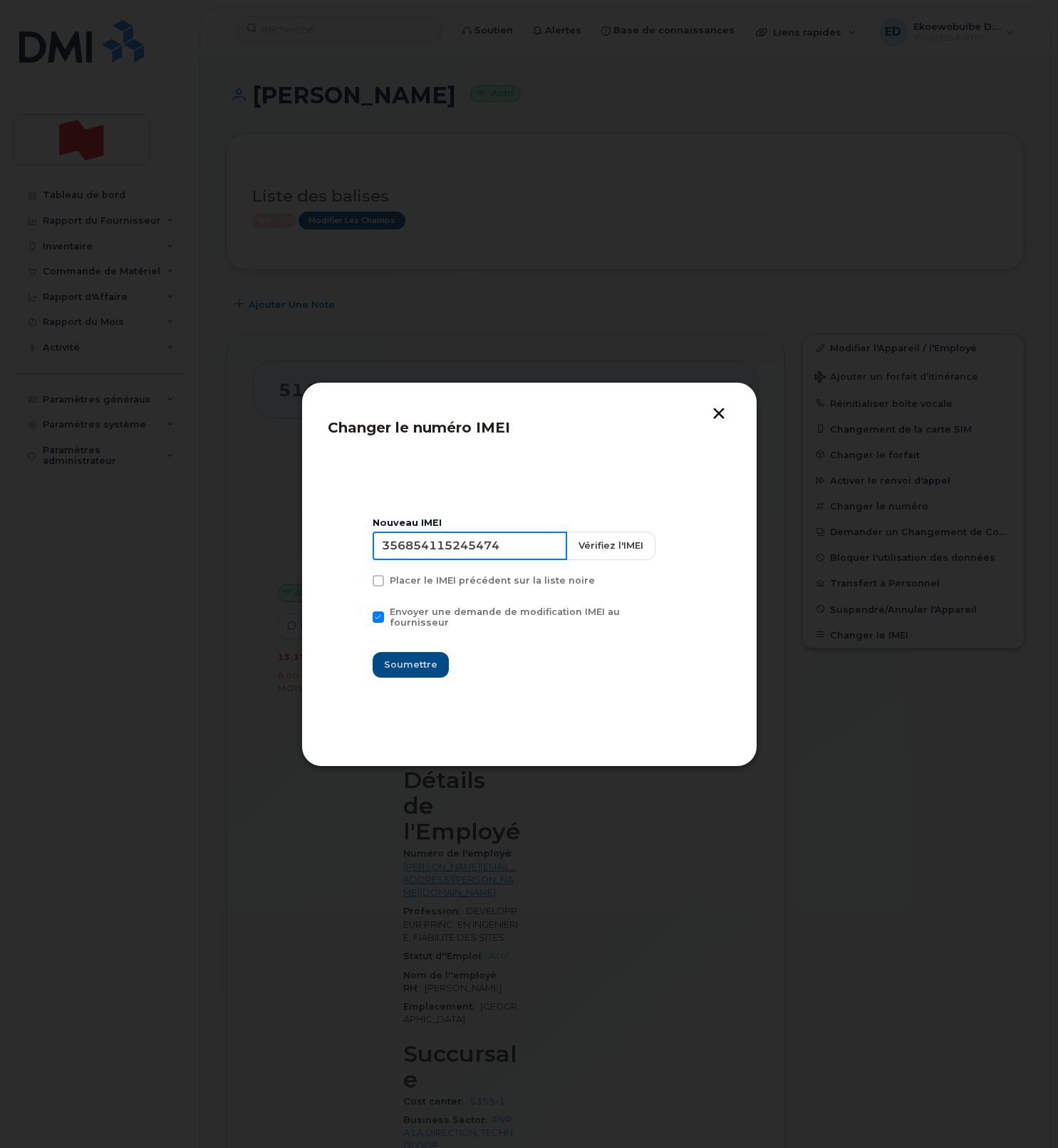
click at [455, 560] on input "356854115245474" at bounding box center [470, 545] width 195 height 28
type input "354216331420889"
click at [422, 662] on span "Soumettre" at bounding box center [410, 664] width 54 height 14
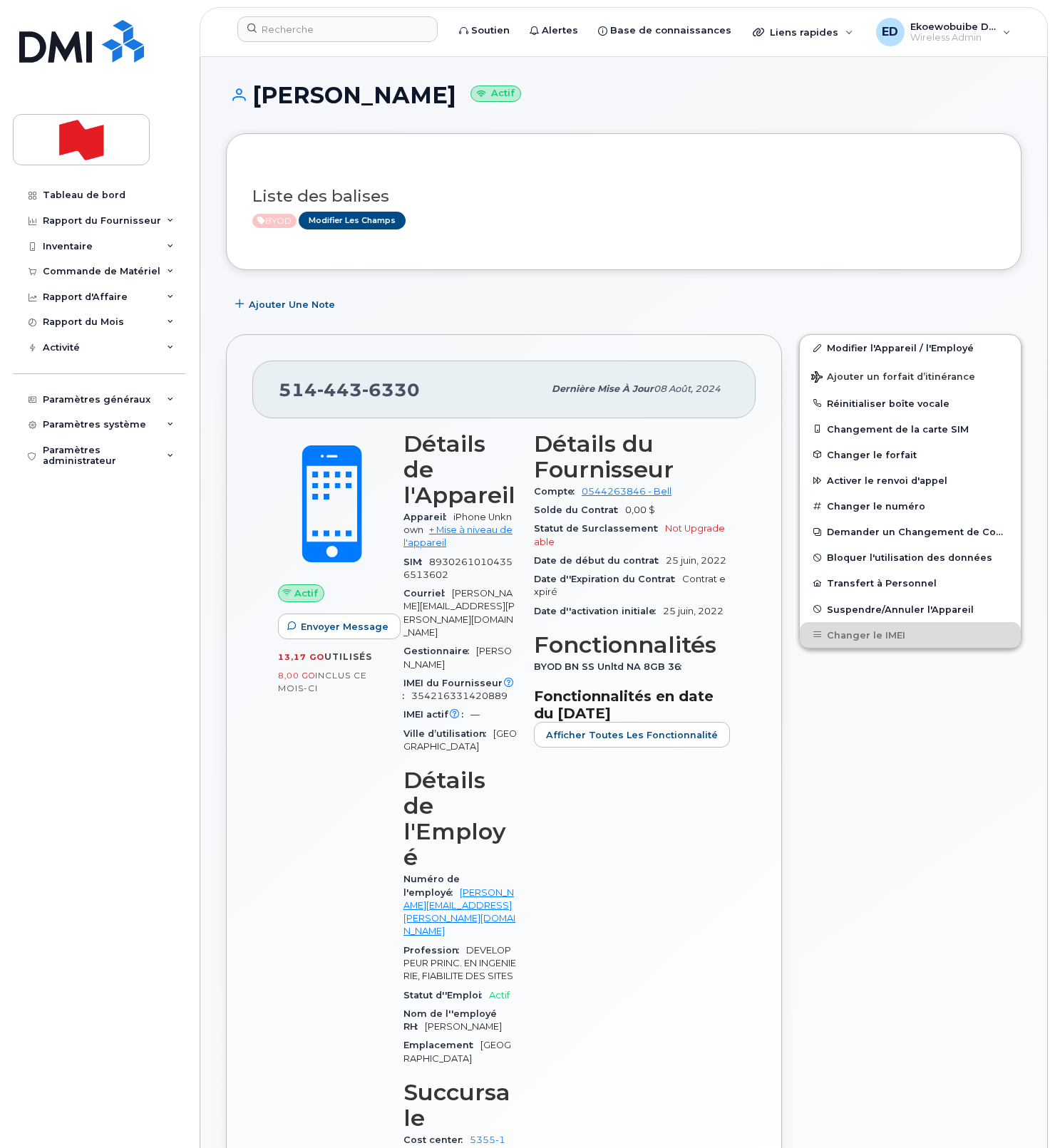
click at [860, 702] on div "Modifier l'Appareil / l'Employé Ajouter un forfait d’itinérance Réinitialiser b…" at bounding box center [910, 816] width 239 height 979
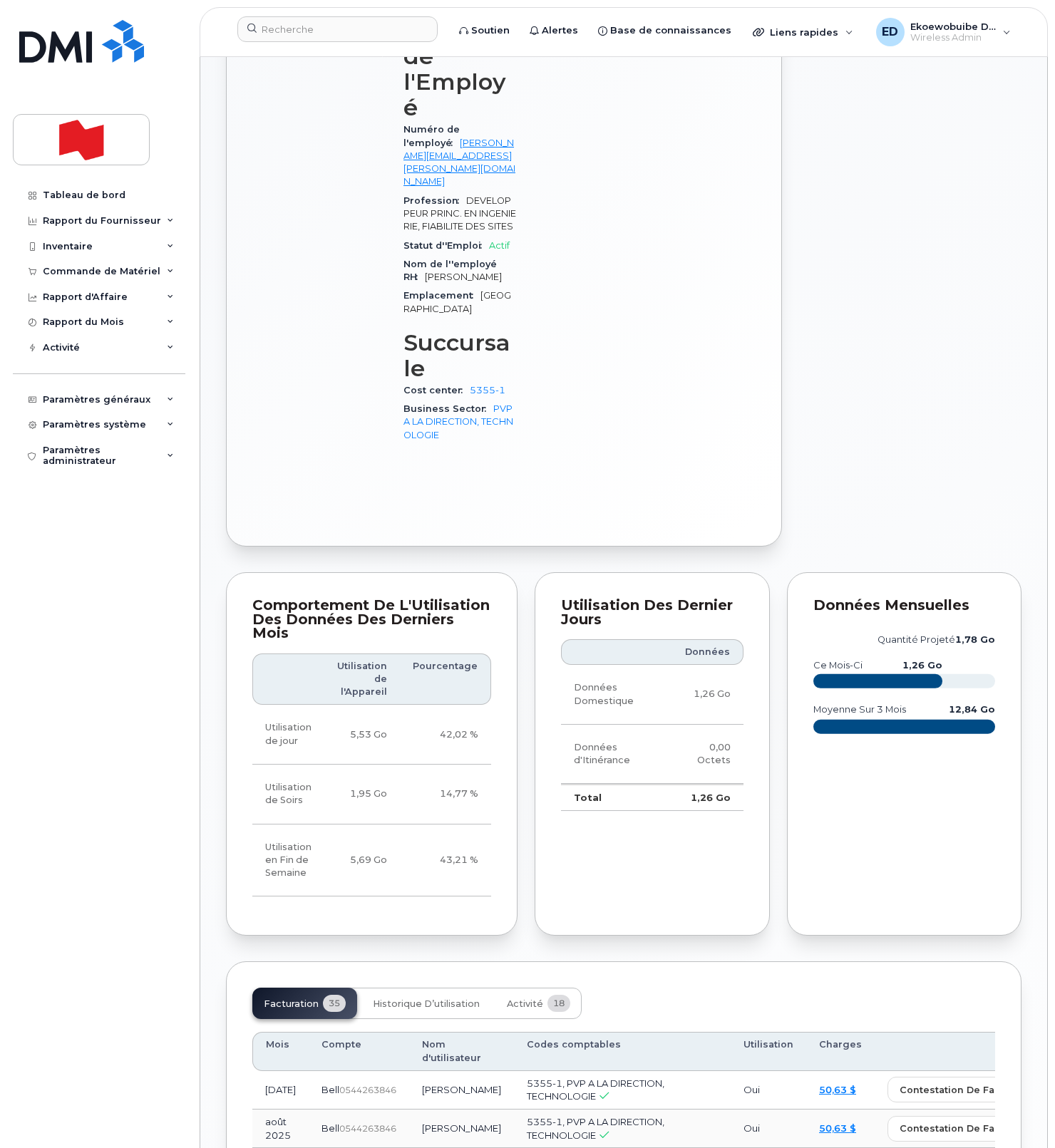
scroll to position [750, 0]
click at [517, 997] on span "Activité" at bounding box center [525, 1003] width 37 height 11
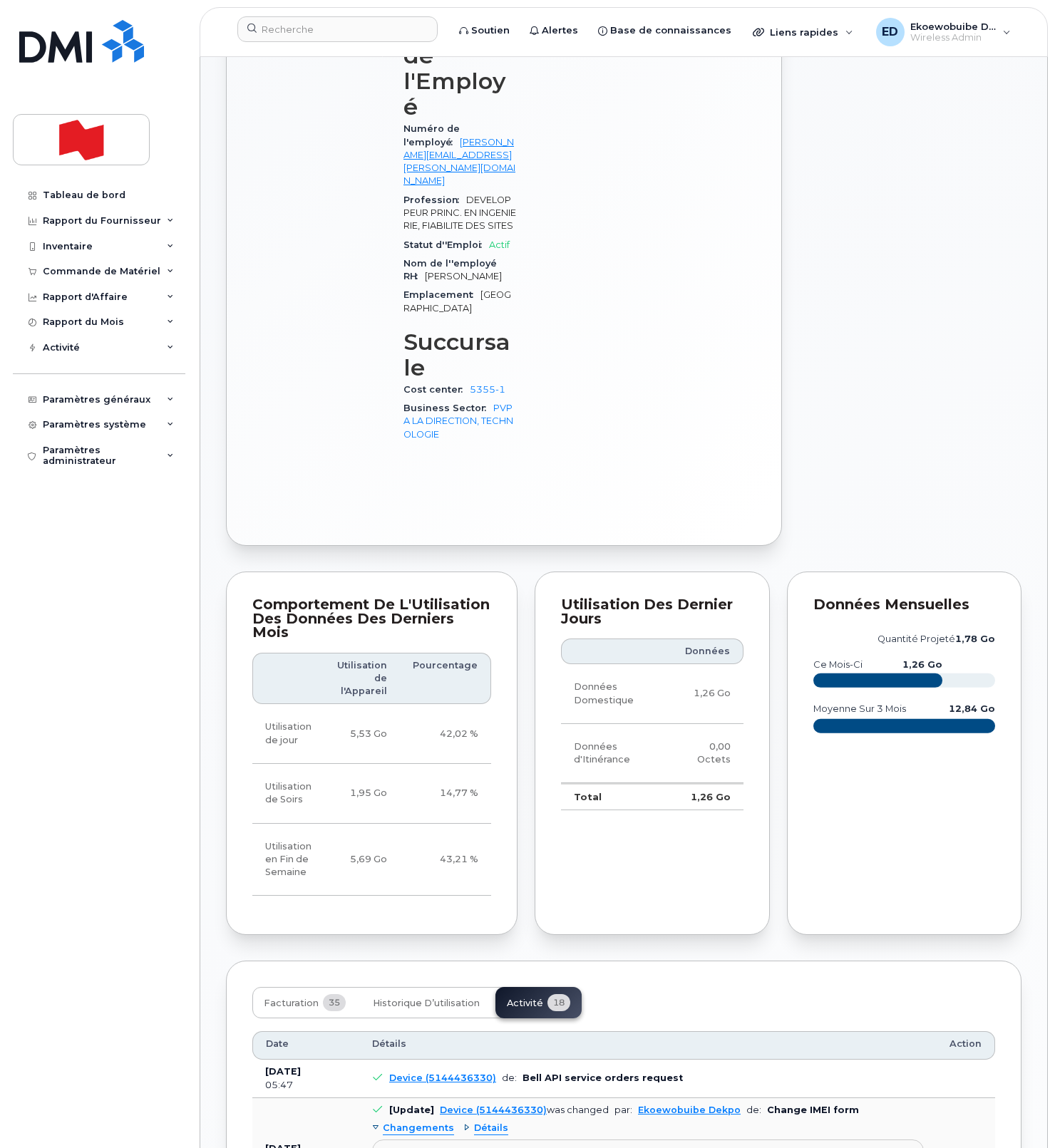
click at [662, 1139] on pre "Imei Number was changed from 356854115245474 to 354216331420889 Imei Change Ext…" at bounding box center [648, 1170] width 552 height 63
drag, startPoint x: 667, startPoint y: 1027, endPoint x: 377, endPoint y: 1011, distance: 290.4
click at [377, 1139] on pre "Imei Number was changed from 356854115245474 to 354216331420889 Imei Change Ext…" at bounding box center [648, 1170] width 552 height 63
copy pre "Imei Number was changed from 356854115245474 to 354216331420889 Imei Change Ext…"
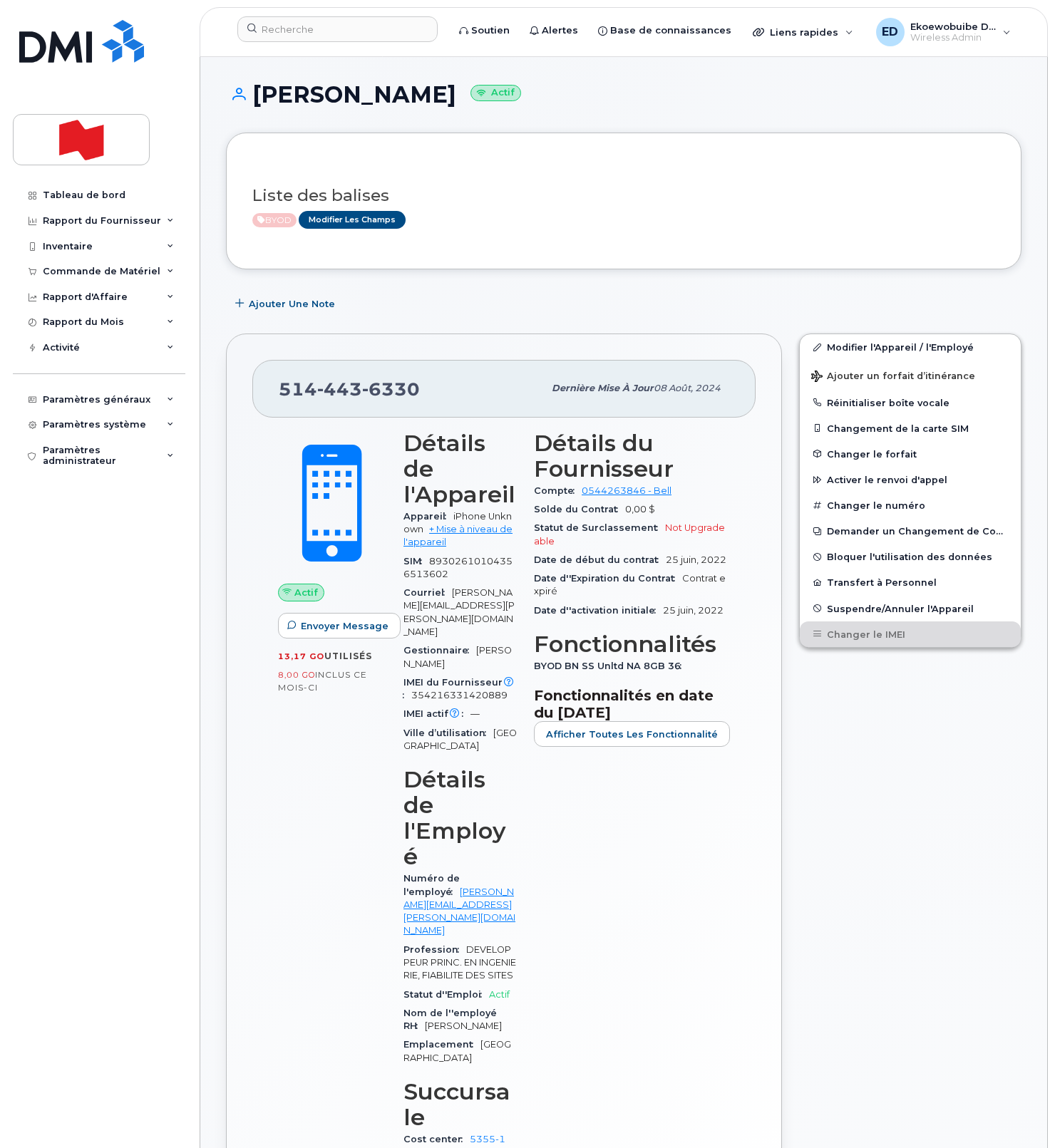
scroll to position [0, 0]
